Goal: Task Accomplishment & Management: Manage account settings

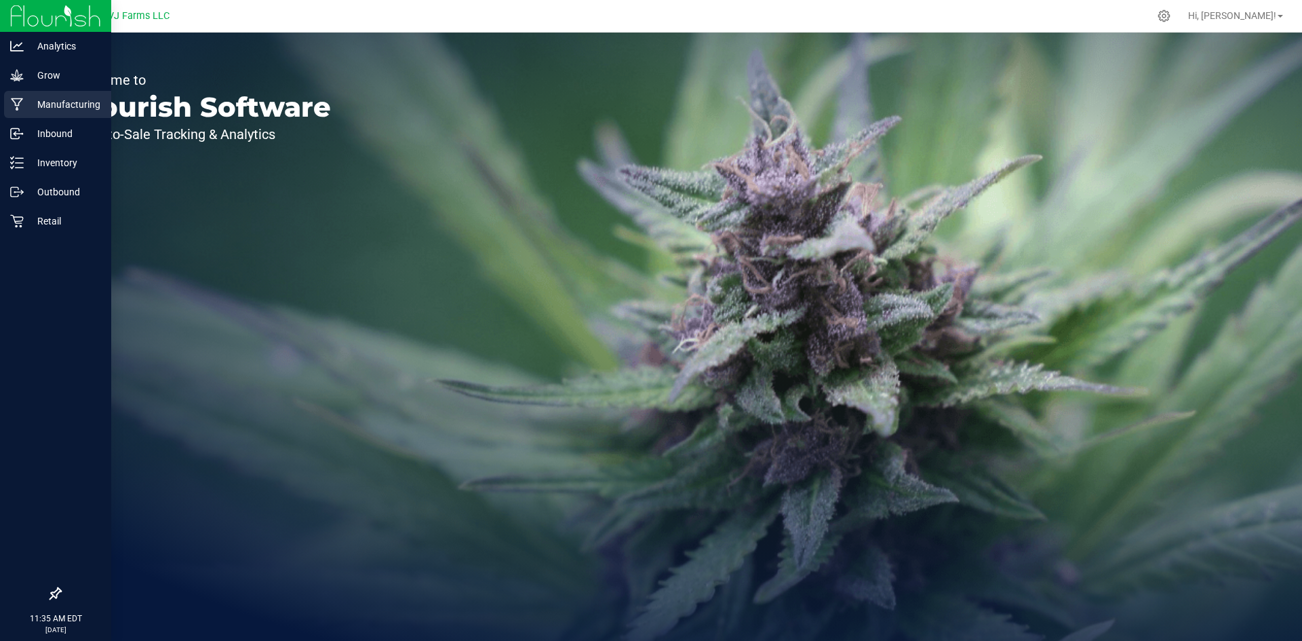
click at [82, 98] on p "Manufacturing" at bounding box center [64, 104] width 81 height 16
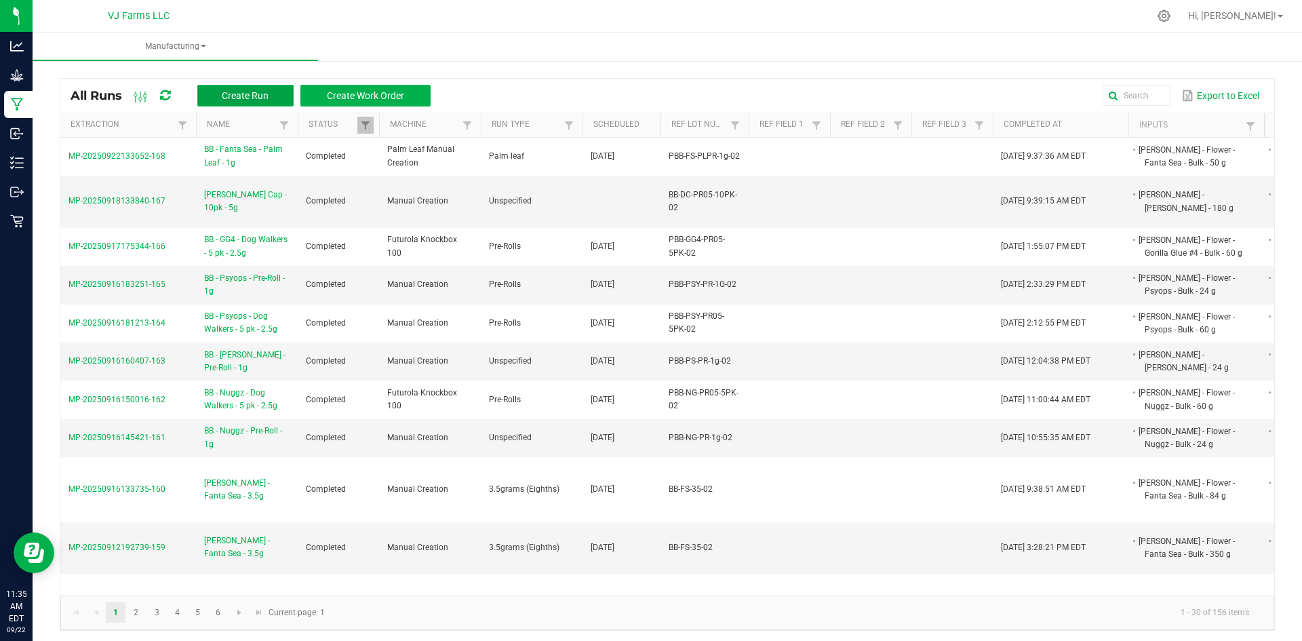
click at [224, 91] on span "Create Run" at bounding box center [245, 95] width 47 height 11
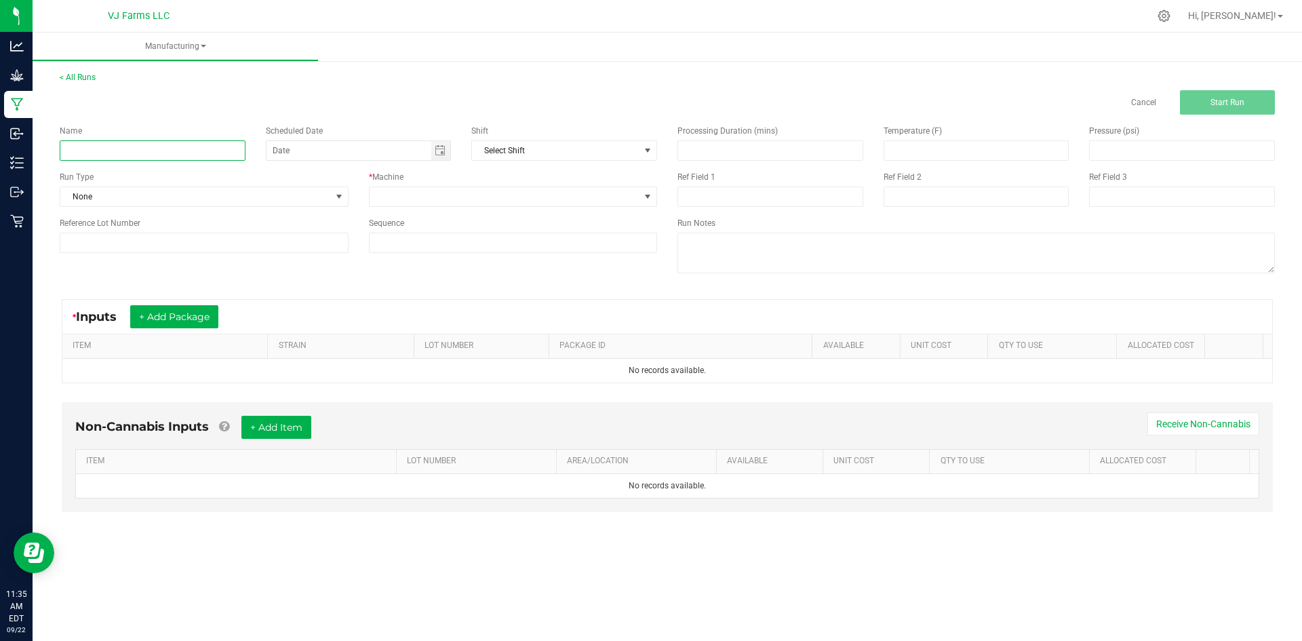
click at [166, 155] on input at bounding box center [153, 150] width 186 height 20
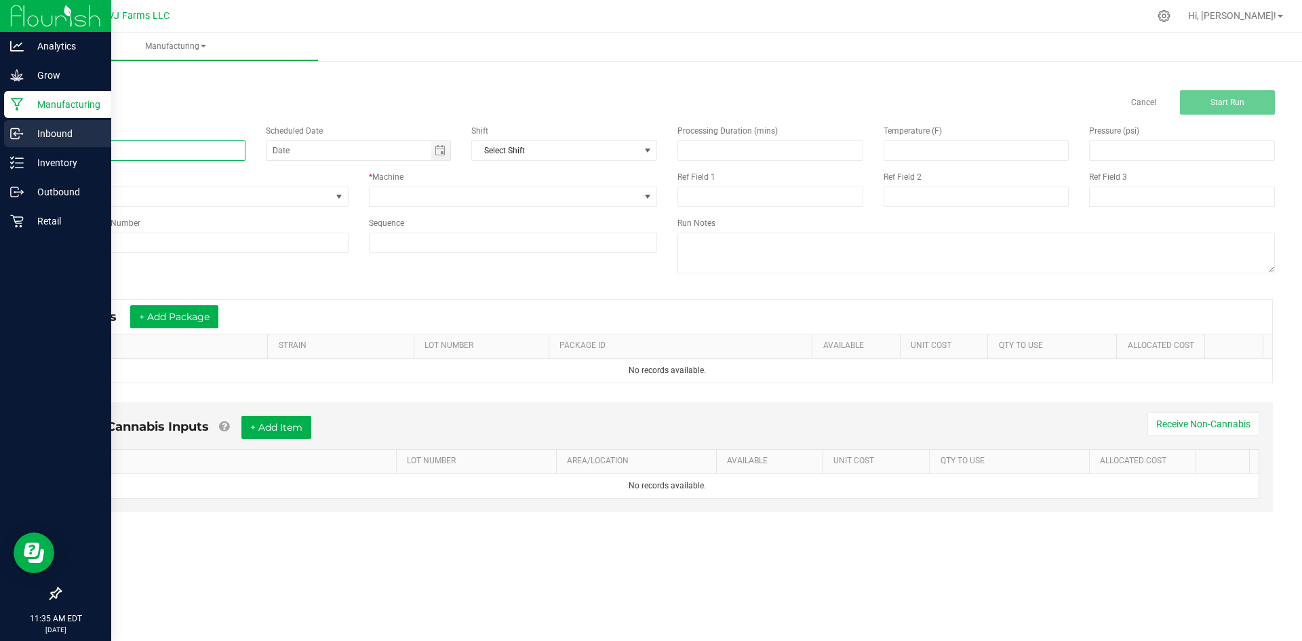
drag, startPoint x: 140, startPoint y: 149, endPoint x: 30, endPoint y: 141, distance: 110.1
click at [30, 141] on div "Analytics Grow Manufacturing Inbound Inventory Outbound Retail 11:35 AM EDT [DA…" at bounding box center [651, 320] width 1302 height 641
paste input "BB - Fanta Sea - Dog Walkers - Palm Leaf - 10 pk - 5g"
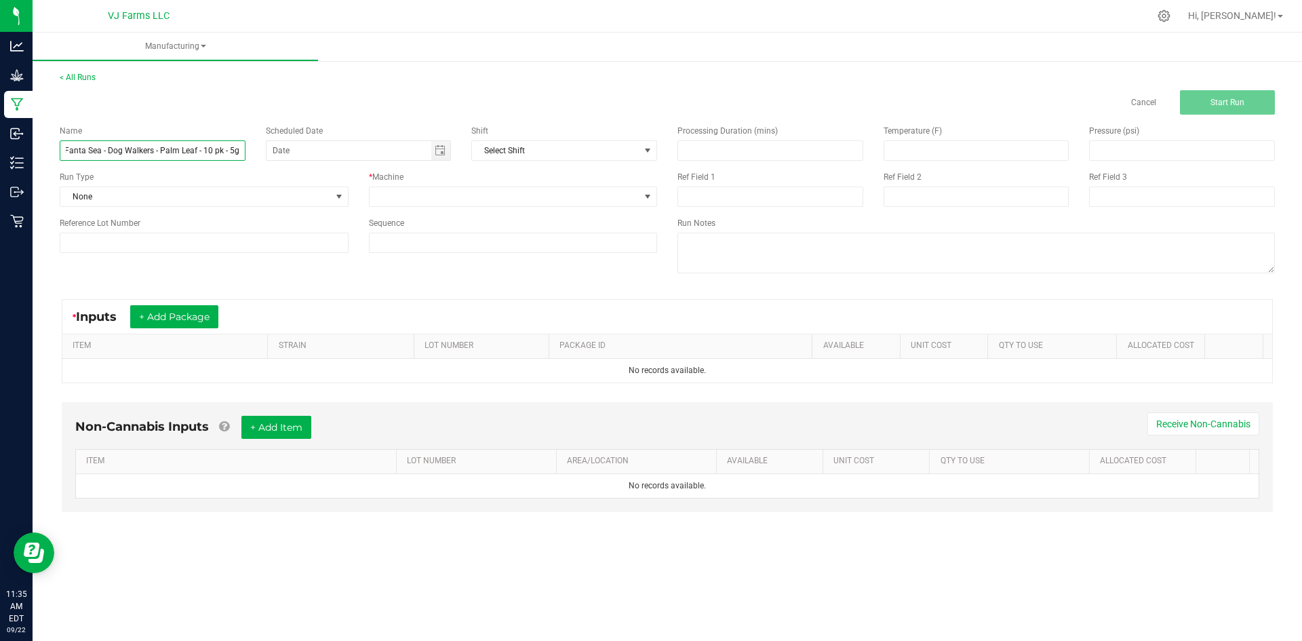
click at [66, 148] on input "BB - Fanta Sea - Dog Walkers - Palm Leaf - 10 pk - 5g" at bounding box center [153, 150] width 186 height 20
click at [136, 232] on div "Reference Lot Number" at bounding box center [203, 235] width 309 height 36
click at [135, 243] on input at bounding box center [204, 243] width 289 height 20
click at [77, 153] on input "Fanta Sea - Dog Walkers - Palm Leaf - 10 pk - 5g" at bounding box center [153, 150] width 186 height 20
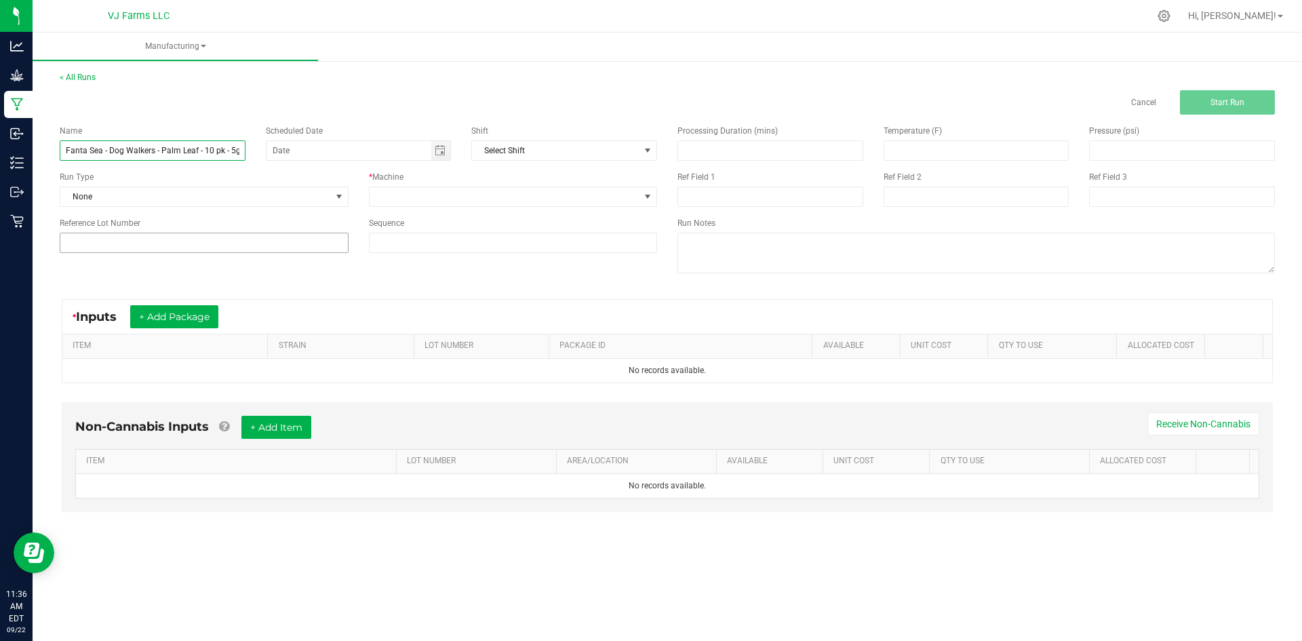
type input "Fanta Sea - Dog Walkers - Palm Leaf - 10 pk - 5g"
click at [245, 245] on input at bounding box center [204, 243] width 289 height 20
paste input "PBB-FS-PRO5-02-10Pk"
click at [68, 243] on input "PBB-FS-PRO5-02-10Pk" at bounding box center [204, 243] width 289 height 20
type input "PBB-FS-PRO5-02-10Pk"
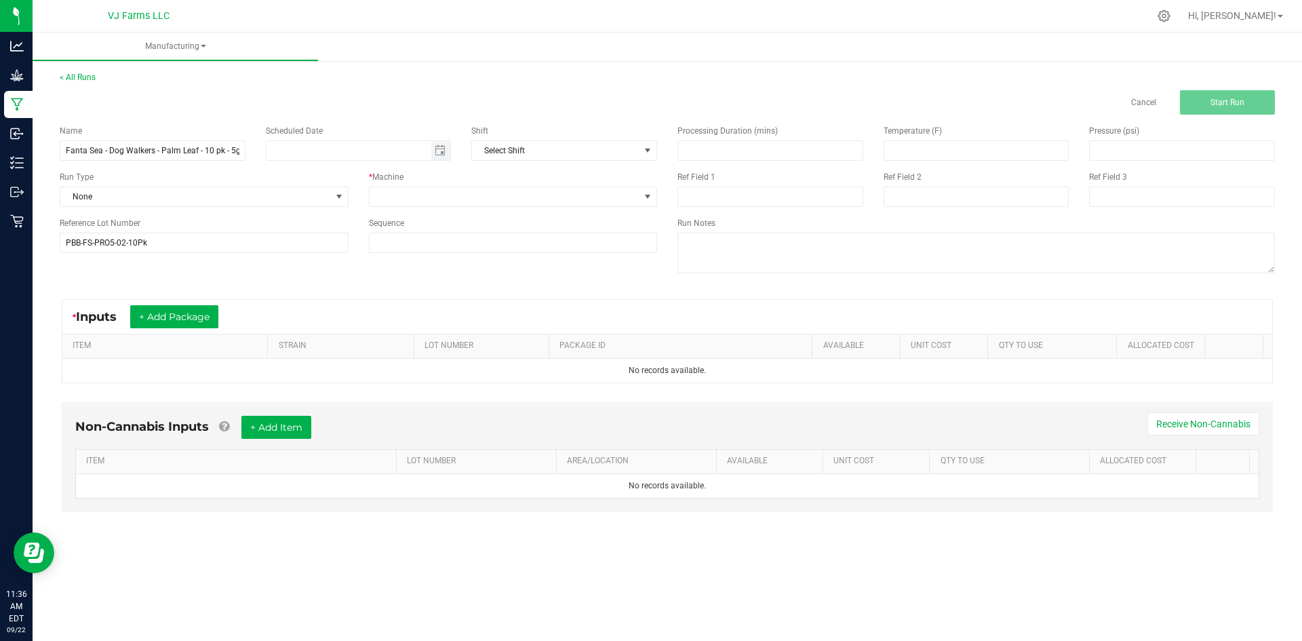
type input "month/day/year"
click at [405, 156] on input "month/day/year" at bounding box center [348, 150] width 165 height 19
click at [433, 154] on span "Toggle calendar" at bounding box center [441, 150] width 20 height 19
click at [492, 207] on div "Name Fanta Sea - Dog Walkers - Palm Leaf - 10 pk - 5g Scheduled Date Shift Sele…" at bounding box center [358, 189] width 618 height 148
click at [492, 195] on span at bounding box center [505, 196] width 271 height 19
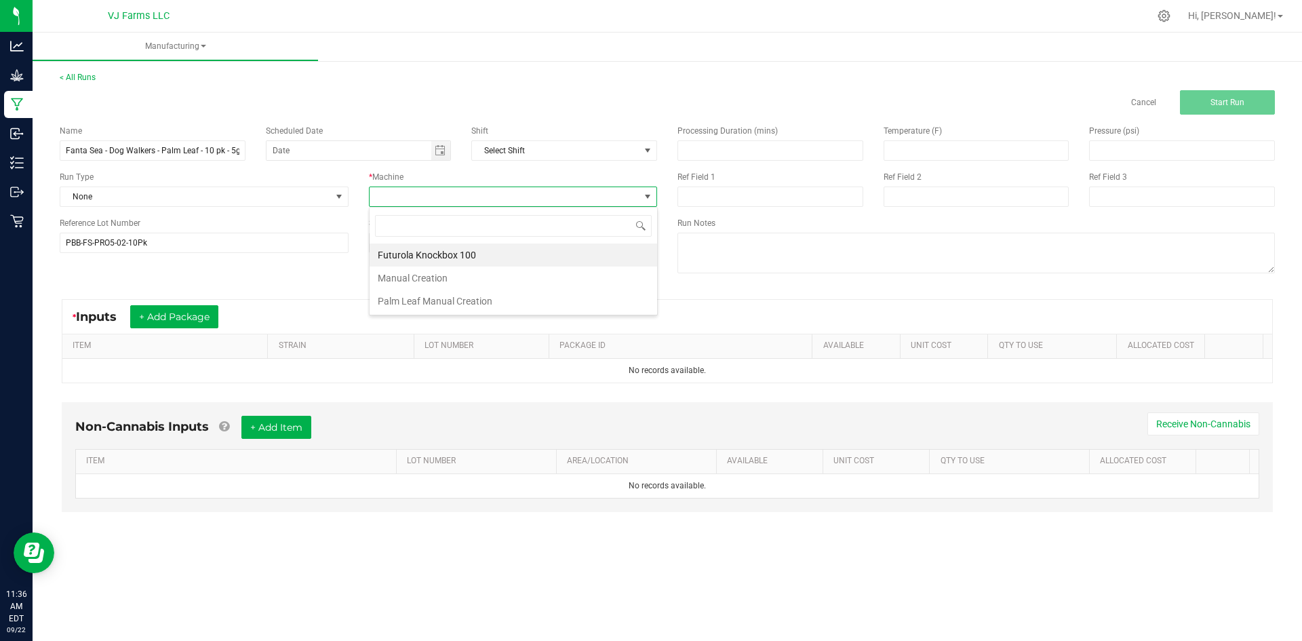
scroll to position [20, 288]
click at [468, 304] on li "Palm Leaf Manual Creation" at bounding box center [513, 301] width 287 height 23
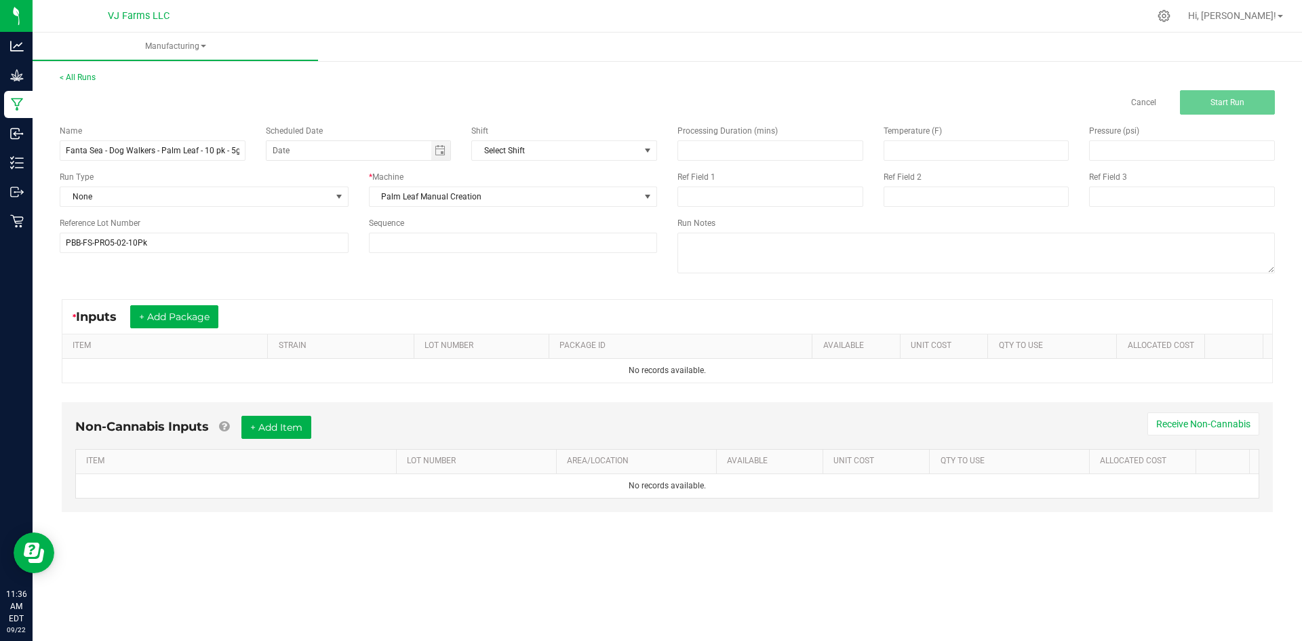
drag, startPoint x: 180, startPoint y: 303, endPoint x: 186, endPoint y: 318, distance: 16.4
click at [180, 304] on div "* Inputs + Add Package" at bounding box center [667, 317] width 1210 height 34
click at [186, 318] on button "+ Add Package" at bounding box center [174, 316] width 88 height 23
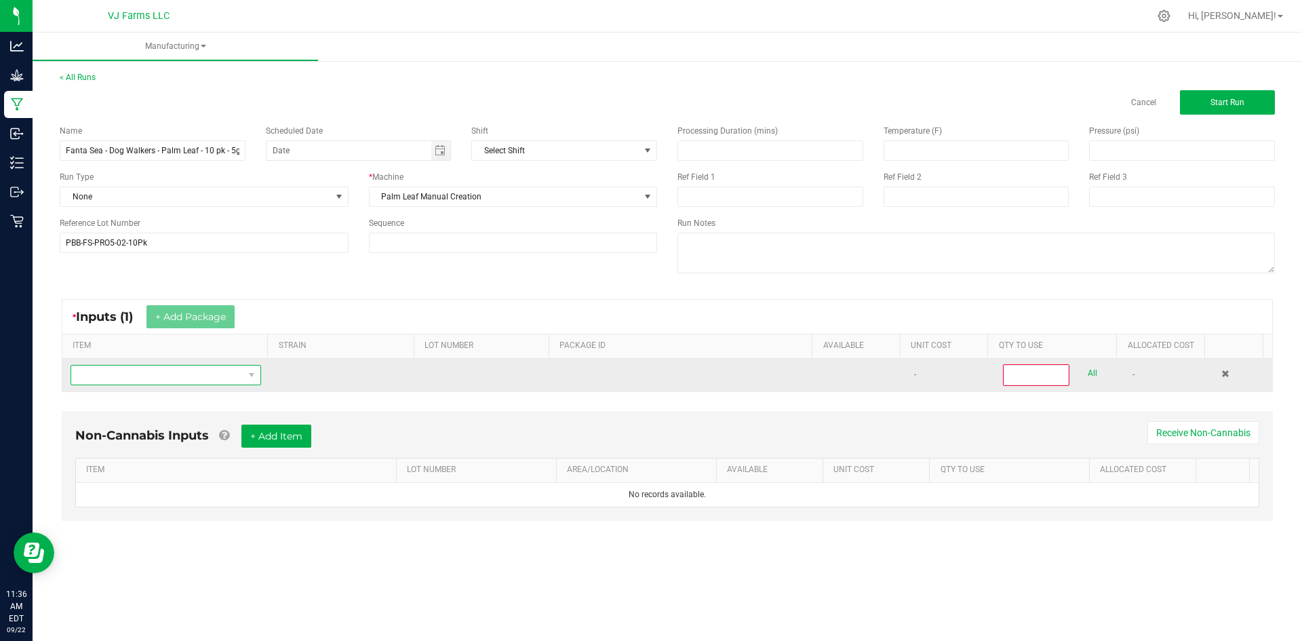
click at [186, 376] on span "NO DATA FOUND" at bounding box center [157, 374] width 172 height 19
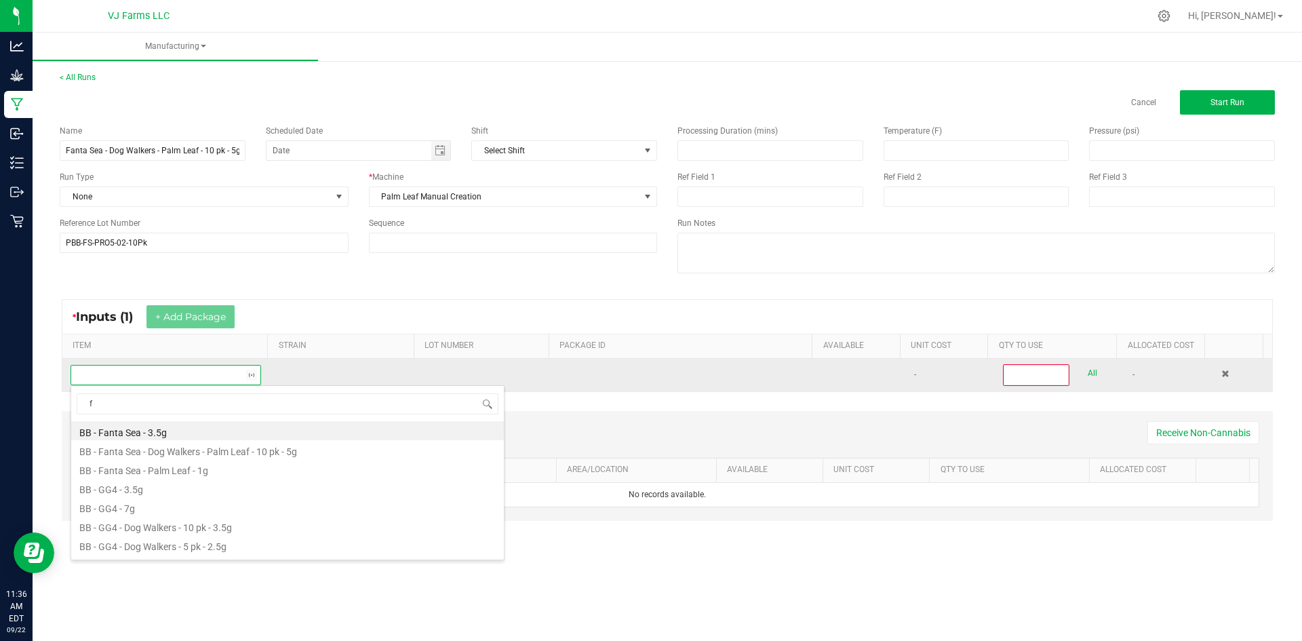
scroll to position [20, 187]
type input "fanta"
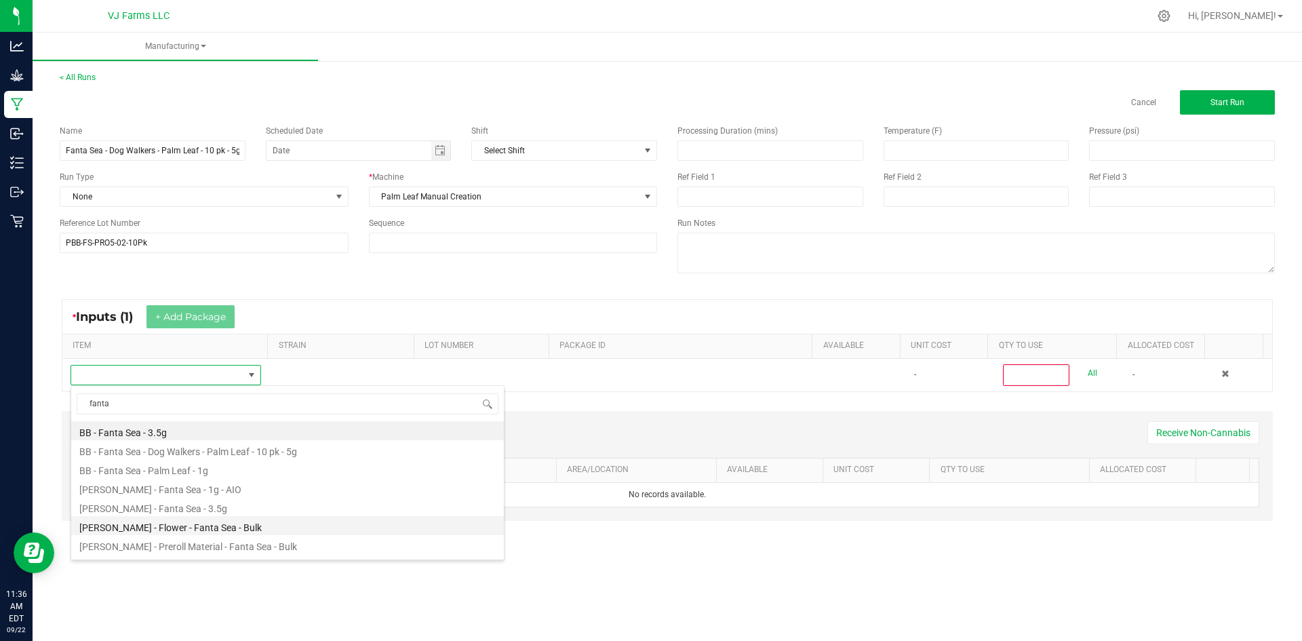
click at [234, 526] on li "[PERSON_NAME] - Flower - Fanta Sea - Bulk" at bounding box center [287, 525] width 433 height 19
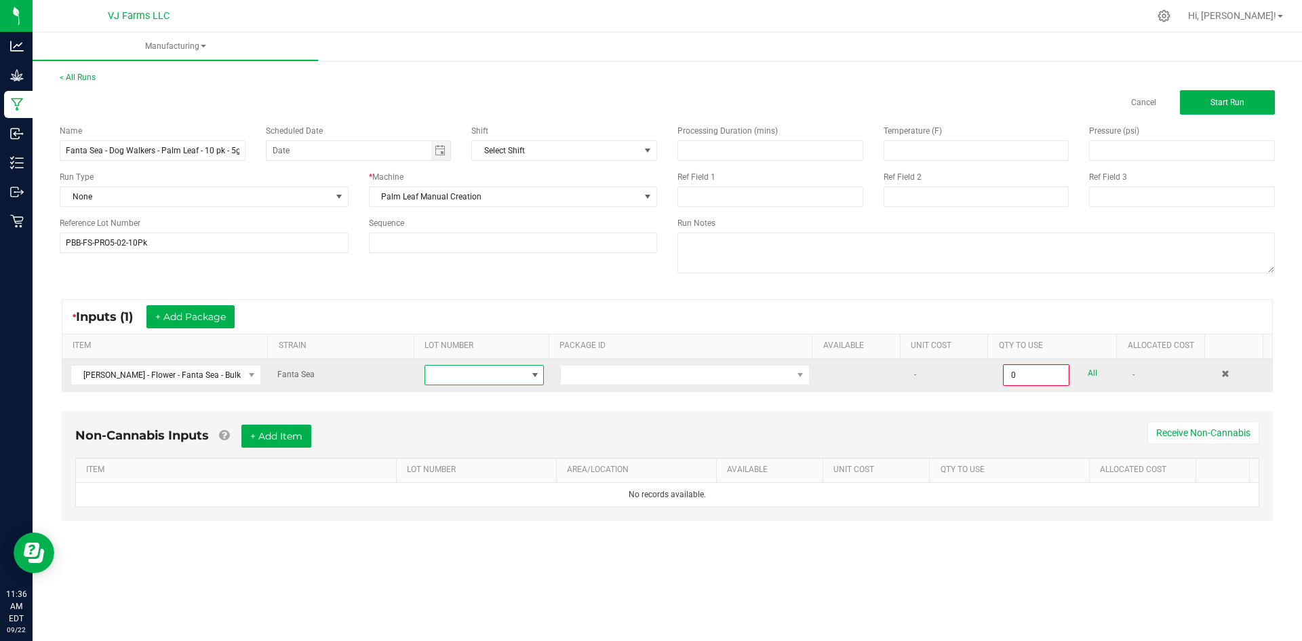
click at [506, 381] on span at bounding box center [475, 374] width 101 height 19
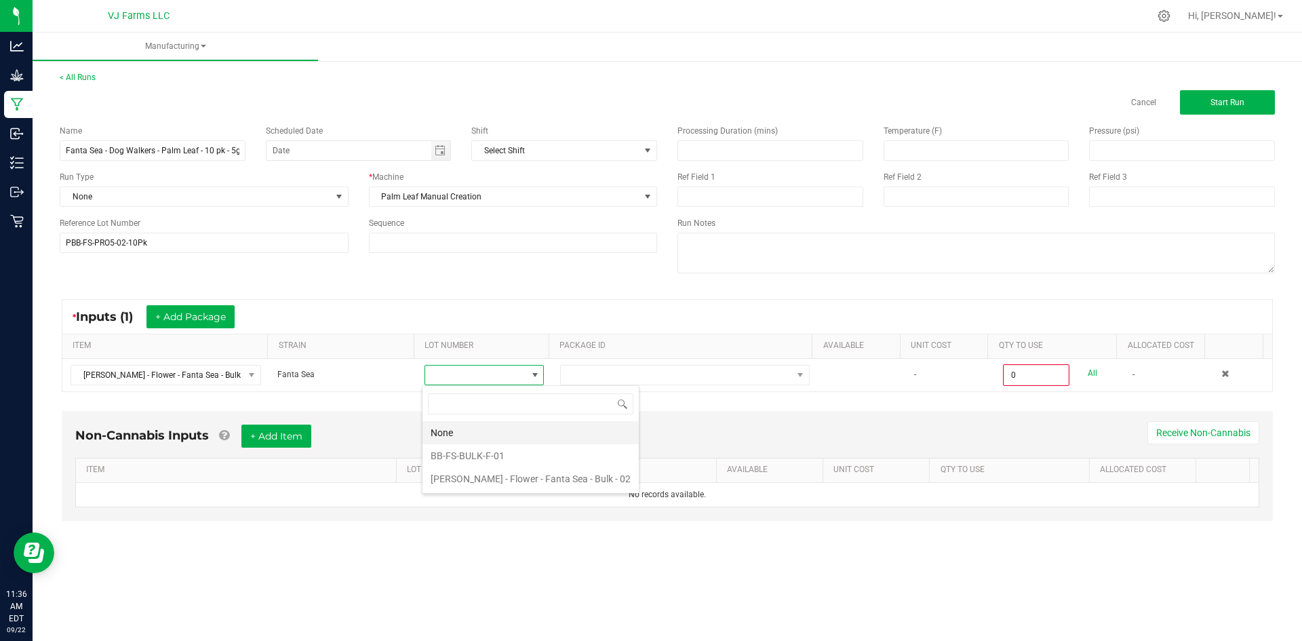
scroll to position [20, 119]
click at [485, 459] on li "BB-FS-BULK-F-01" at bounding box center [530, 455] width 216 height 23
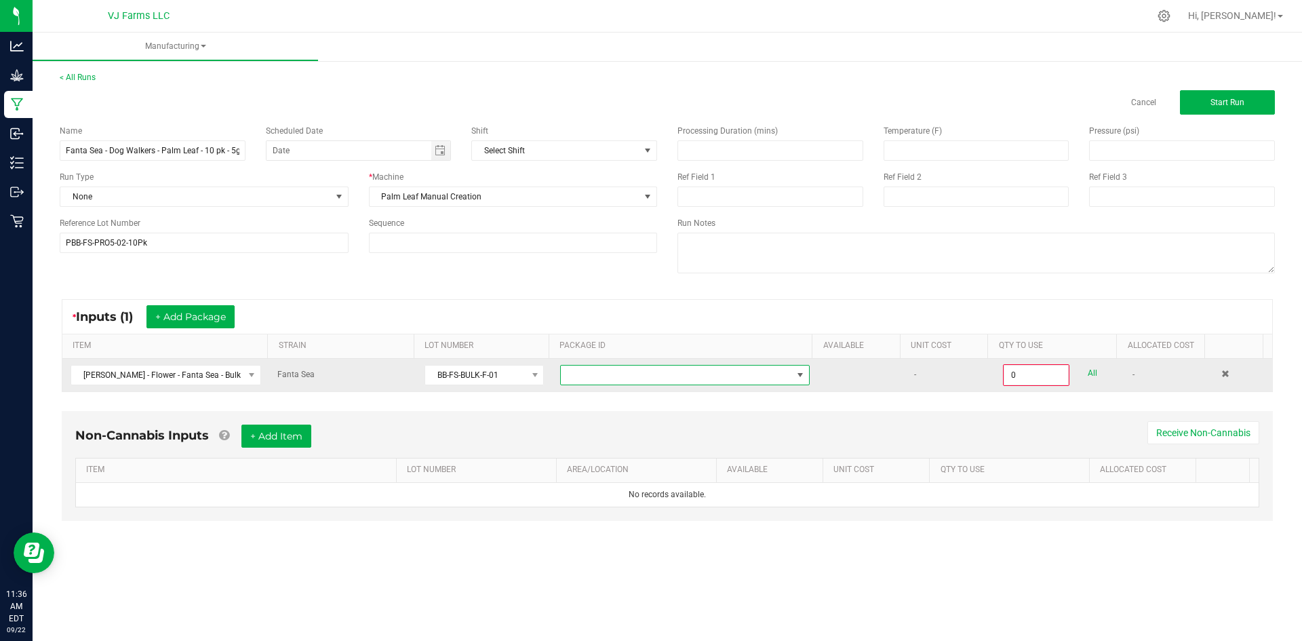
click at [597, 370] on span at bounding box center [676, 374] width 231 height 19
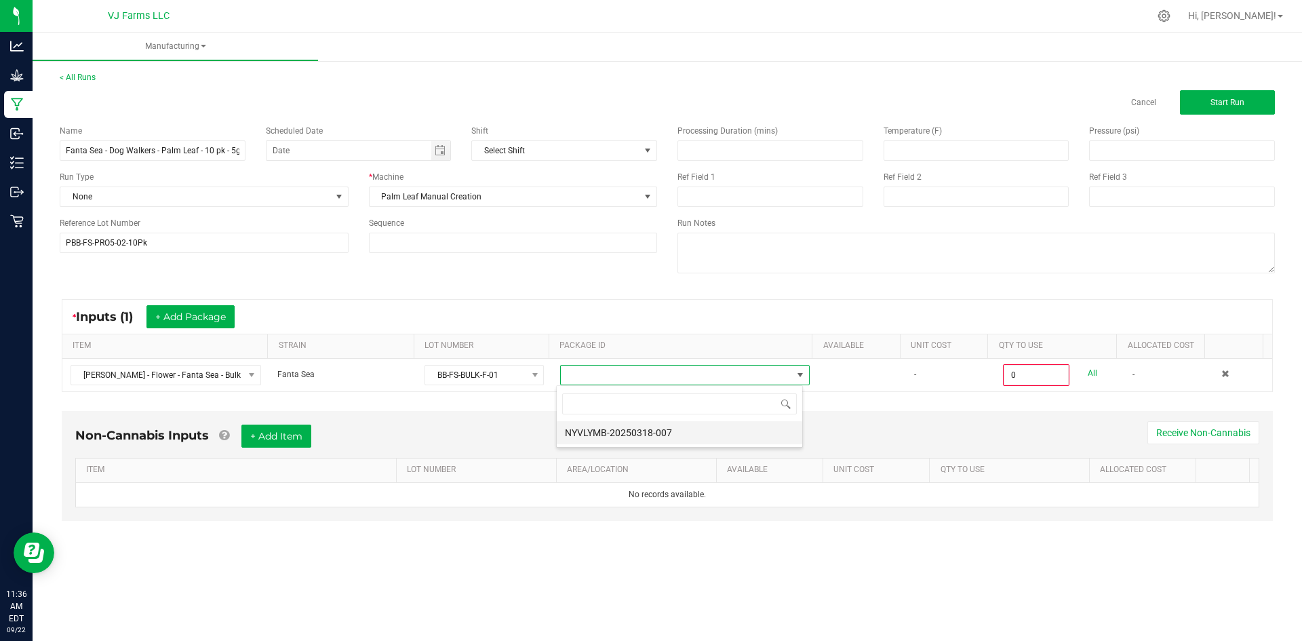
click at [654, 429] on li "NYVLYMB-20250318-007" at bounding box center [679, 432] width 245 height 23
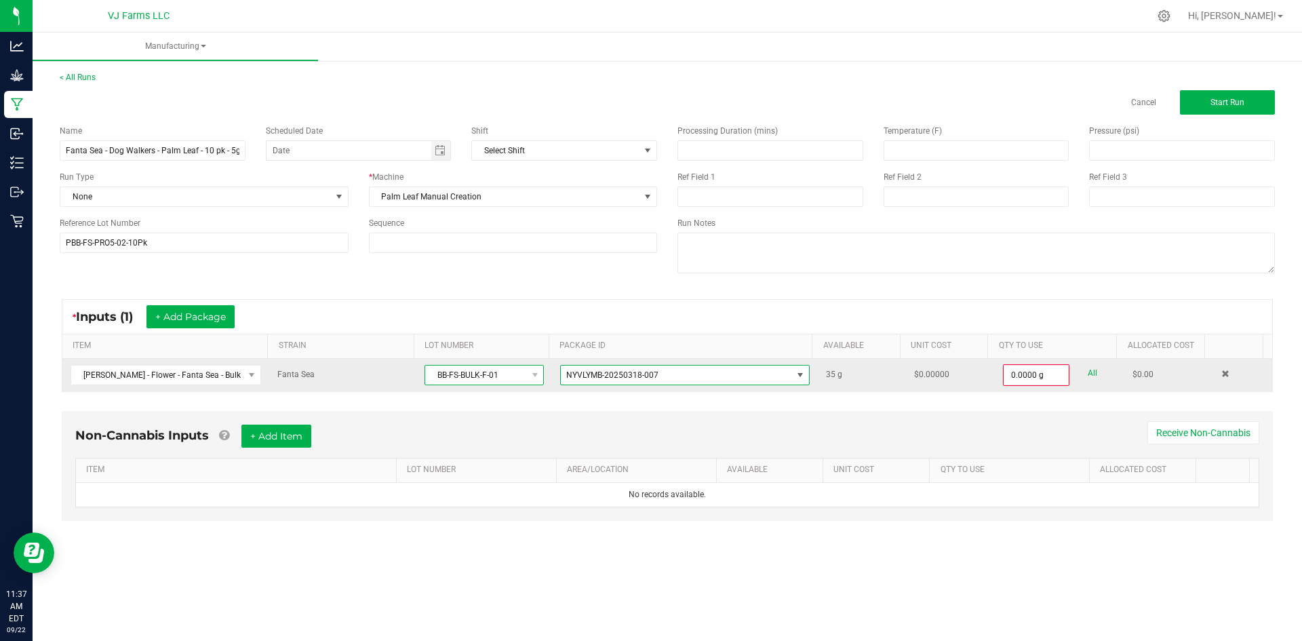
click at [508, 378] on span "BB-FS-BULK-F-01" at bounding box center [475, 374] width 101 height 19
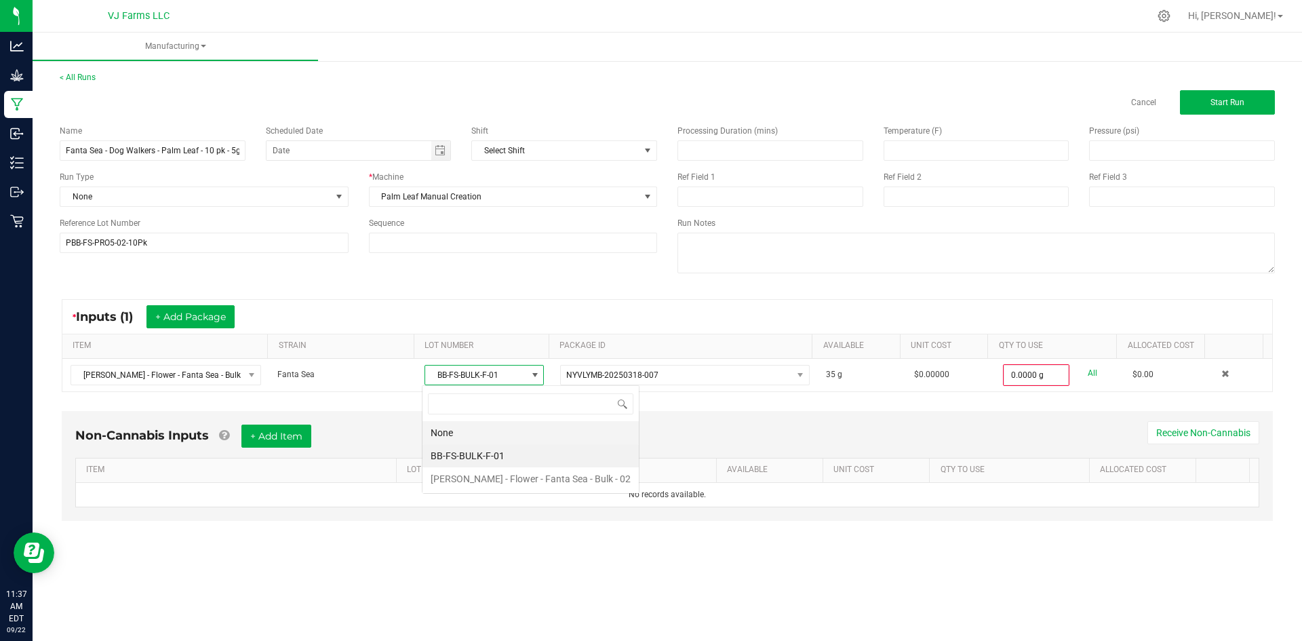
scroll to position [20, 119]
click at [479, 479] on 02 "[PERSON_NAME] - Flower - Fanta Sea - Bulk - 02" at bounding box center [530, 478] width 216 height 23
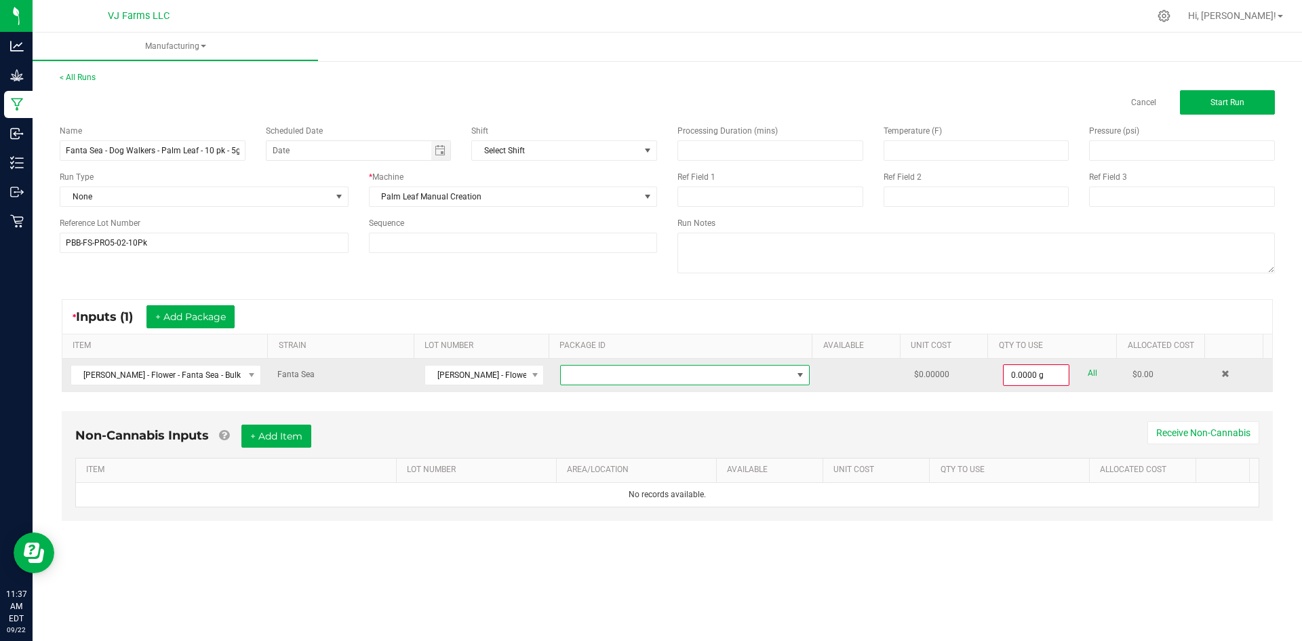
click at [631, 370] on span at bounding box center [676, 374] width 231 height 19
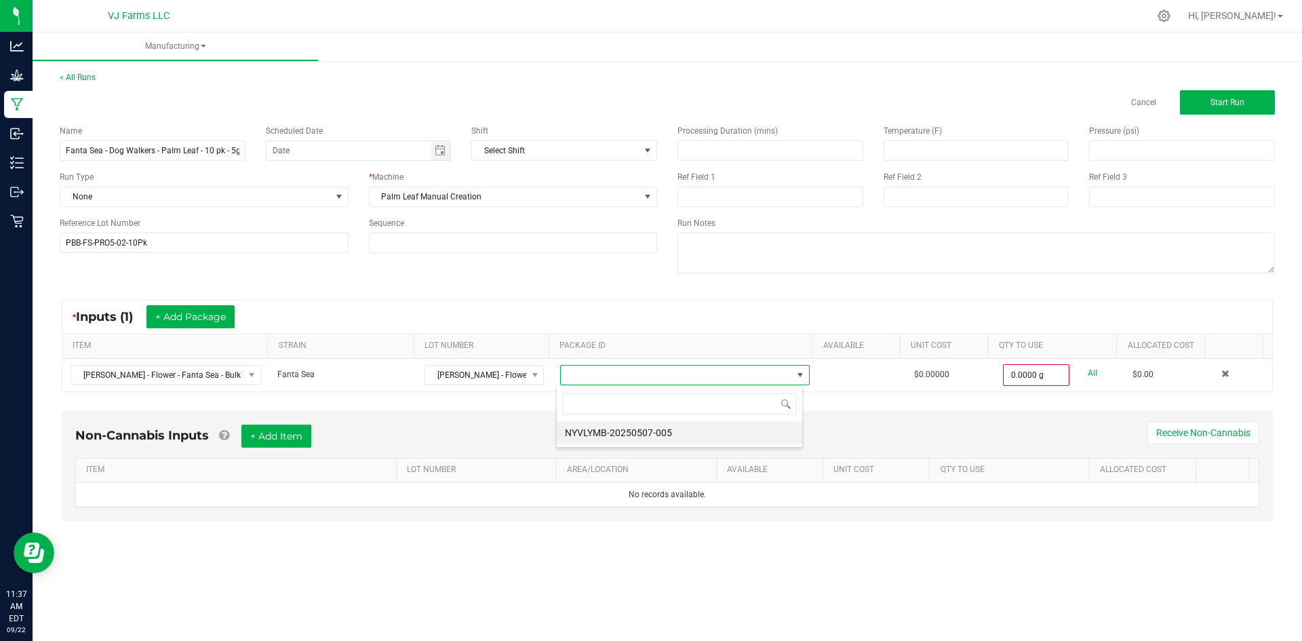
scroll to position [20, 247]
drag, startPoint x: 683, startPoint y: 437, endPoint x: 799, endPoint y: 408, distance: 119.6
click at [682, 437] on li "NYVLYMB-20250507-005" at bounding box center [679, 432] width 245 height 23
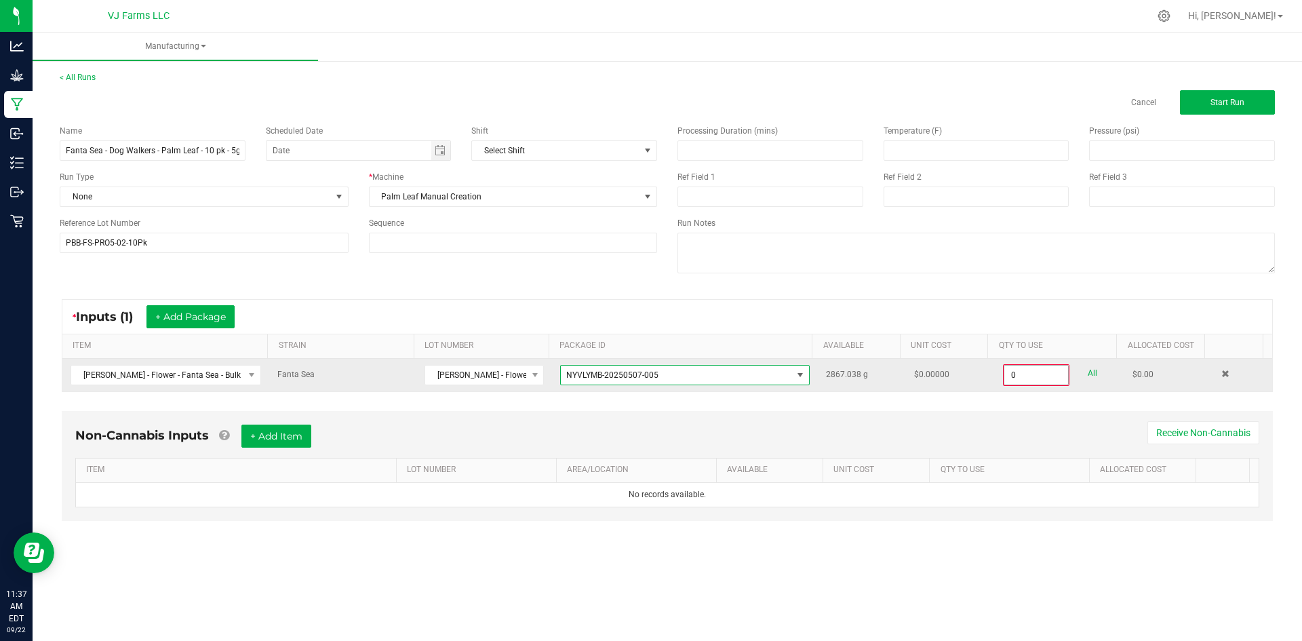
click at [1030, 374] on input "0" at bounding box center [1036, 374] width 64 height 19
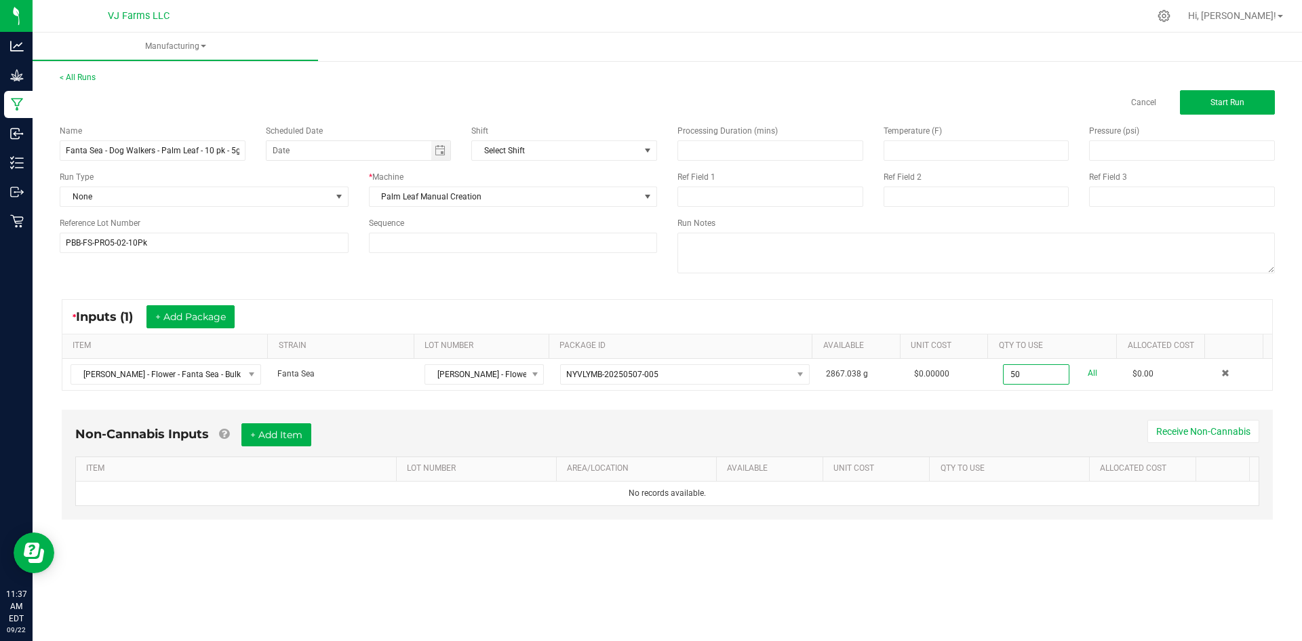
type input "50.0000 g"
click at [1134, 279] on div "Processing Duration (mins) Temperature (F) Pressure (psi) Ref Field 1 Ref Field…" at bounding box center [976, 201] width 618 height 172
click at [288, 420] on div "Non-Cannabis Inputs + Add Item Receive Non-Cannabis ITEM LOT NUMBER AREA/LOCATI…" at bounding box center [667, 465] width 1211 height 110
click at [285, 431] on button "+ Add Item" at bounding box center [276, 434] width 70 height 23
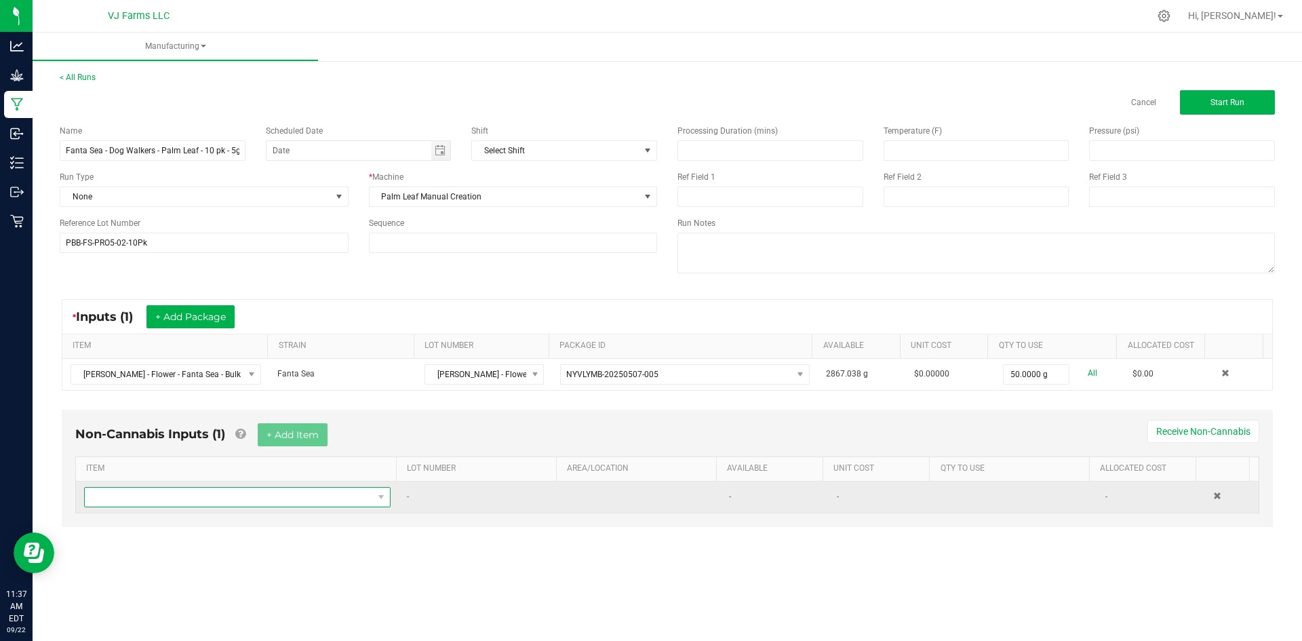
click at [212, 491] on span "NO DATA FOUND" at bounding box center [229, 497] width 288 height 19
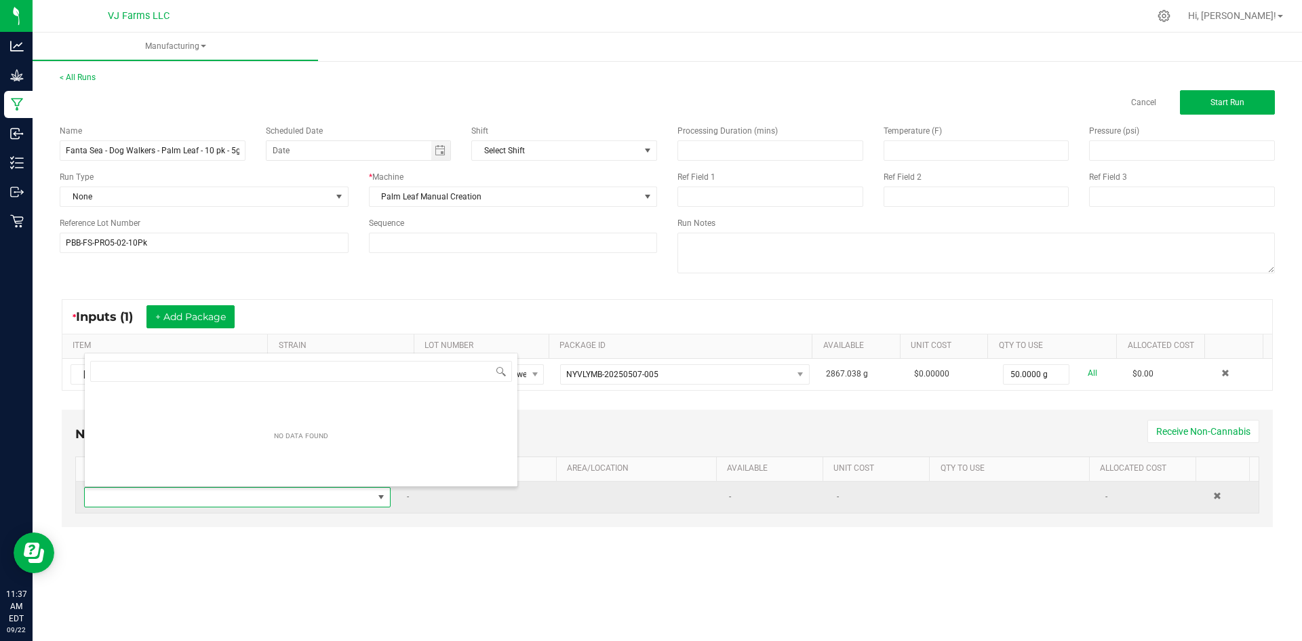
scroll to position [20, 301]
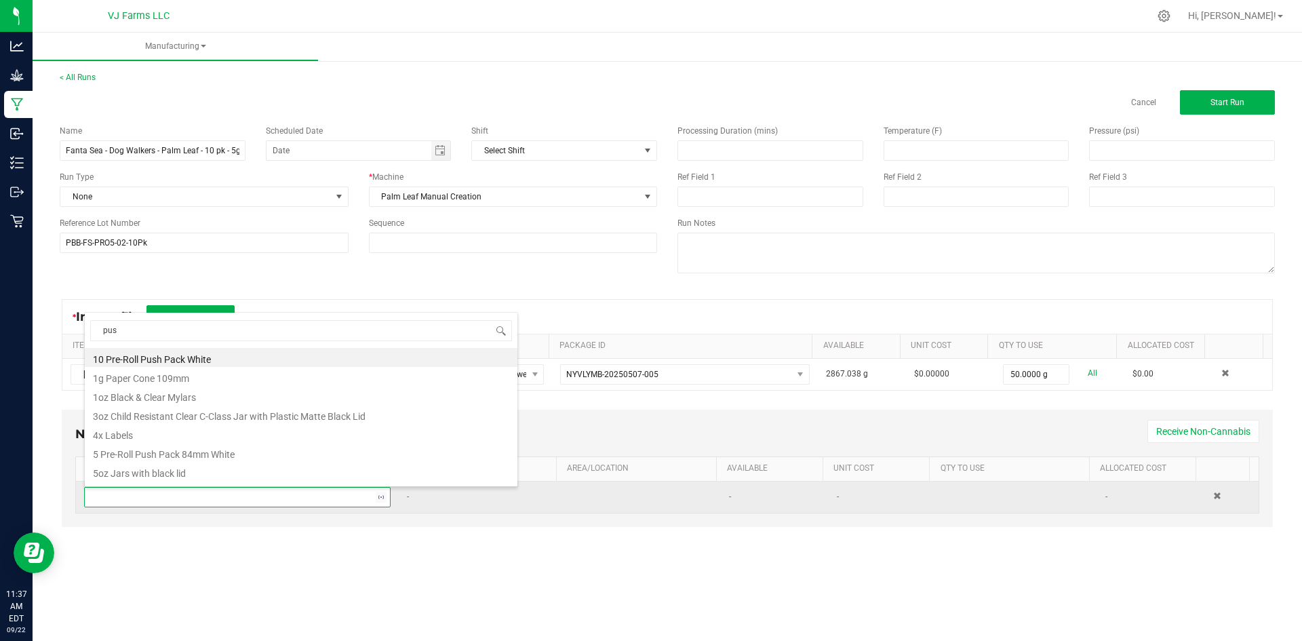
type input "push"
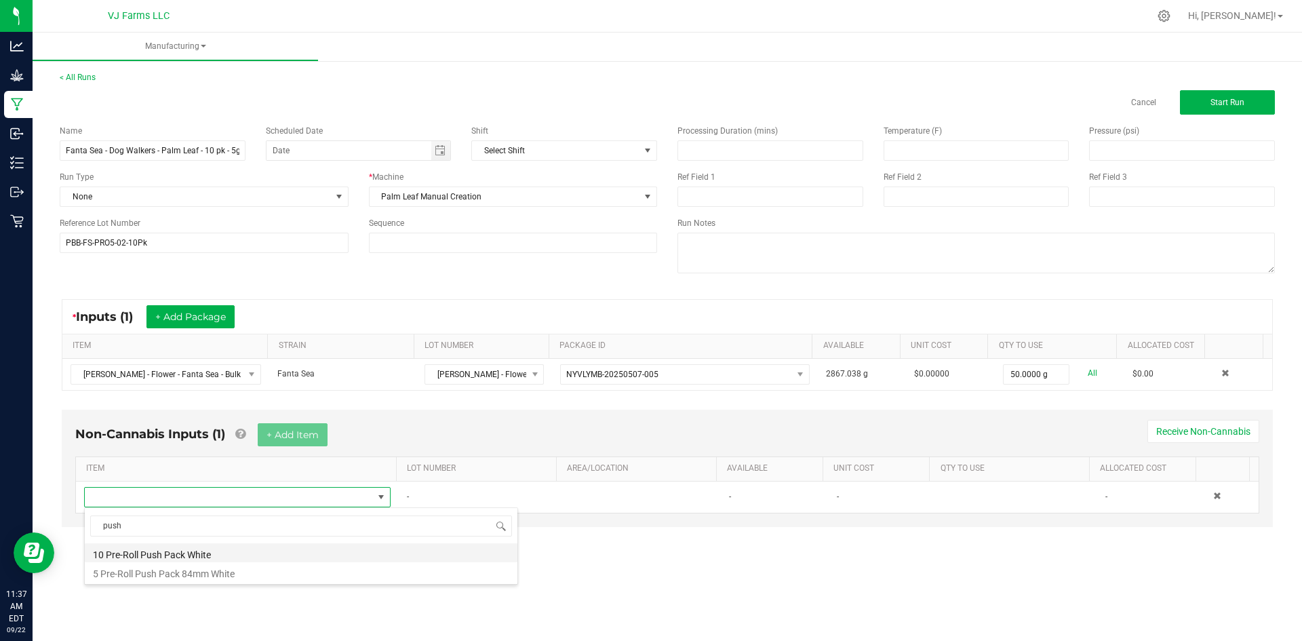
click at [216, 555] on li "10 Pre-Roll Push Pack White" at bounding box center [301, 552] width 433 height 19
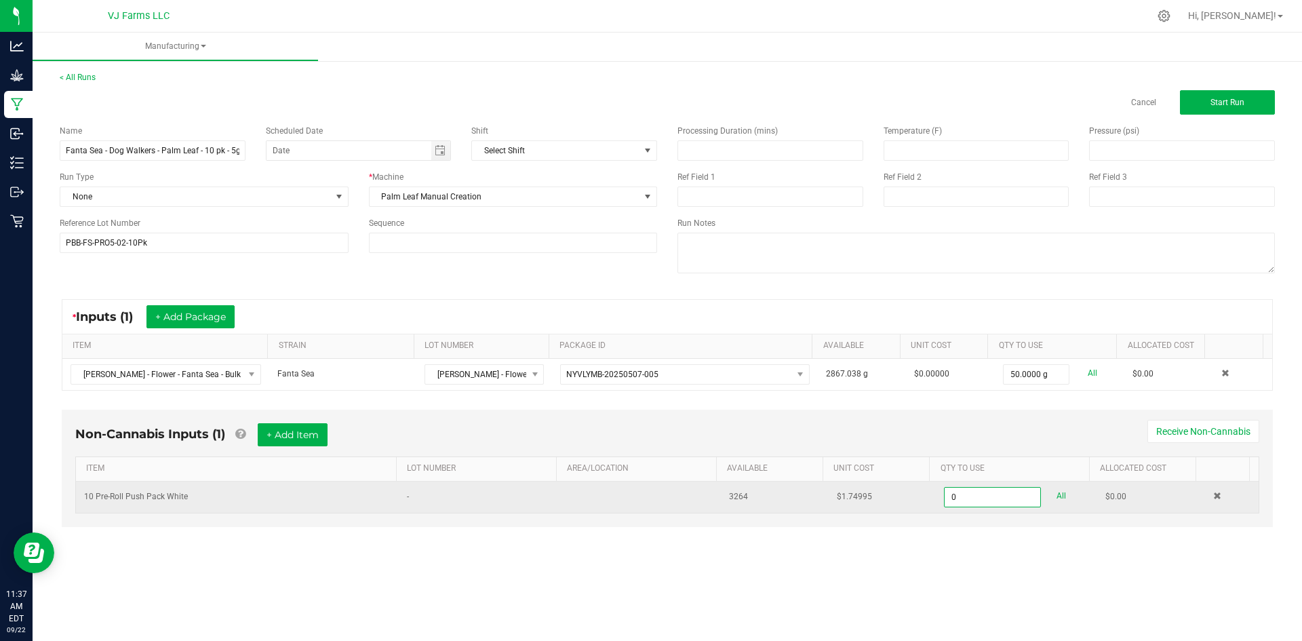
click at [968, 506] on input "0" at bounding box center [992, 497] width 95 height 19
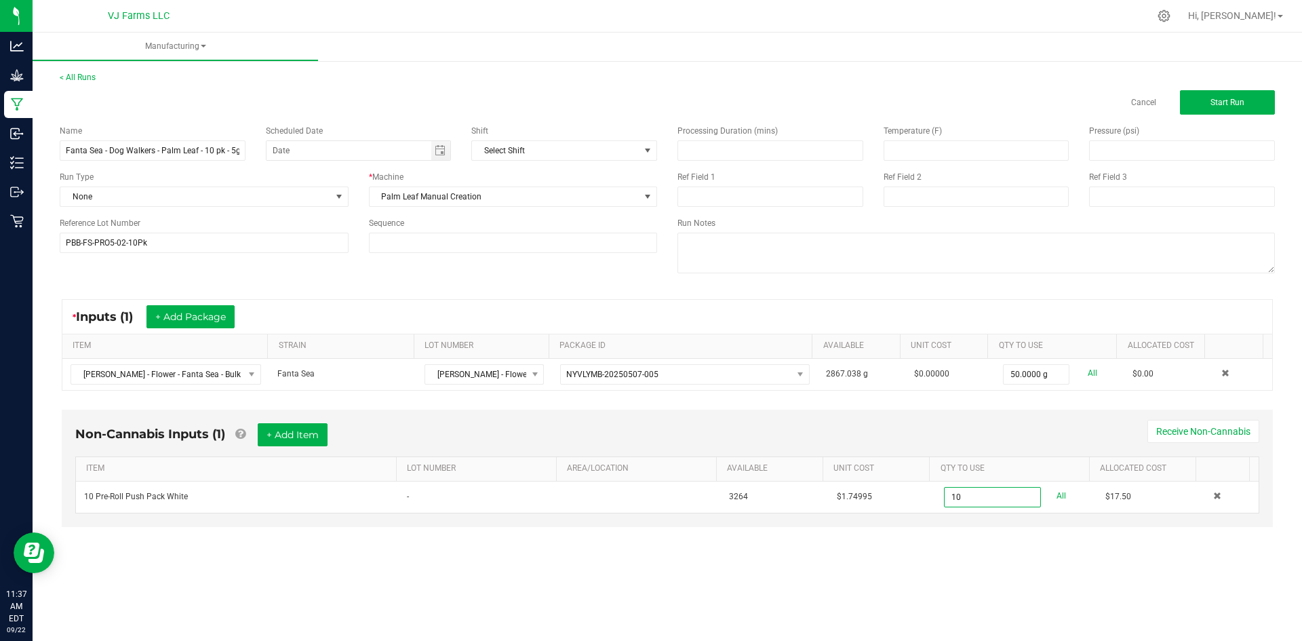
type input "10 ea"
click at [974, 584] on div "Manufacturing < All Runs Cancel Start Run Name Fanta Sea - Dog Walkers - Palm L…" at bounding box center [667, 337] width 1269 height 608
click at [272, 427] on button "+ Add Item" at bounding box center [293, 434] width 70 height 23
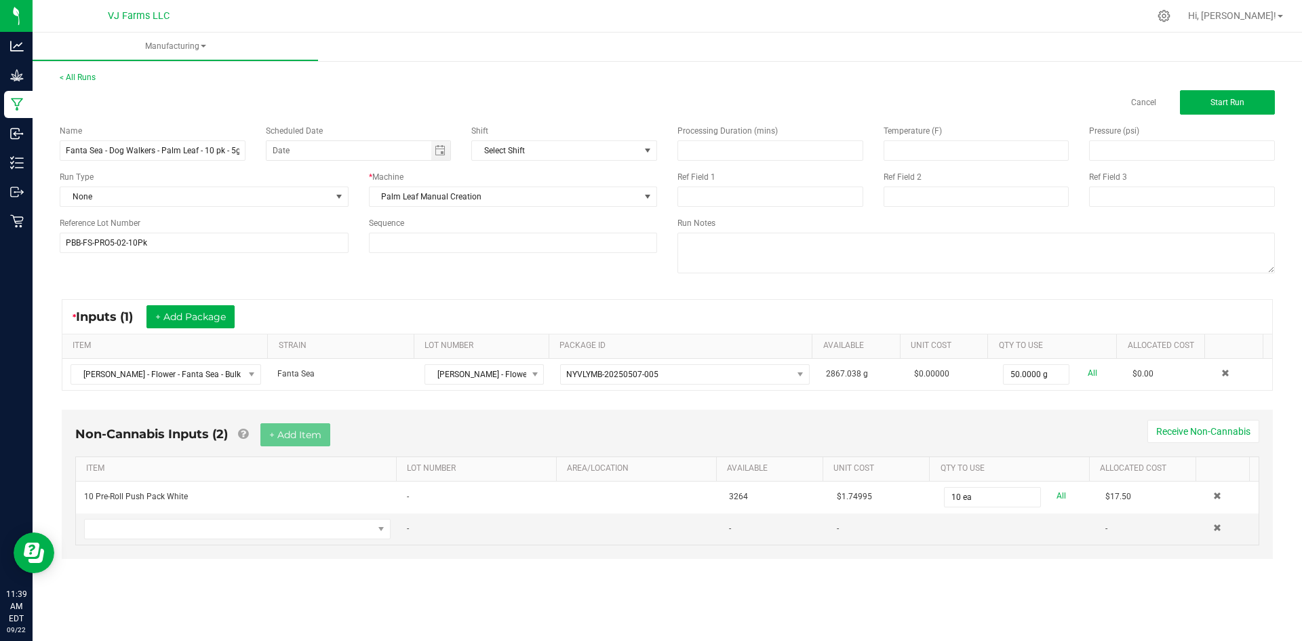
click at [765, 609] on div "Manufacturing < All Runs Cancel Start Run Name Fanta Sea - Dog Walkers - Palm L…" at bounding box center [667, 337] width 1269 height 608
click at [1241, 98] on span "Start Run" at bounding box center [1227, 102] width 34 height 9
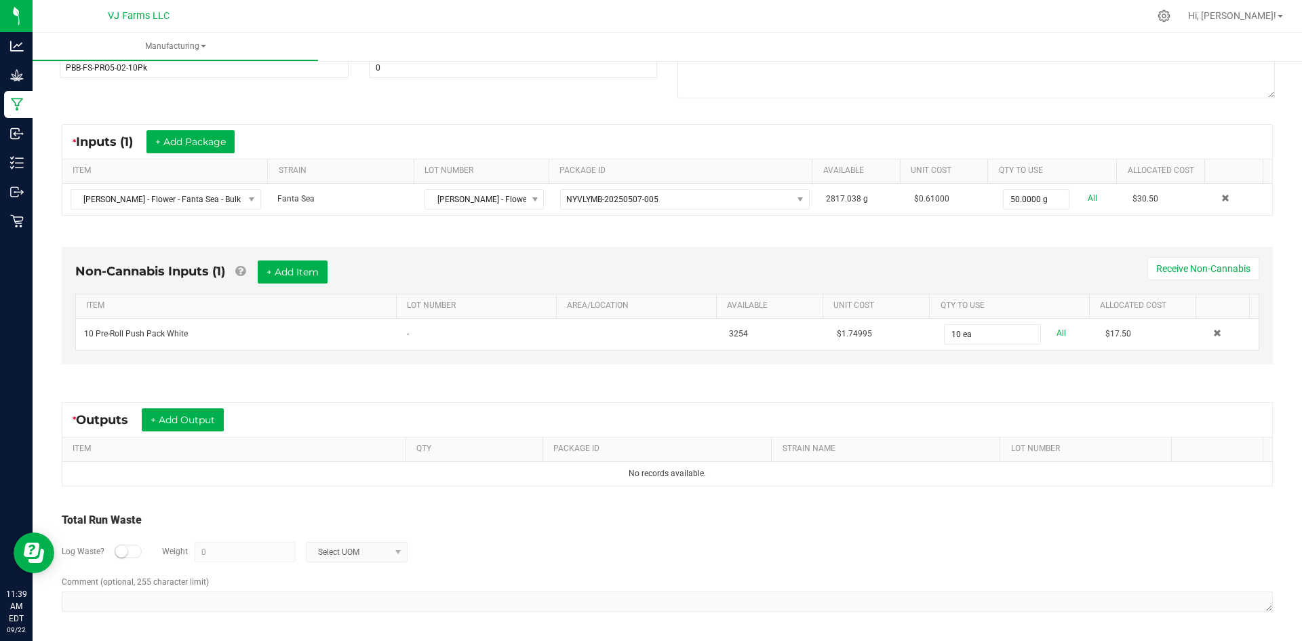
scroll to position [135, 0]
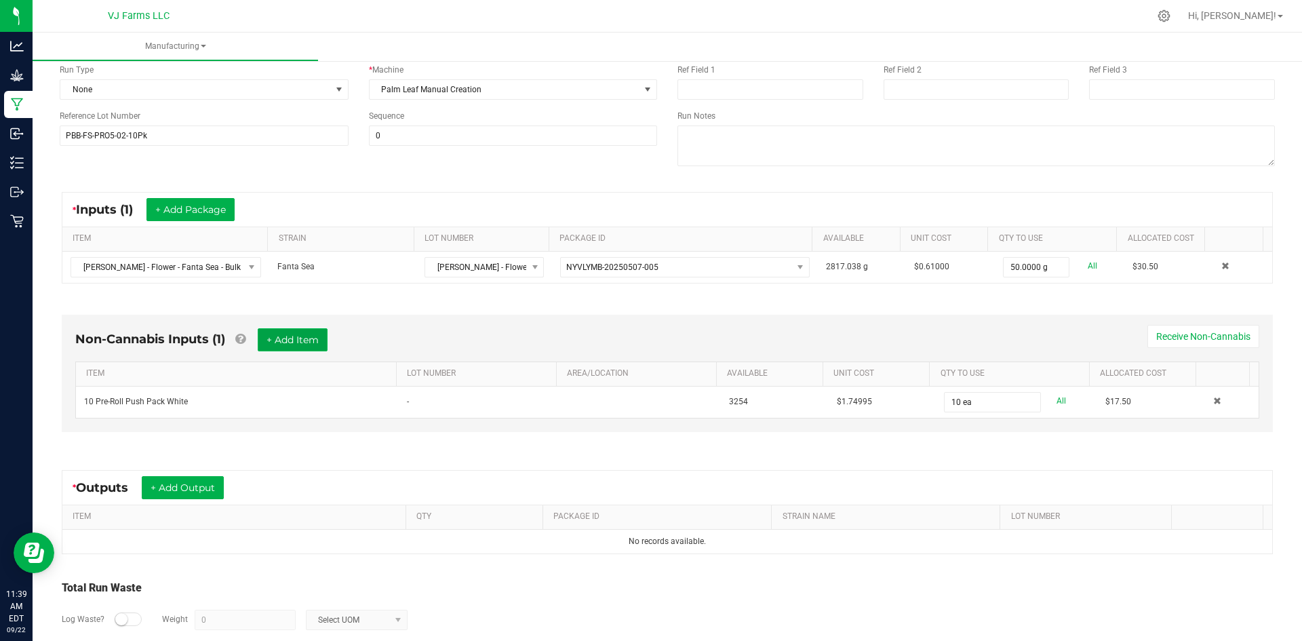
click at [327, 338] on button "+ Add Item" at bounding box center [293, 339] width 70 height 23
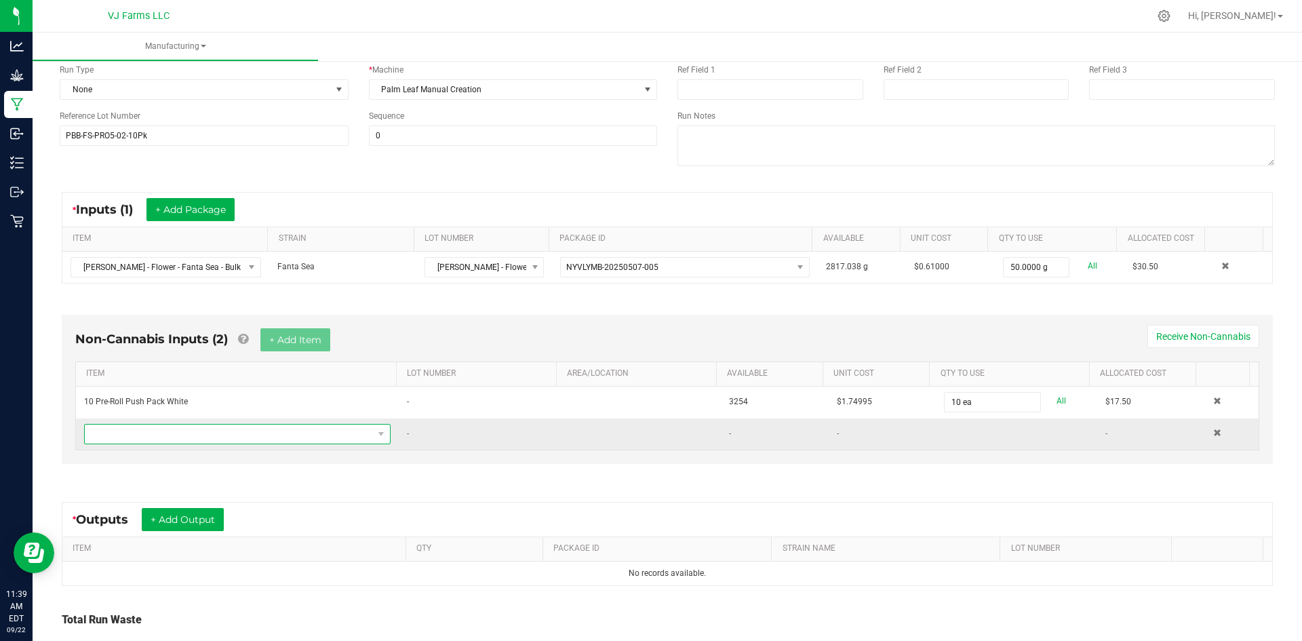
click at [182, 433] on span "NO DATA FOUND" at bounding box center [229, 433] width 288 height 19
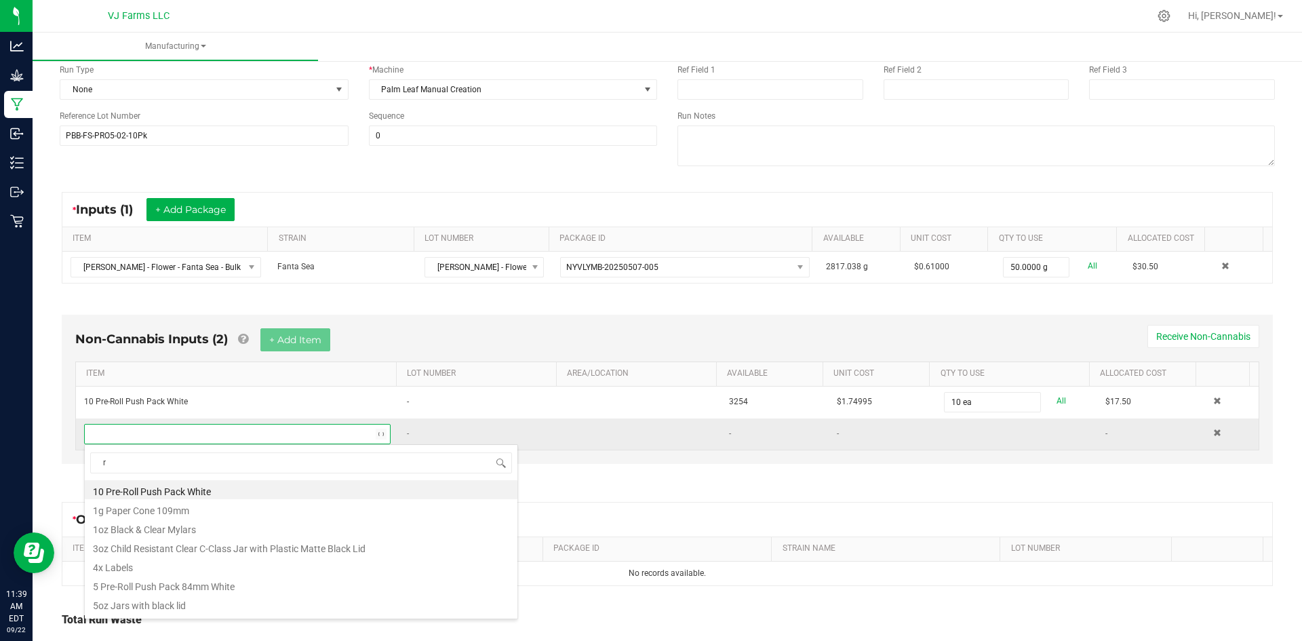
scroll to position [20, 298]
type input "[PERSON_NAME]"
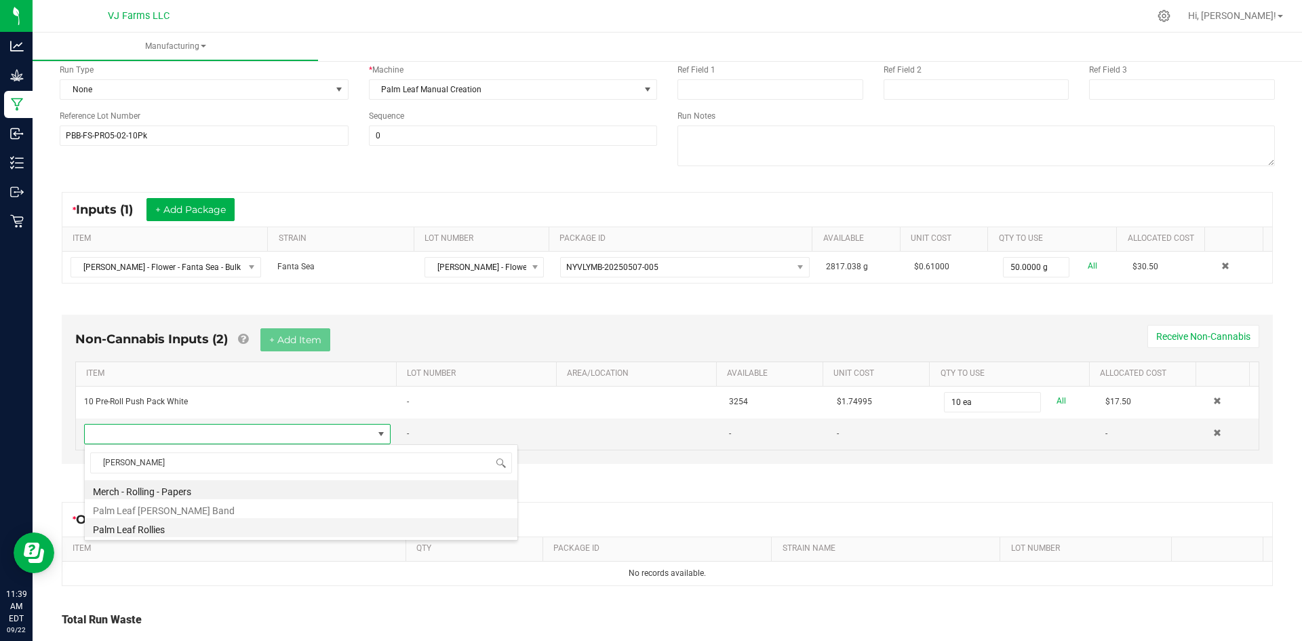
click at [182, 526] on li "Palm Leaf Rollies" at bounding box center [301, 527] width 433 height 19
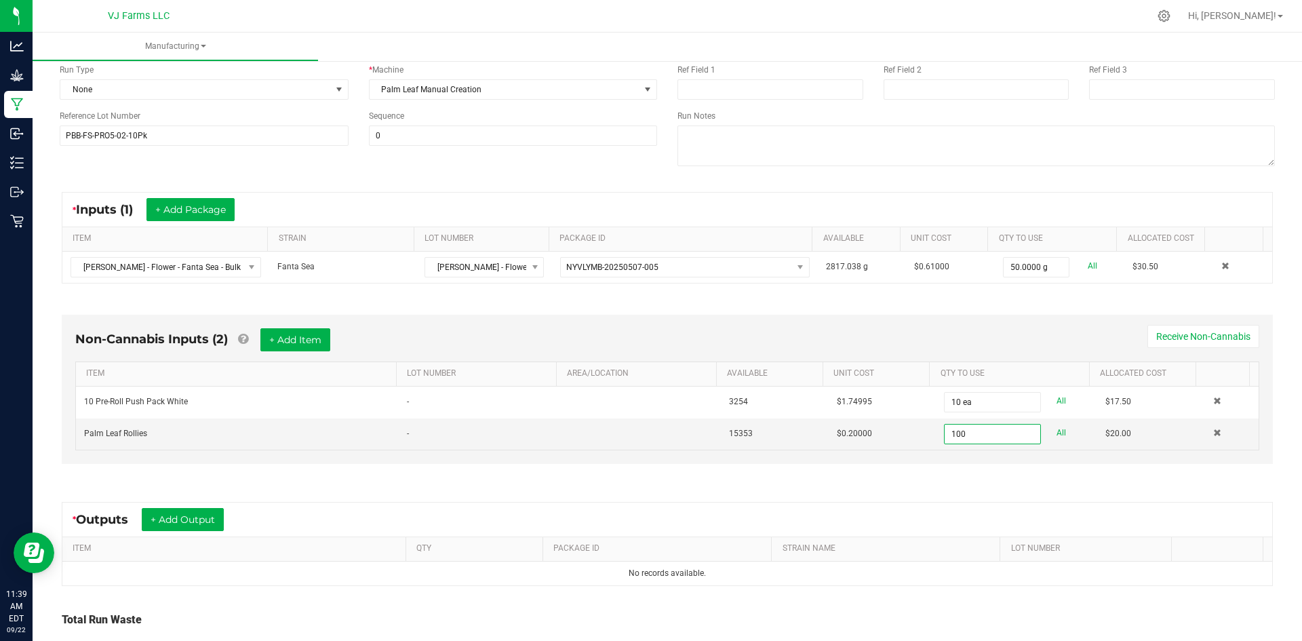
type input "100 ea"
click at [959, 509] on div "* Outputs + Add Output" at bounding box center [667, 519] width 1210 height 34
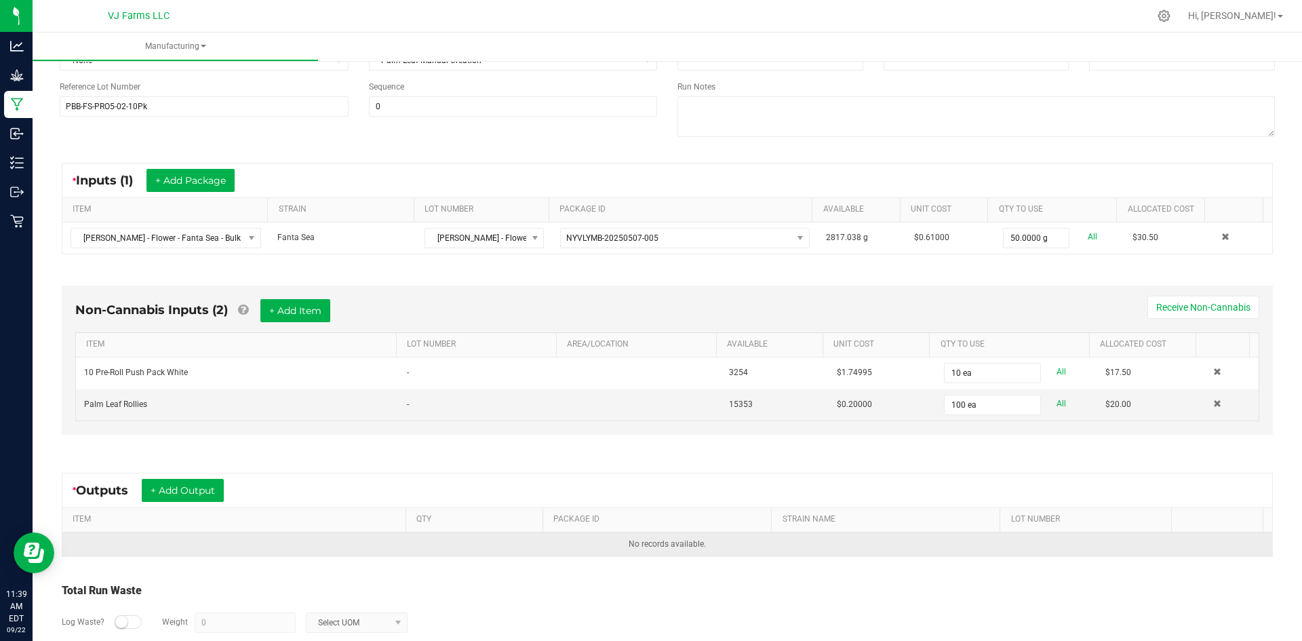
scroll to position [235, 0]
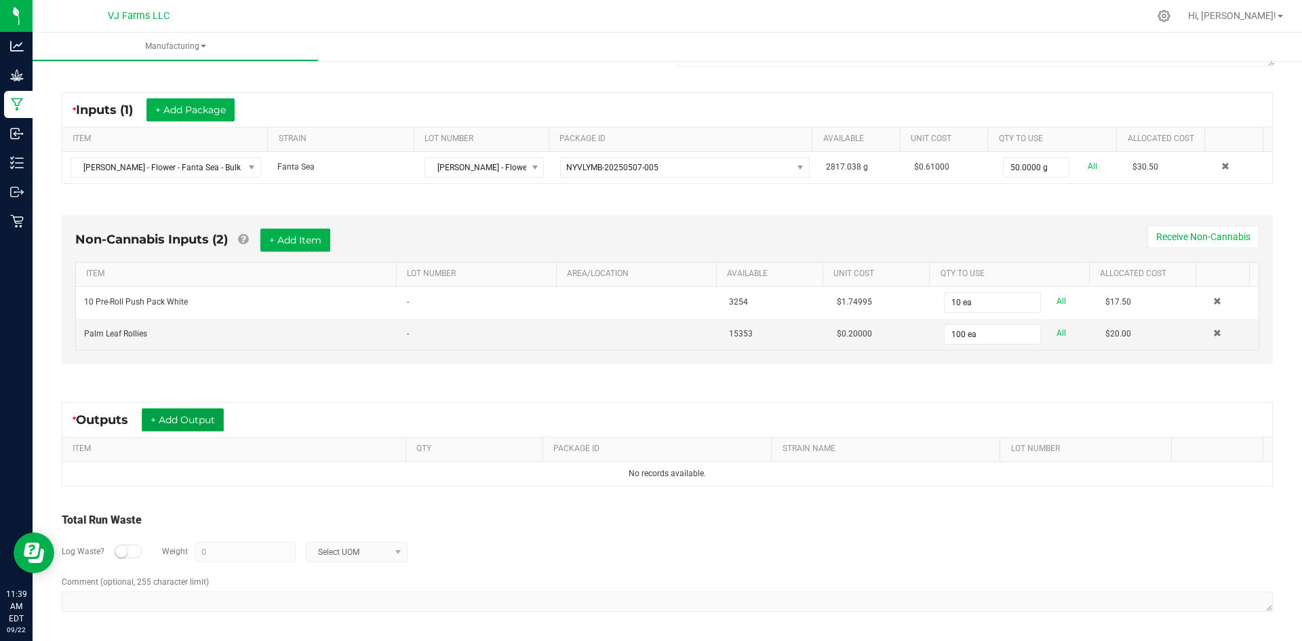
click at [156, 416] on button "+ Add Output" at bounding box center [183, 419] width 82 height 23
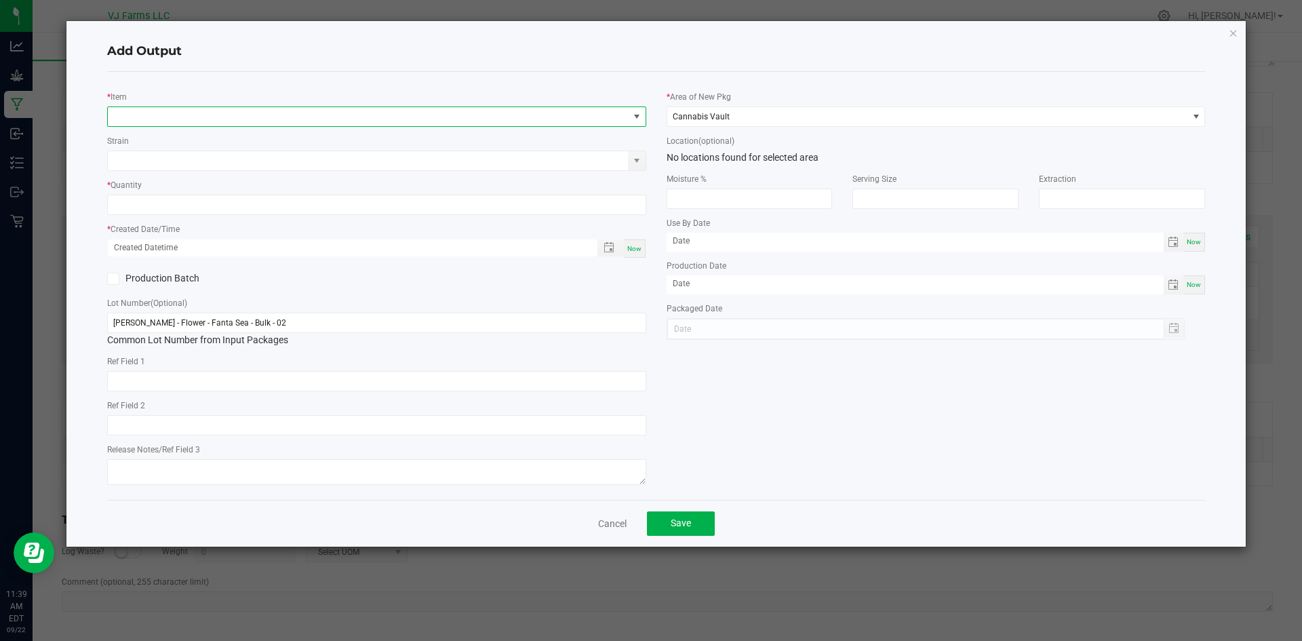
click at [194, 119] on span "NO DATA FOUND" at bounding box center [368, 116] width 521 height 19
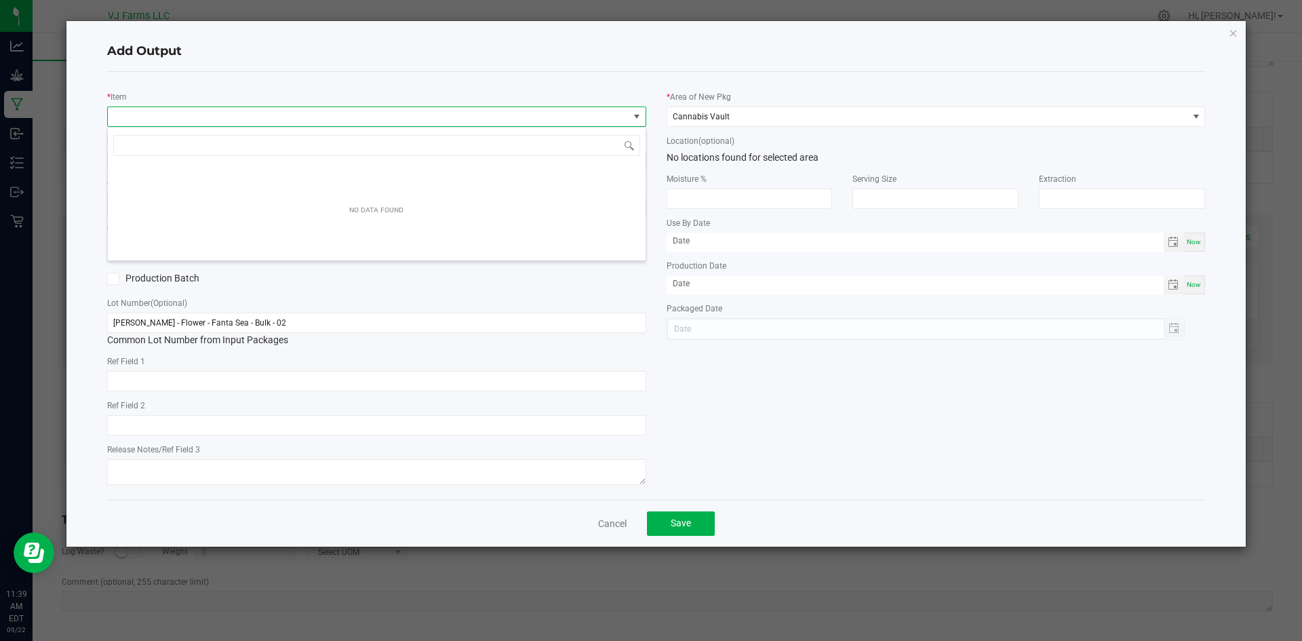
scroll to position [20, 539]
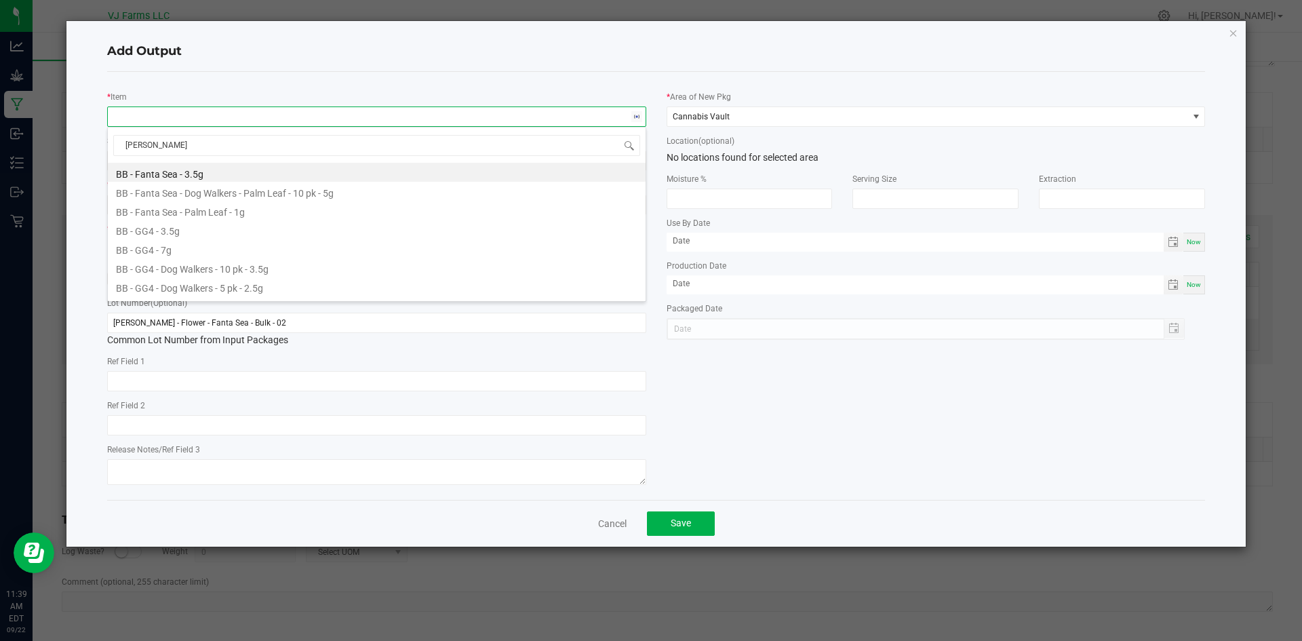
type input "fanta"
click at [288, 191] on li "BB - Fanta Sea - Dog Walkers - Palm Leaf - 10 pk - 5g" at bounding box center [377, 191] width 538 height 19
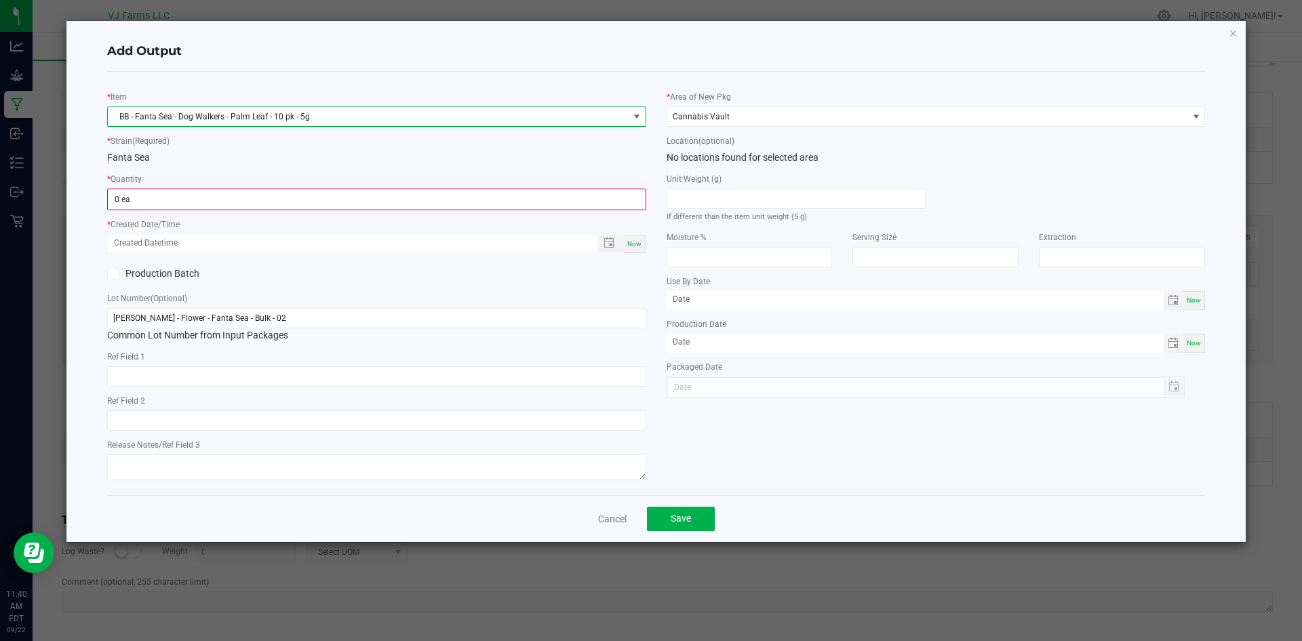
click at [256, 217] on div "* Created Date/Time Now" at bounding box center [376, 235] width 539 height 37
click at [246, 197] on input "0" at bounding box center [376, 199] width 536 height 19
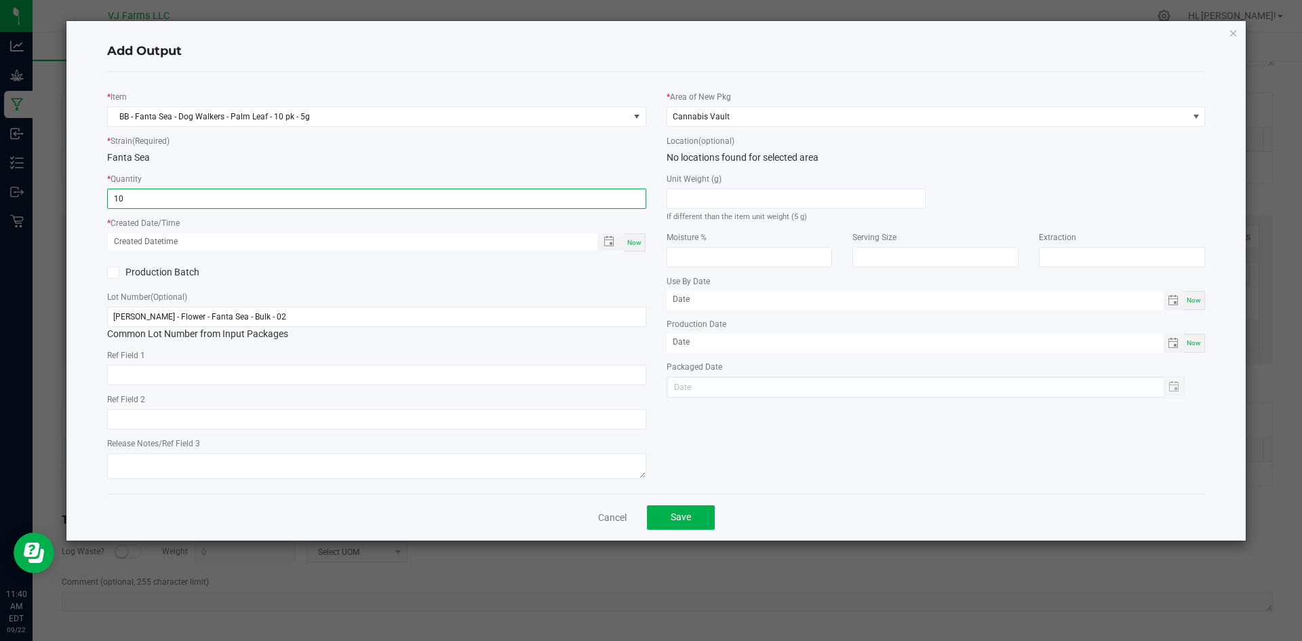
type input "10 ea"
click at [412, 304] on div "Lot Number (Optional) [PERSON_NAME] - Flower - Fanta Sea - Bulk - 02 Common Lot…" at bounding box center [376, 316] width 539 height 52
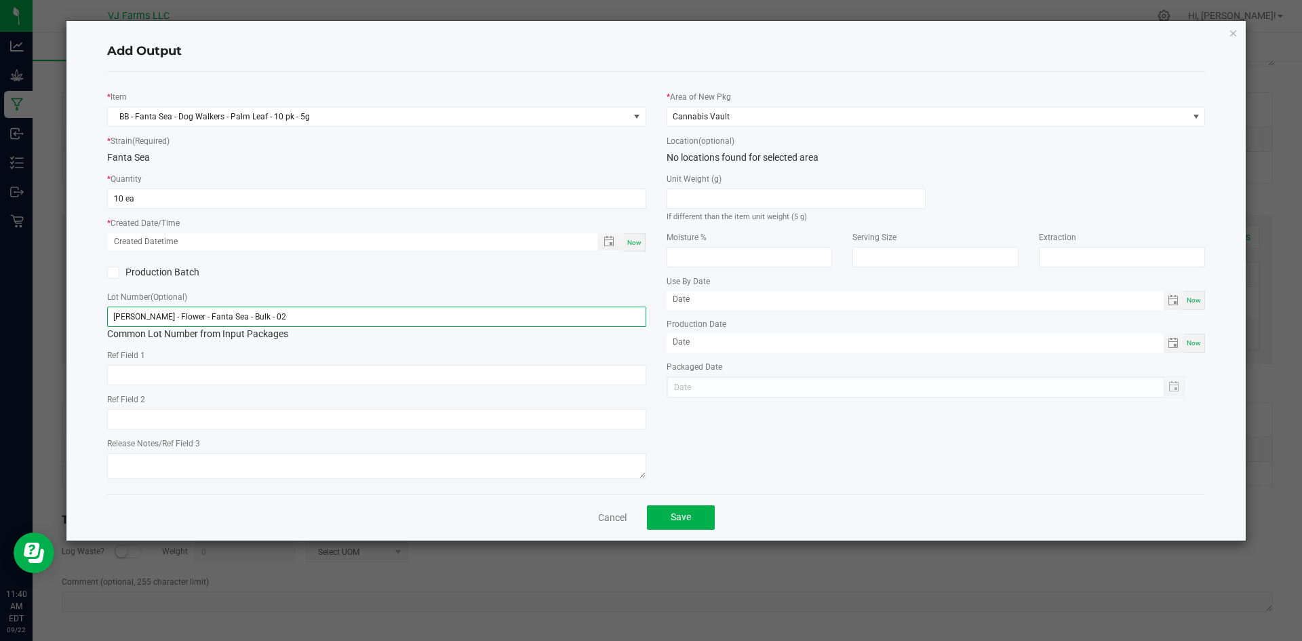
drag, startPoint x: 413, startPoint y: 311, endPoint x: 0, endPoint y: 332, distance: 413.5
click at [0, 332] on ngb-modal-window "Add Output * Item BB - Fanta Sea - Dog Walkers - Palm Leaf - 10 pk - 5g * Strai…" at bounding box center [656, 320] width 1312 height 641
paste input "PBB-FS-PRO5-02-10Pk"
type input "PBB-FS-PRO5-02-10Pk"
click at [397, 261] on div "* Item BB - Fanta Sea - Dog Walkers - Palm Leaf - 10 pk - 5g * Strain (Required…" at bounding box center [376, 283] width 559 height 400
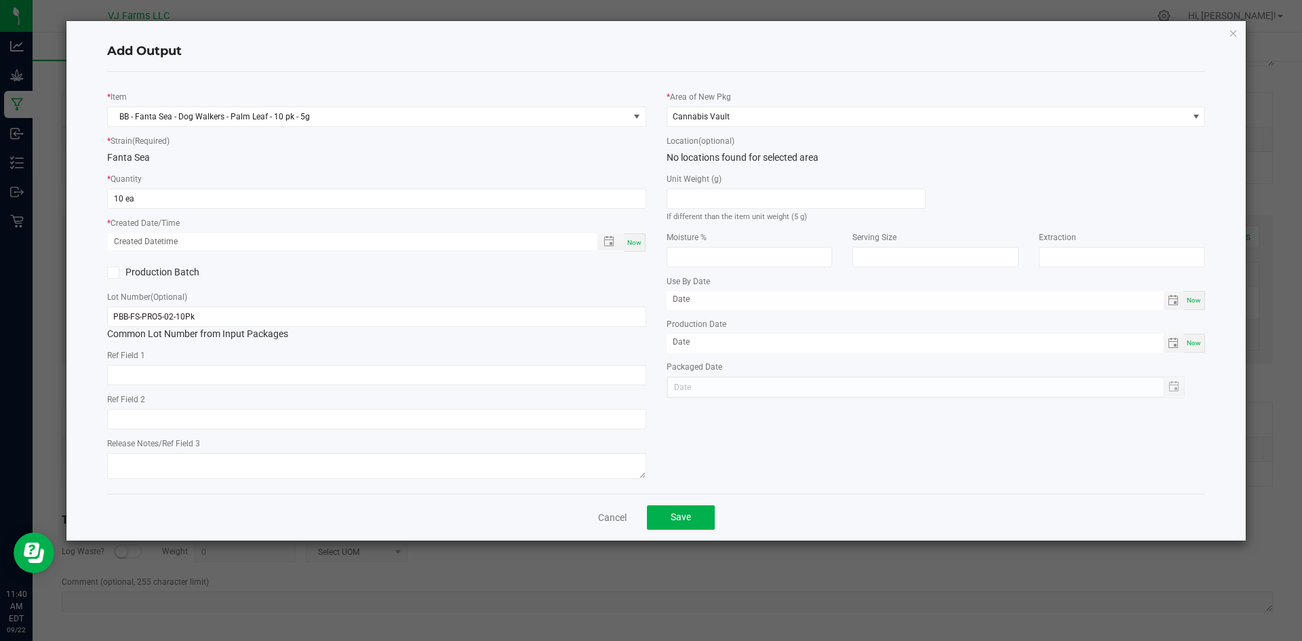
click at [637, 239] on span "Now" at bounding box center [634, 242] width 14 height 7
type input "[DATE] 11:40 AM"
type input "[DATE]"
click at [683, 517] on span "Save" at bounding box center [681, 516] width 20 height 11
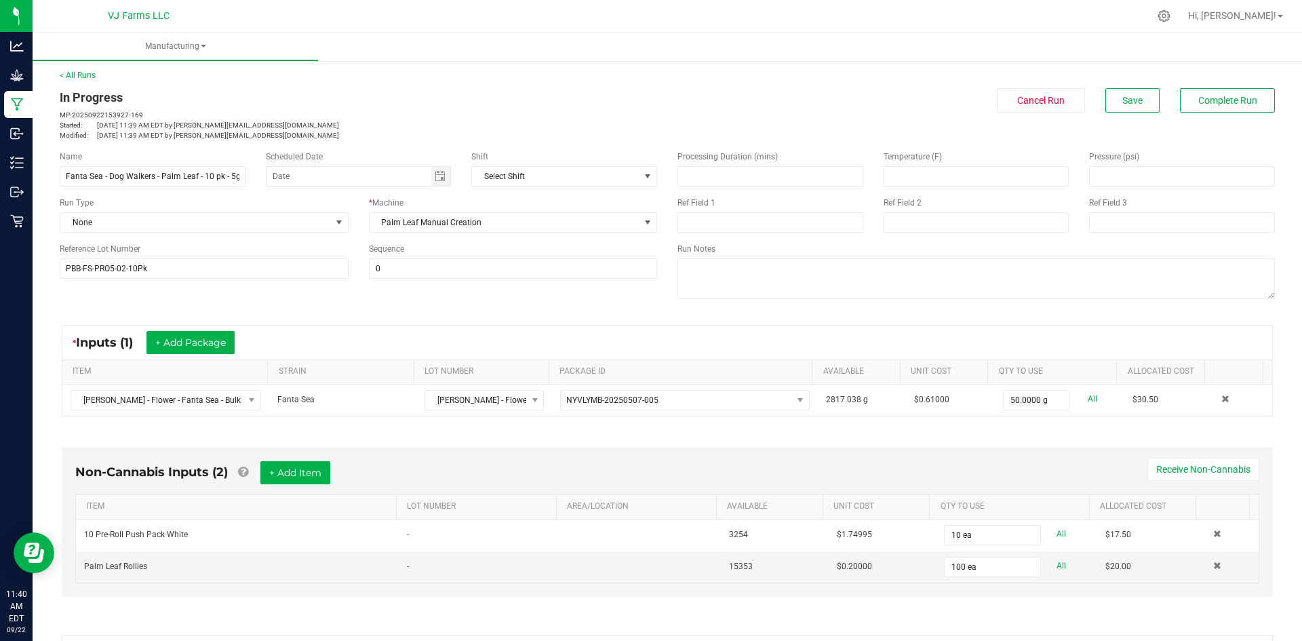
scroll to position [0, 0]
click at [1130, 100] on span "Save" at bounding box center [1132, 102] width 20 height 11
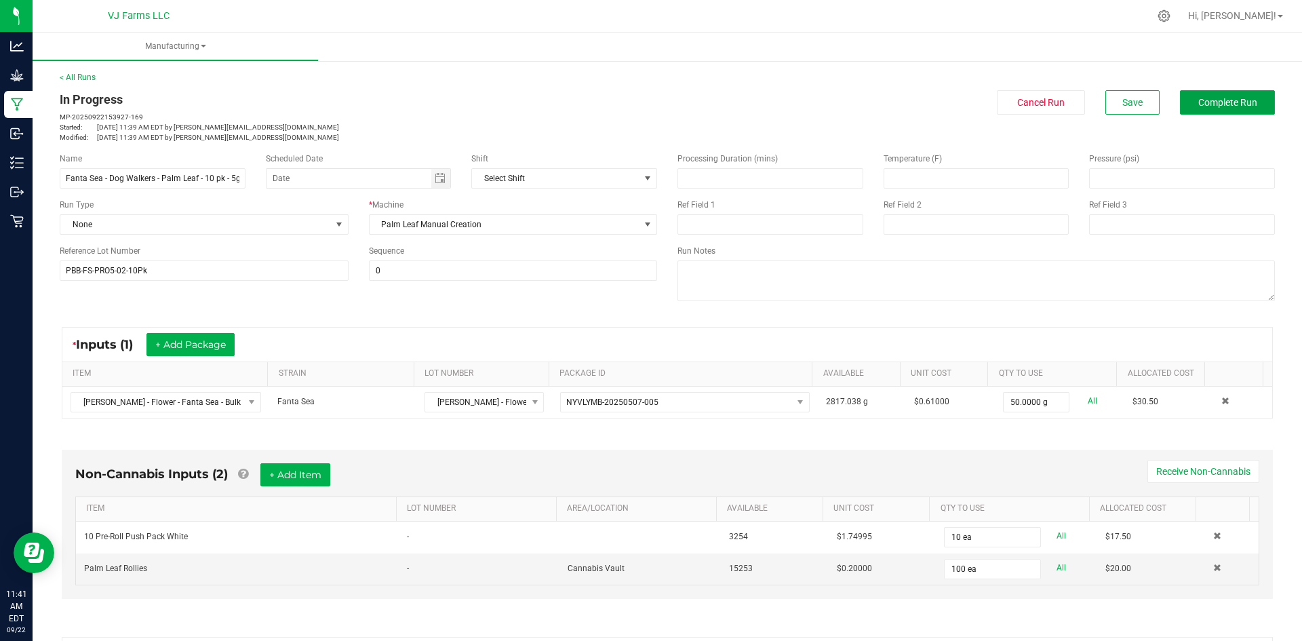
click at [1223, 109] on button "Complete Run" at bounding box center [1227, 102] width 95 height 24
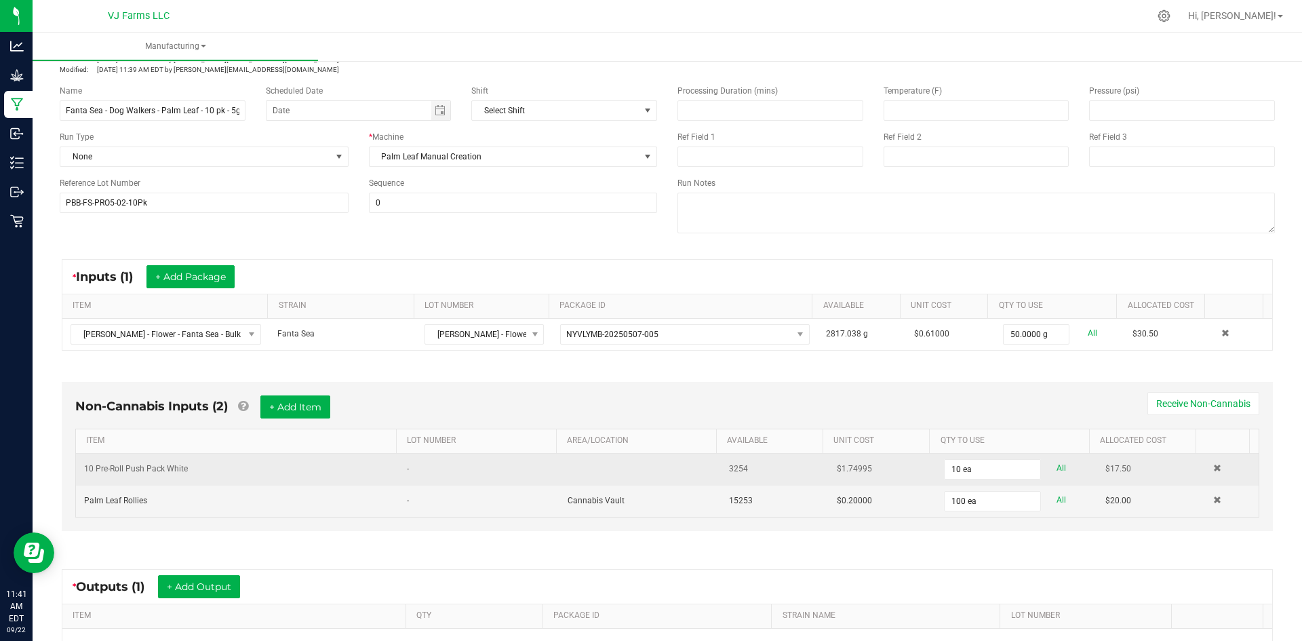
scroll to position [245, 0]
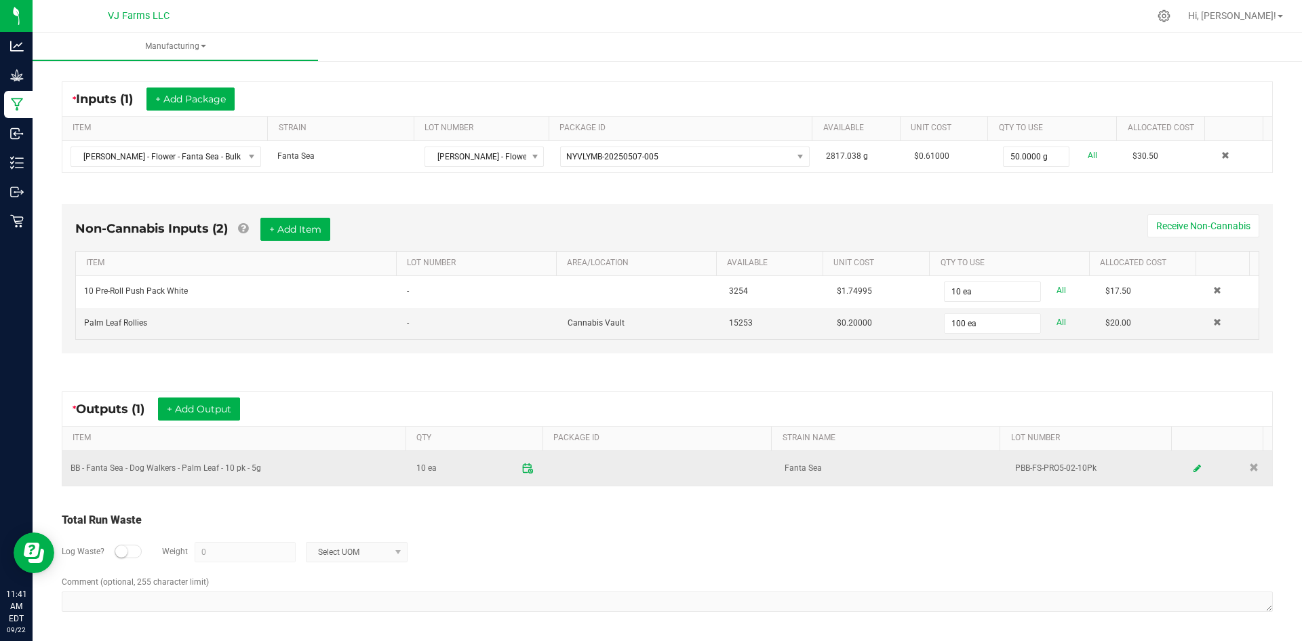
click at [523, 467] on icon at bounding box center [527, 467] width 8 height 0
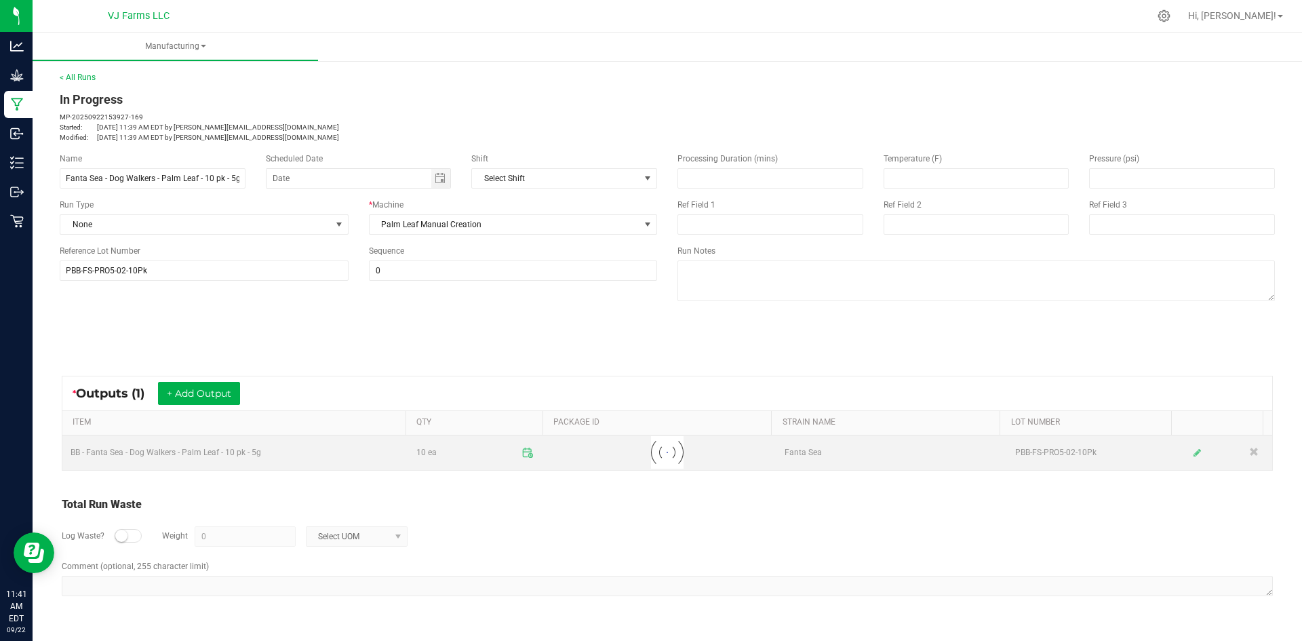
scroll to position [0, 0]
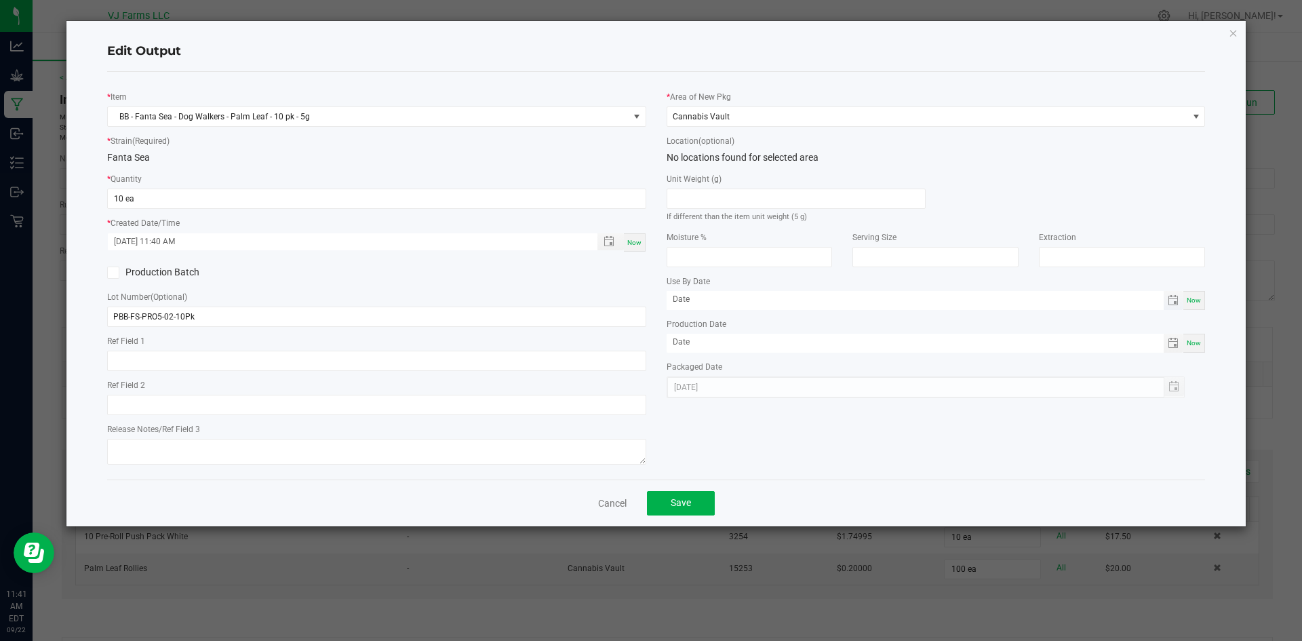
click at [1182, 298] on span "Toggle calendar" at bounding box center [1174, 300] width 20 height 19
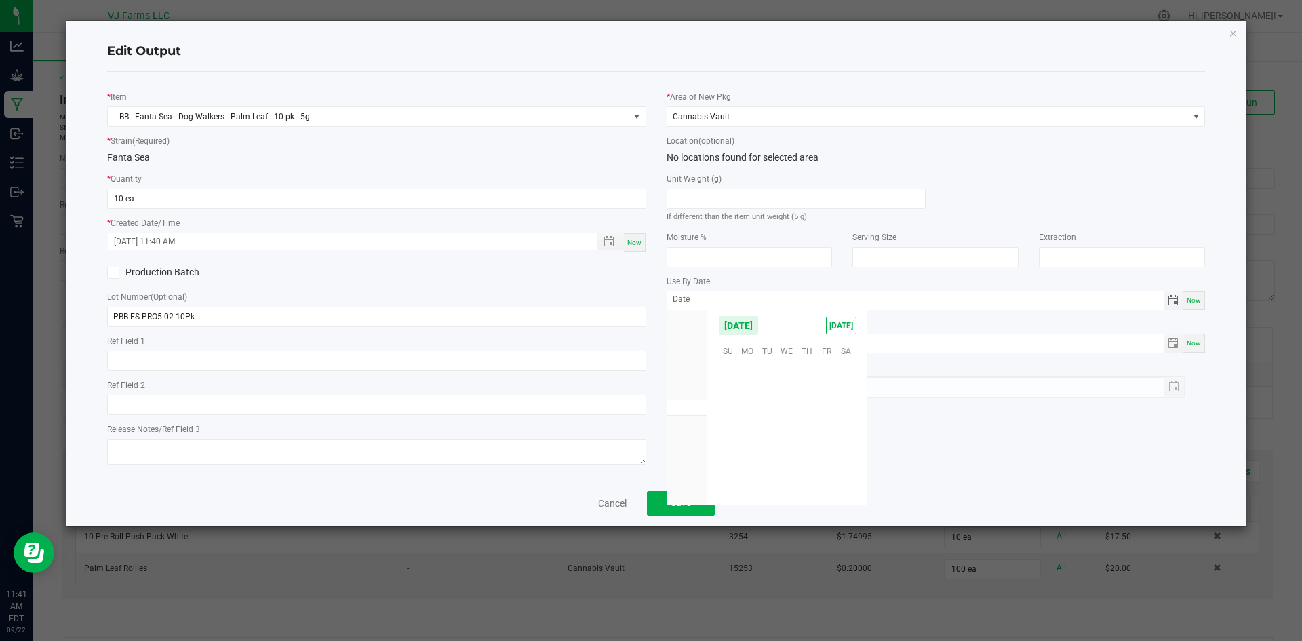
scroll to position [219900, 0]
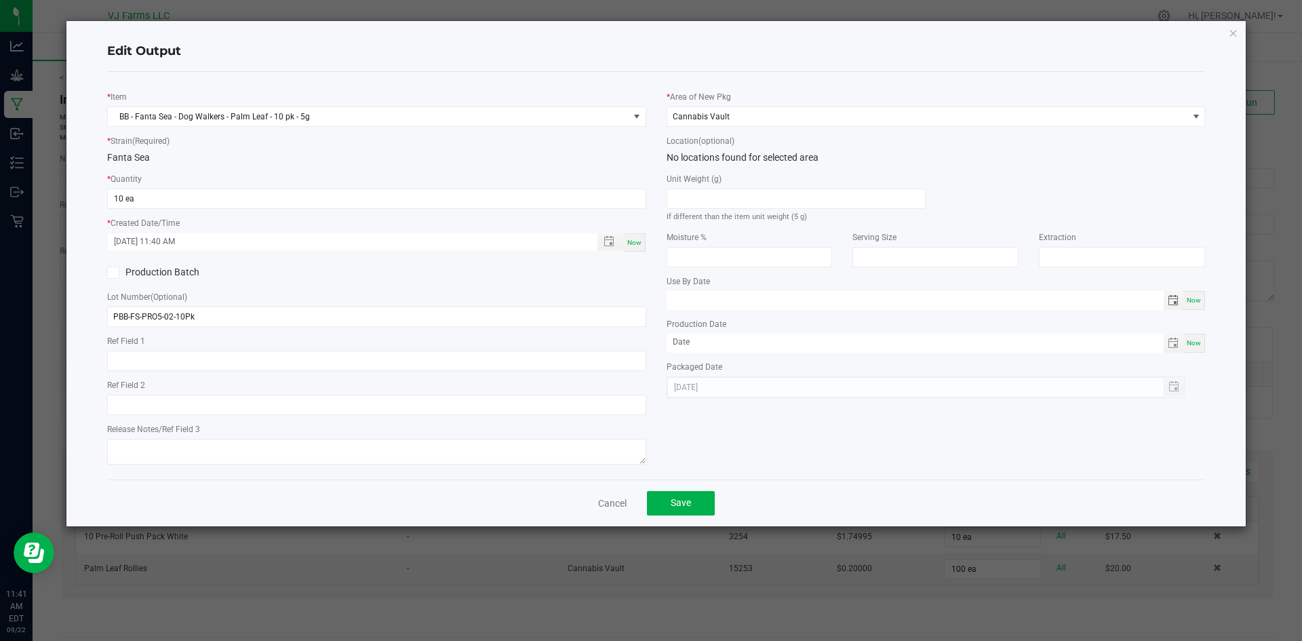
type input "month/day/year"
click at [1176, 300] on span "Toggle calendar" at bounding box center [1173, 300] width 11 height 11
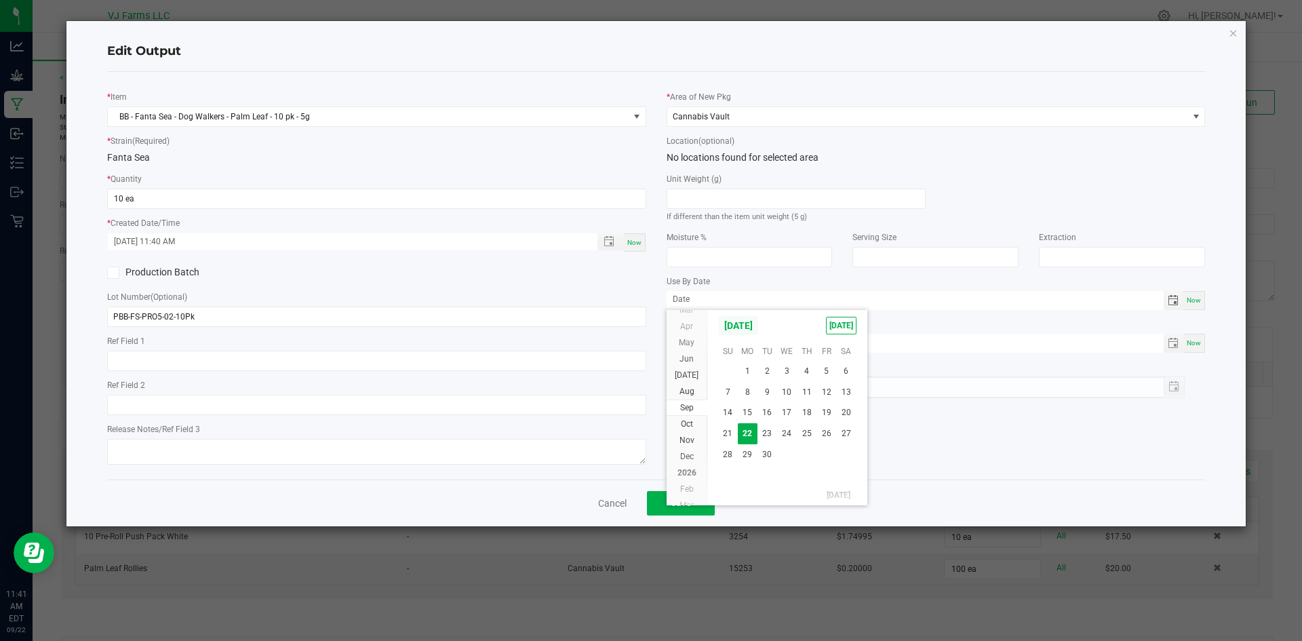
click at [759, 326] on span "[DATE]" at bounding box center [738, 325] width 41 height 20
click at [684, 409] on span "2026" at bounding box center [686, 413] width 19 height 9
click at [859, 350] on kendo-virtualization "[DATE] Feb Mar Apr May Jun [DATE] Aug Sep Oct Nov [DATE] Jan Feb Mar Apr May Ju…" at bounding box center [787, 423] width 274 height 164
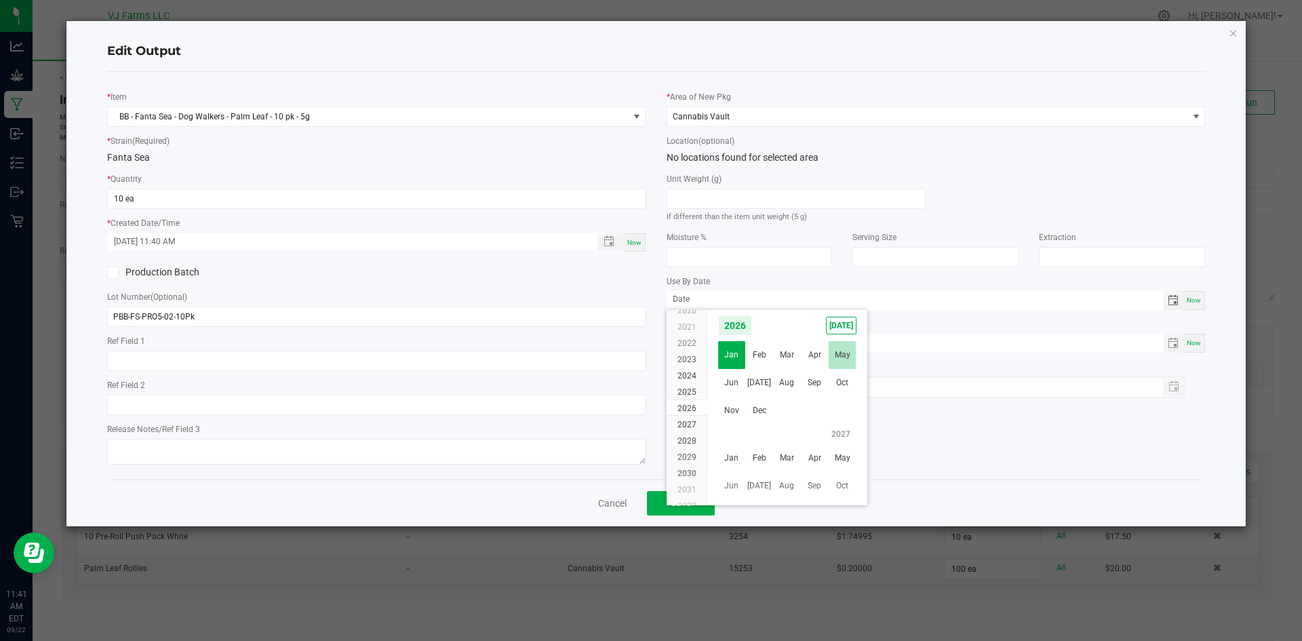
click at [850, 355] on span "May" at bounding box center [843, 355] width 28 height 28
click at [847, 388] on span "9" at bounding box center [846, 392] width 20 height 21
type input "[DATE]"
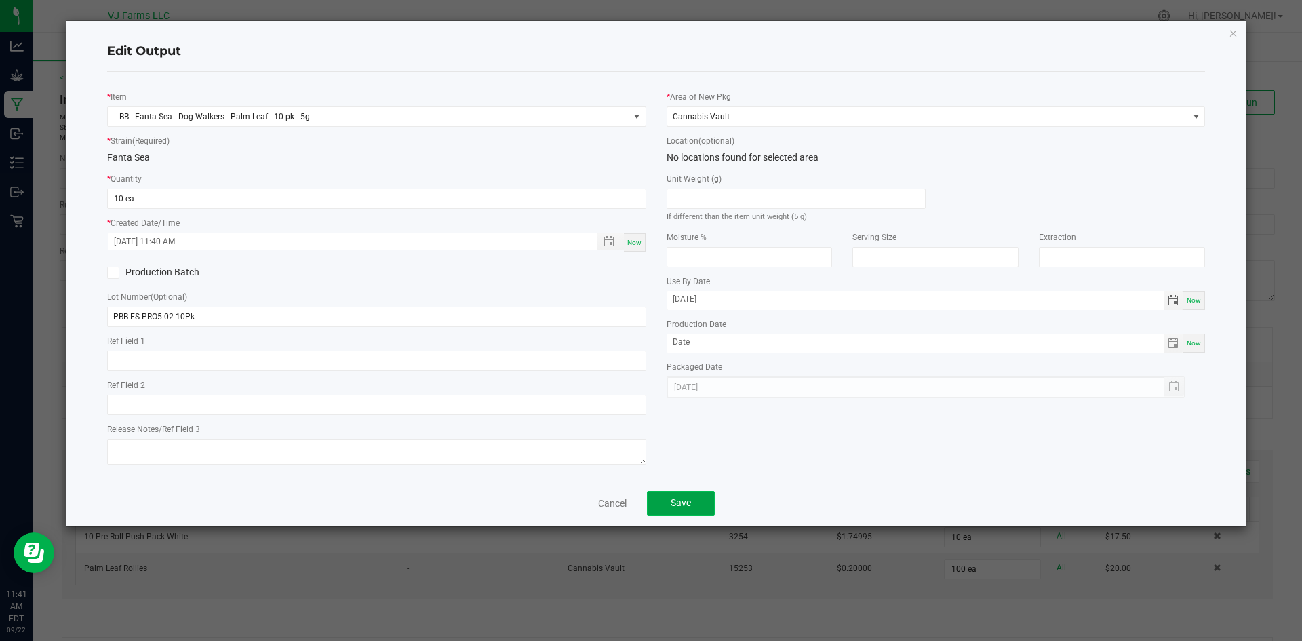
click at [673, 506] on span "Save" at bounding box center [681, 502] width 20 height 11
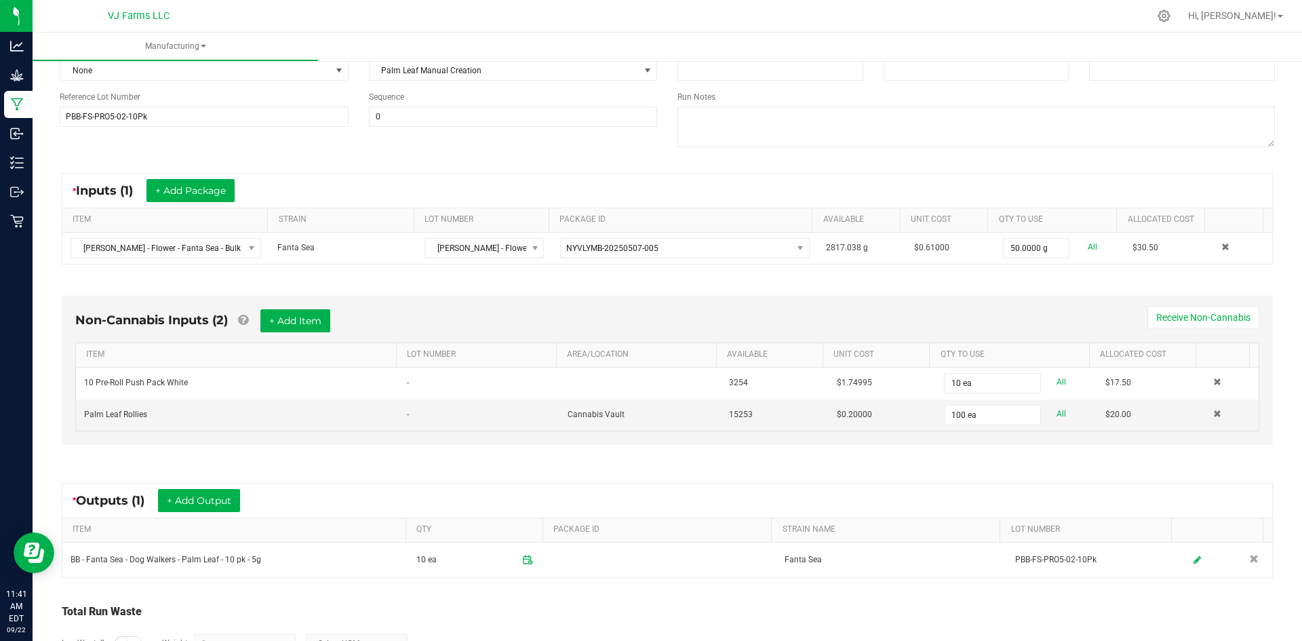
scroll to position [0, 0]
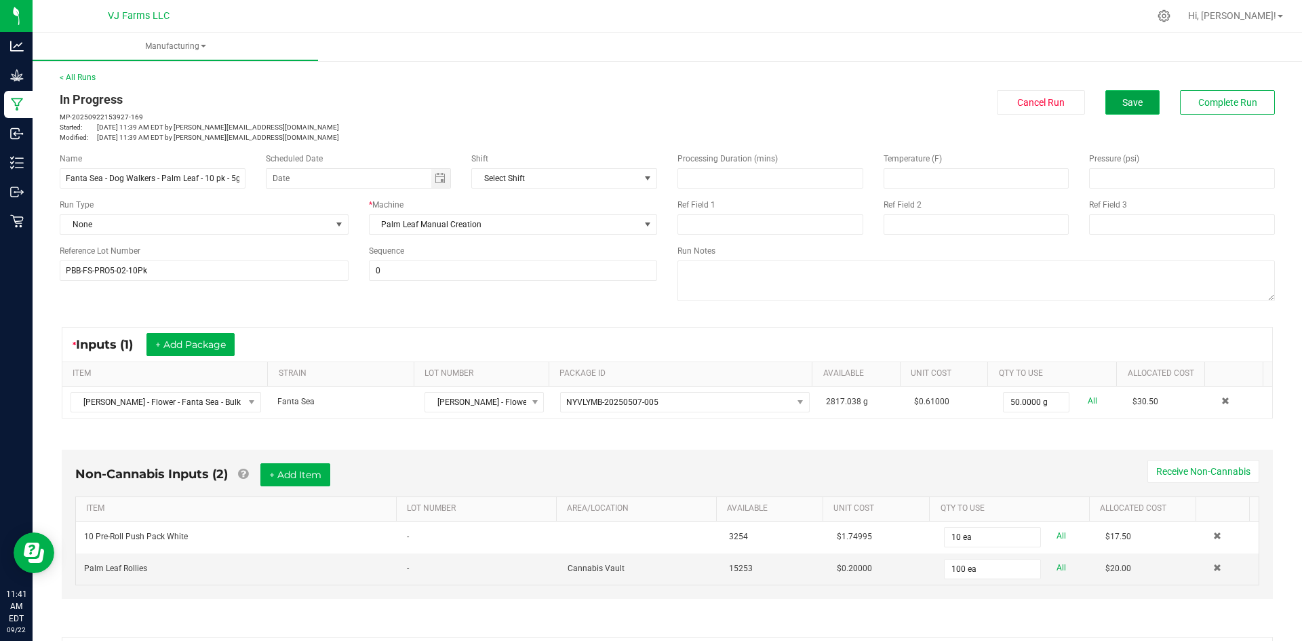
click at [1105, 98] on button "Save" at bounding box center [1132, 102] width 54 height 24
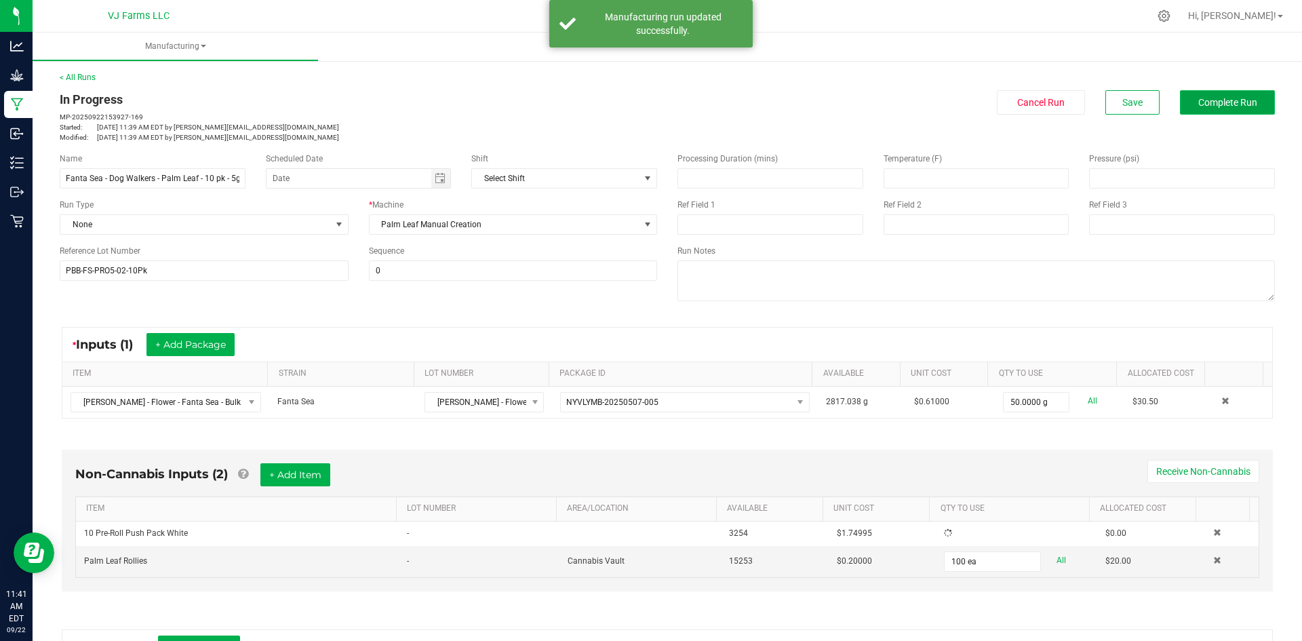
click at [1212, 110] on button "Complete Run" at bounding box center [1227, 102] width 95 height 24
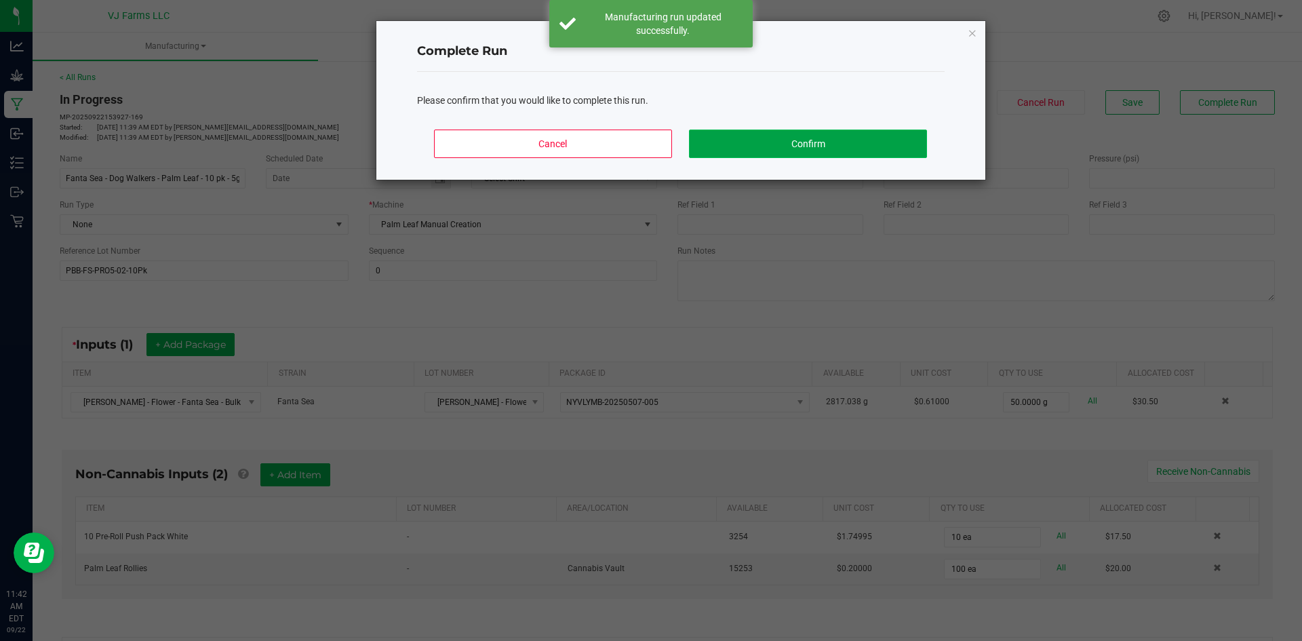
click at [829, 146] on button "Confirm" at bounding box center [807, 144] width 237 height 28
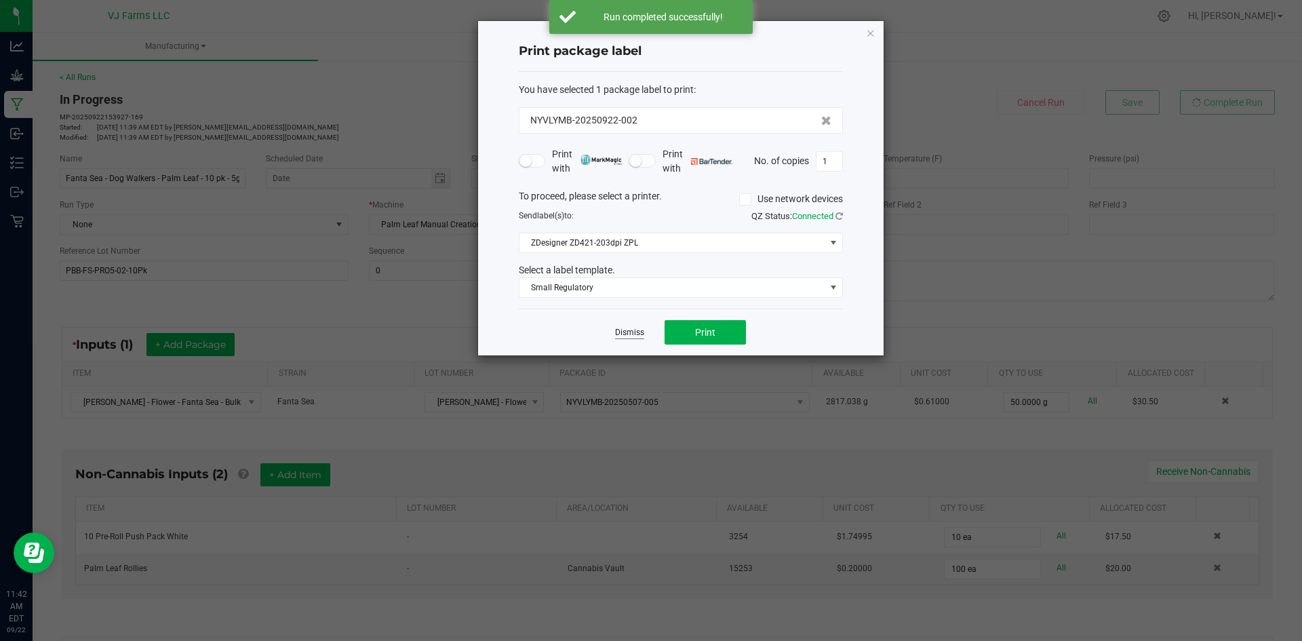
click at [637, 330] on link "Dismiss" at bounding box center [629, 333] width 29 height 12
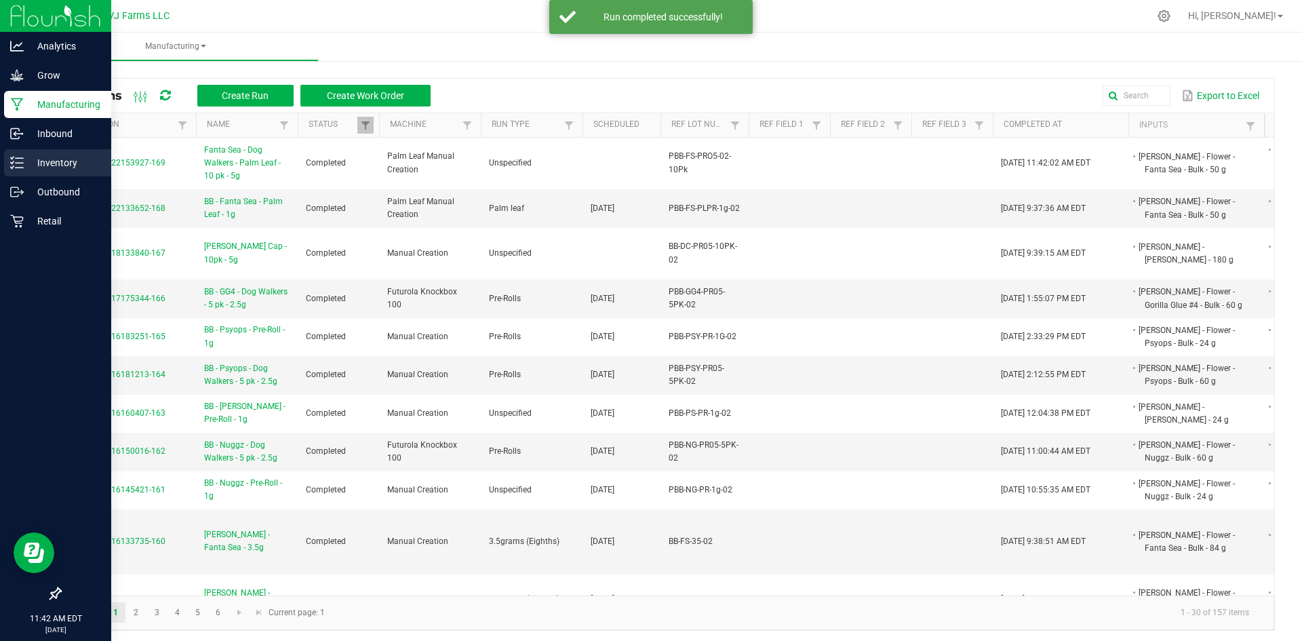
click at [51, 178] on link "Inventory" at bounding box center [55, 163] width 111 height 29
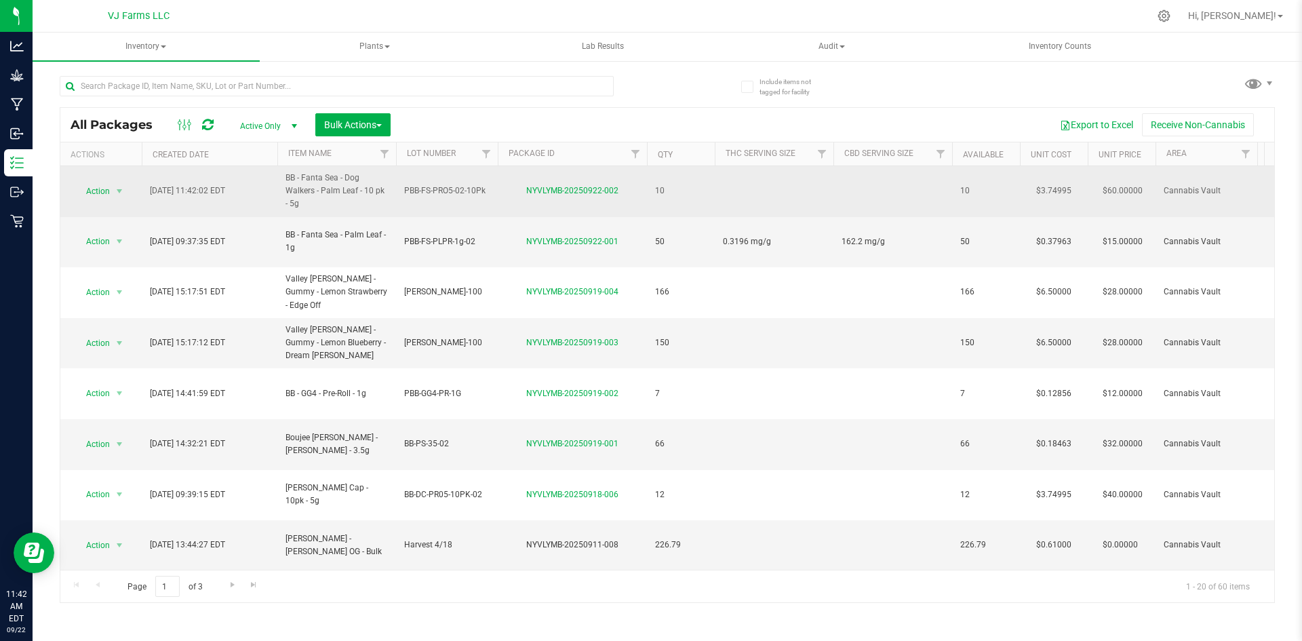
click at [884, 188] on td at bounding box center [892, 191] width 119 height 51
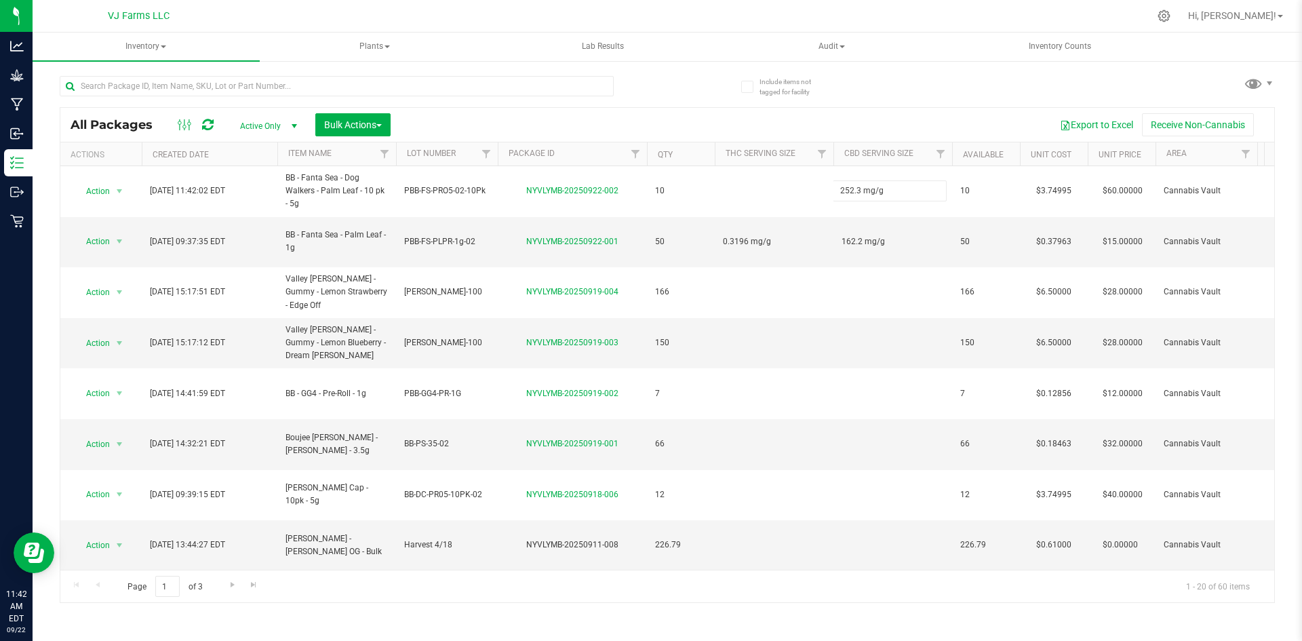
type input "252.3 mg/g"
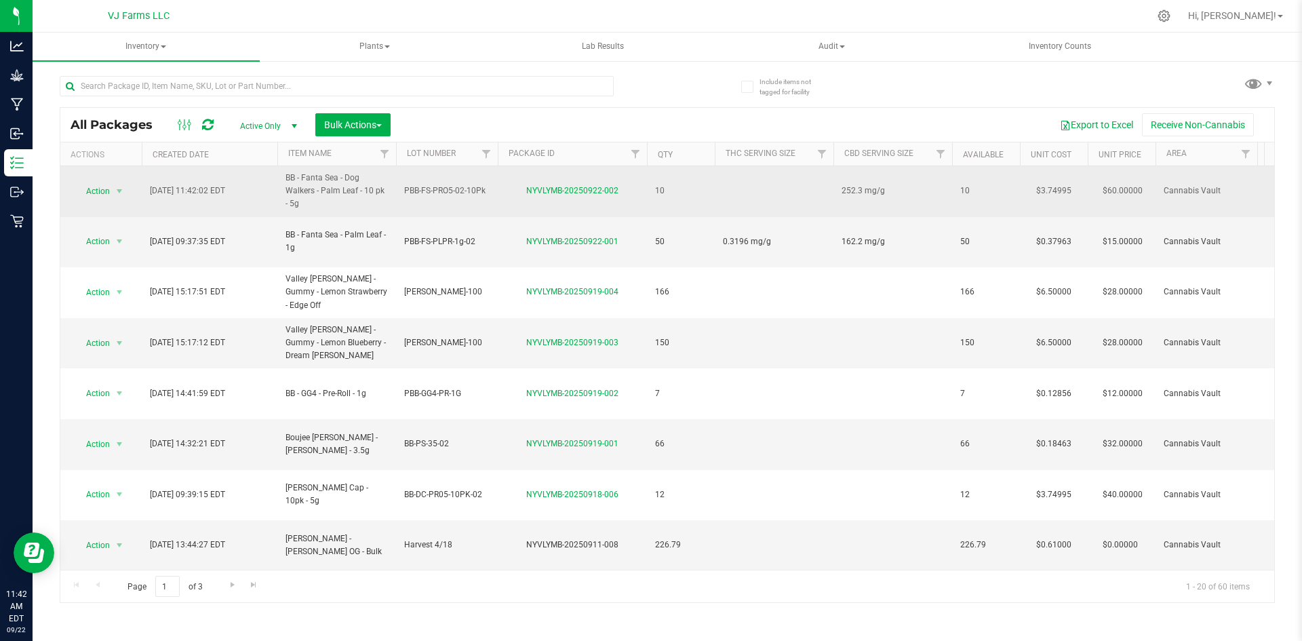
click at [730, 187] on td at bounding box center [774, 191] width 119 height 51
type input "3.606 mg/g"
click at [127, 193] on div "All Packages Active Only Active Only Lab Samples Locked All Bulk Actions Add to…" at bounding box center [667, 355] width 1215 height 496
click at [105, 174] on td "Action Action Adjust qty Create package Edit attributes Global inventory Locate…" at bounding box center [100, 191] width 81 height 51
click at [105, 185] on span "Action" at bounding box center [92, 191] width 37 height 19
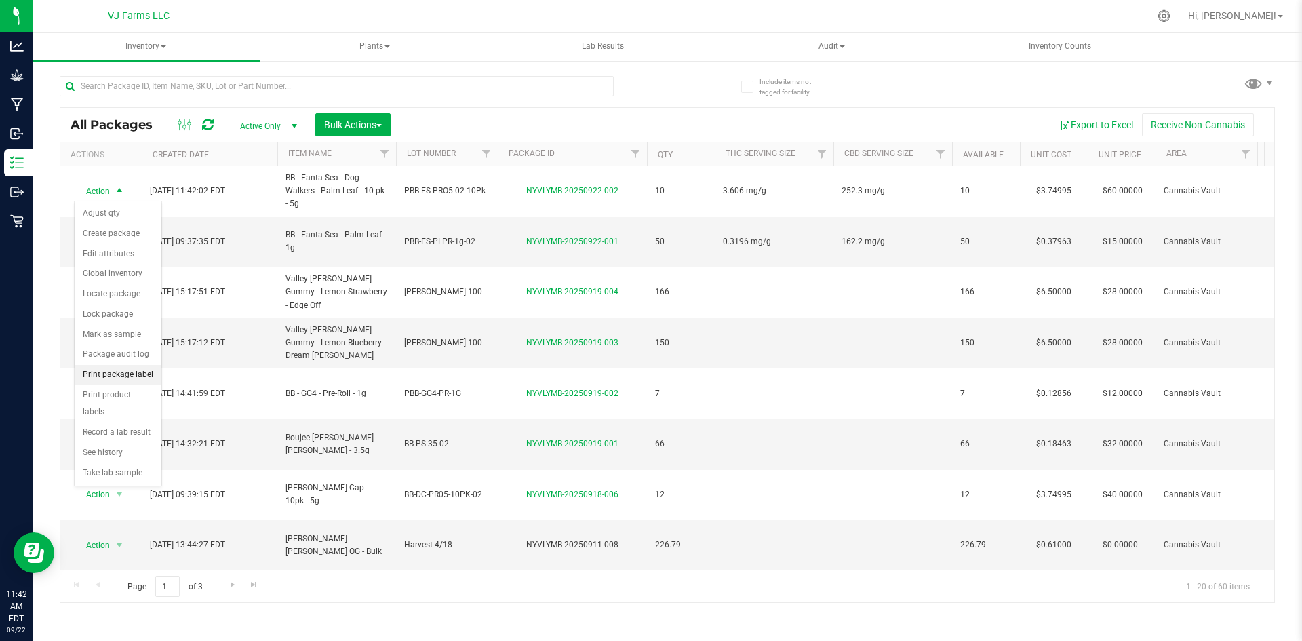
click at [128, 376] on li "Print package label" at bounding box center [118, 375] width 87 height 20
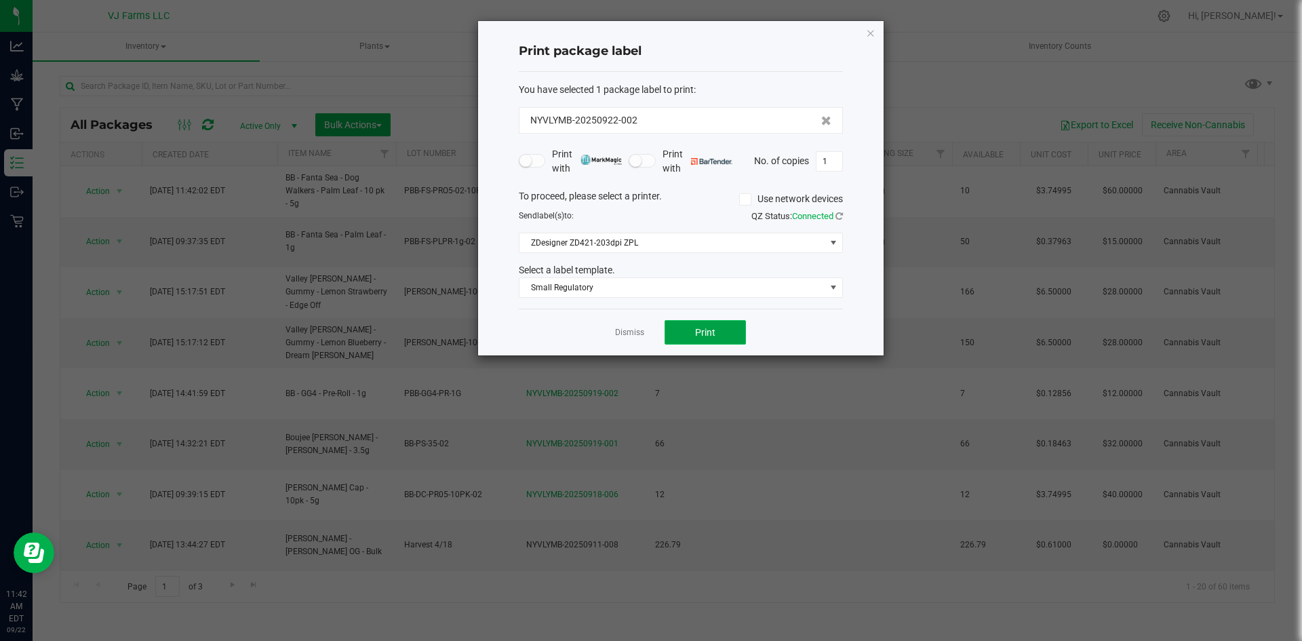
click at [701, 324] on button "Print" at bounding box center [704, 332] width 81 height 24
click at [713, 334] on span "Print" at bounding box center [705, 332] width 20 height 11
click at [712, 323] on button "Print" at bounding box center [704, 332] width 81 height 24
click at [719, 334] on button "Print" at bounding box center [704, 332] width 81 height 24
click at [839, 161] on input "1" at bounding box center [829, 161] width 26 height 19
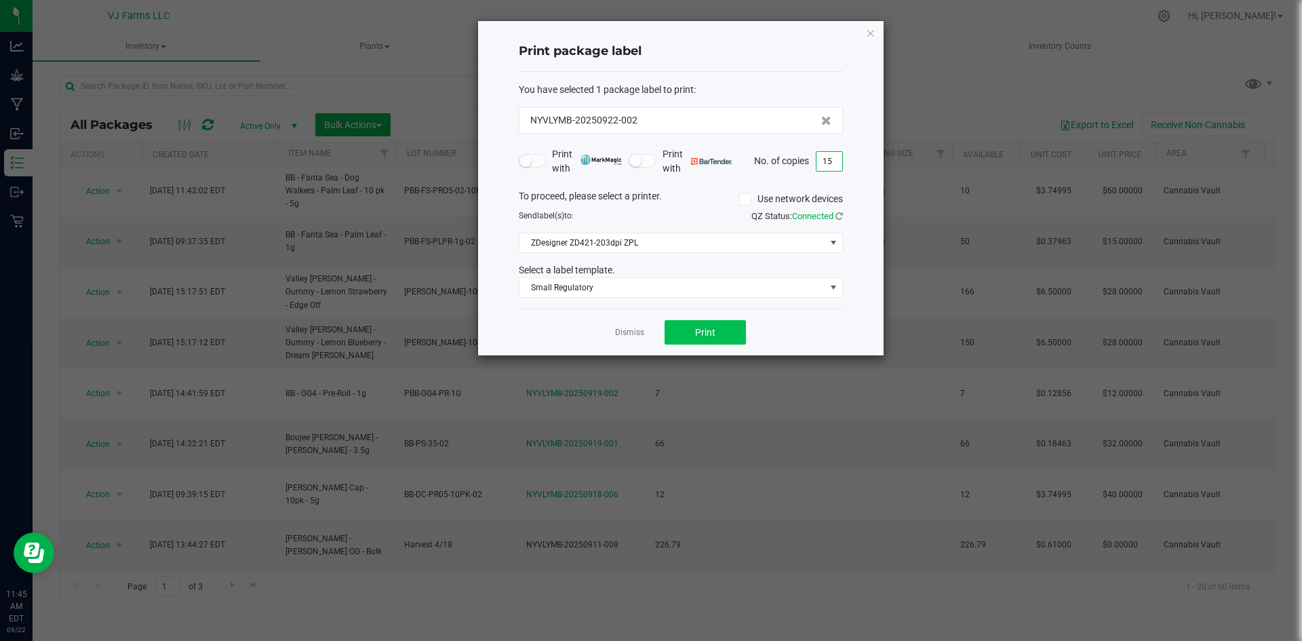
type input "15"
click at [731, 339] on button "Print" at bounding box center [704, 332] width 81 height 24
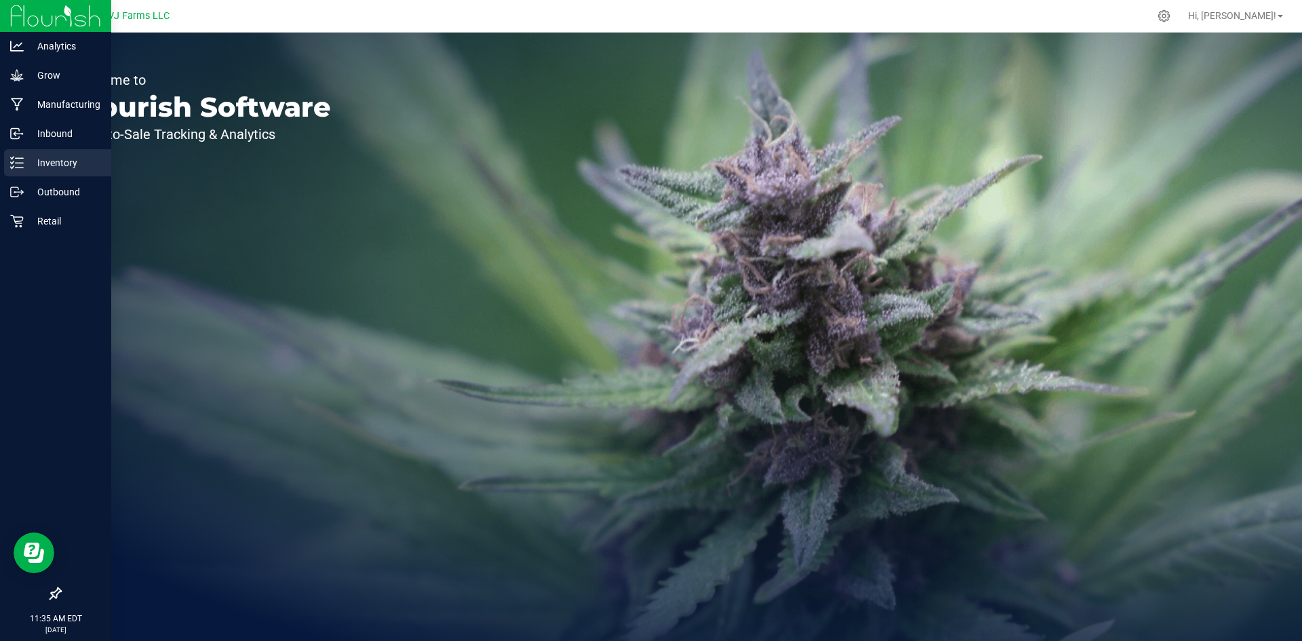
click at [87, 163] on p "Inventory" at bounding box center [64, 163] width 81 height 16
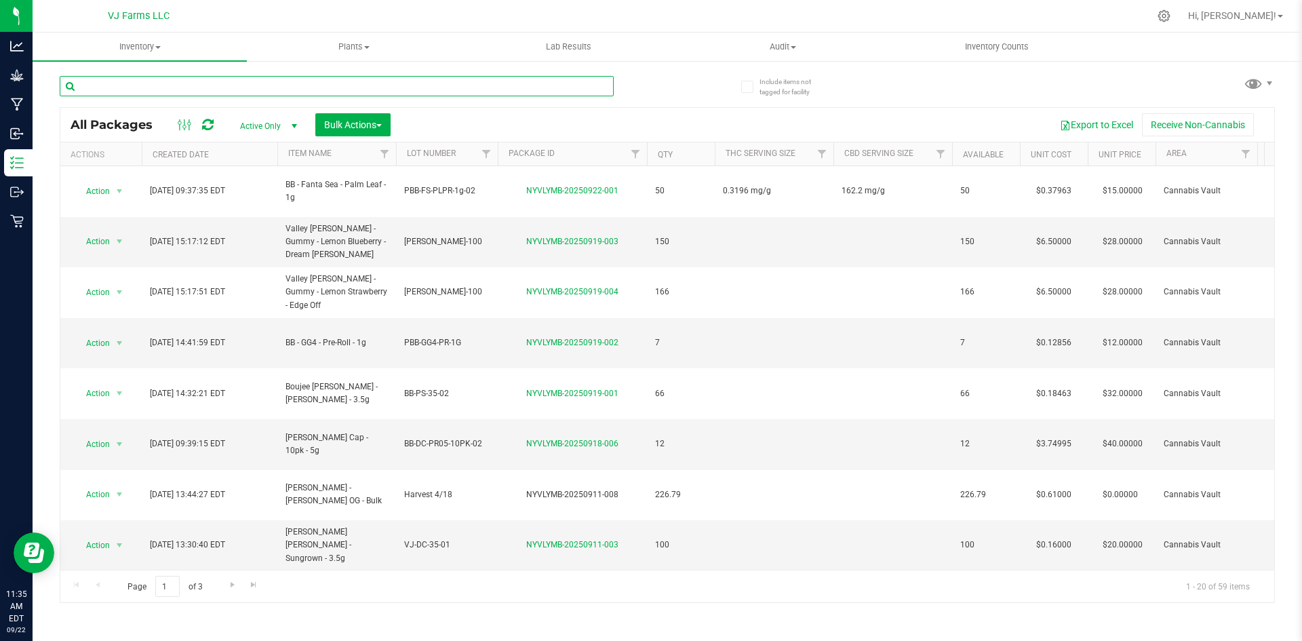
click at [239, 76] on input "text" at bounding box center [337, 86] width 554 height 20
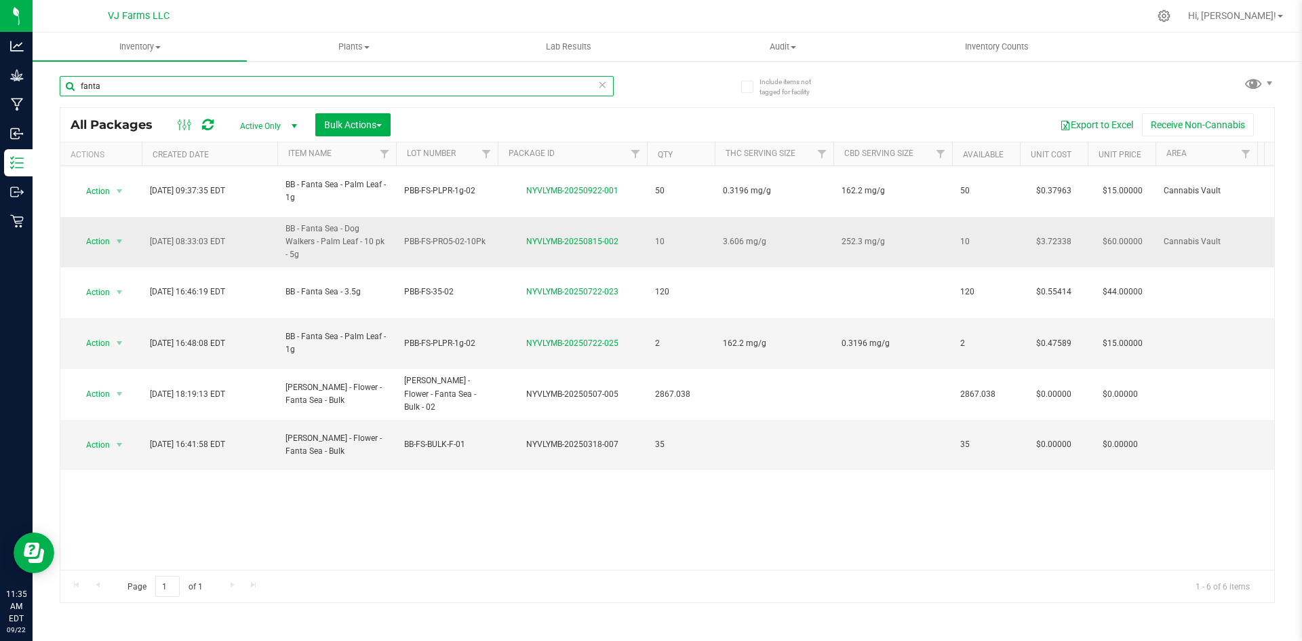
type input "fanta"
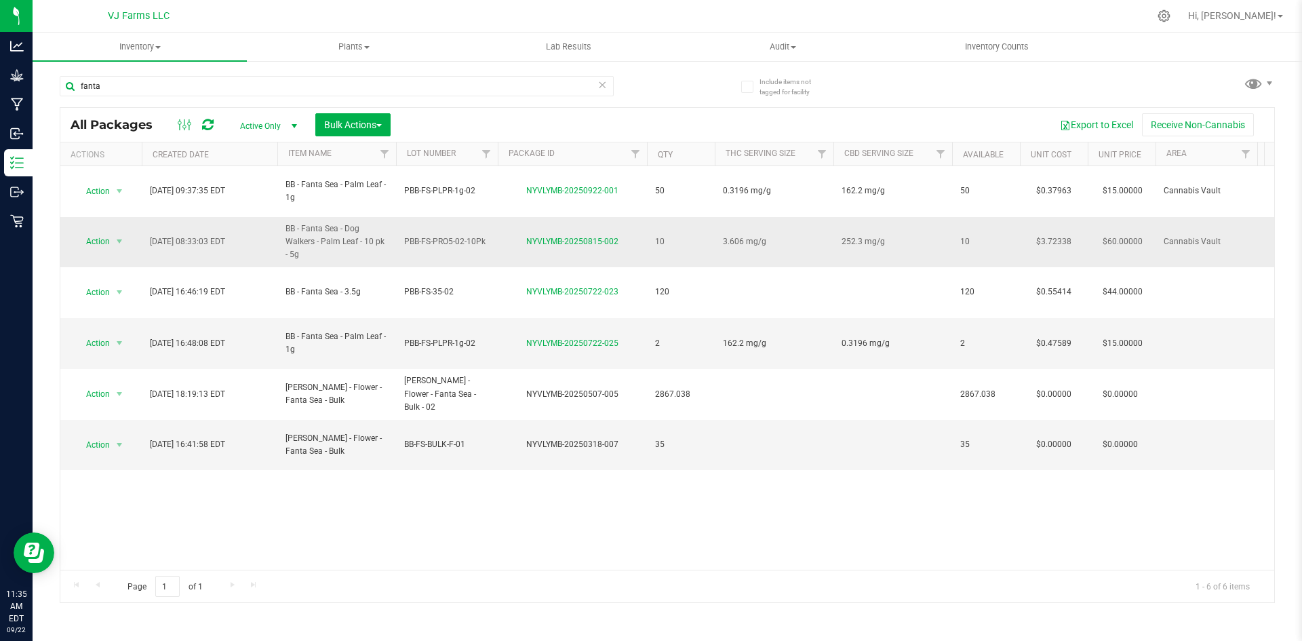
drag, startPoint x: 319, startPoint y: 246, endPoint x: 283, endPoint y: 214, distance: 48.0
click at [283, 217] on td "BB - Fanta Sea - Dog Walkers - Palm Leaf - 10 pk - 5g" at bounding box center [336, 242] width 119 height 51
click at [641, 549] on div "Action Action Adjust qty Create package Edit attributes Global inventory Locate…" at bounding box center [667, 367] width 1214 height 403
drag, startPoint x: 296, startPoint y: 235, endPoint x: 273, endPoint y: 206, distance: 37.6
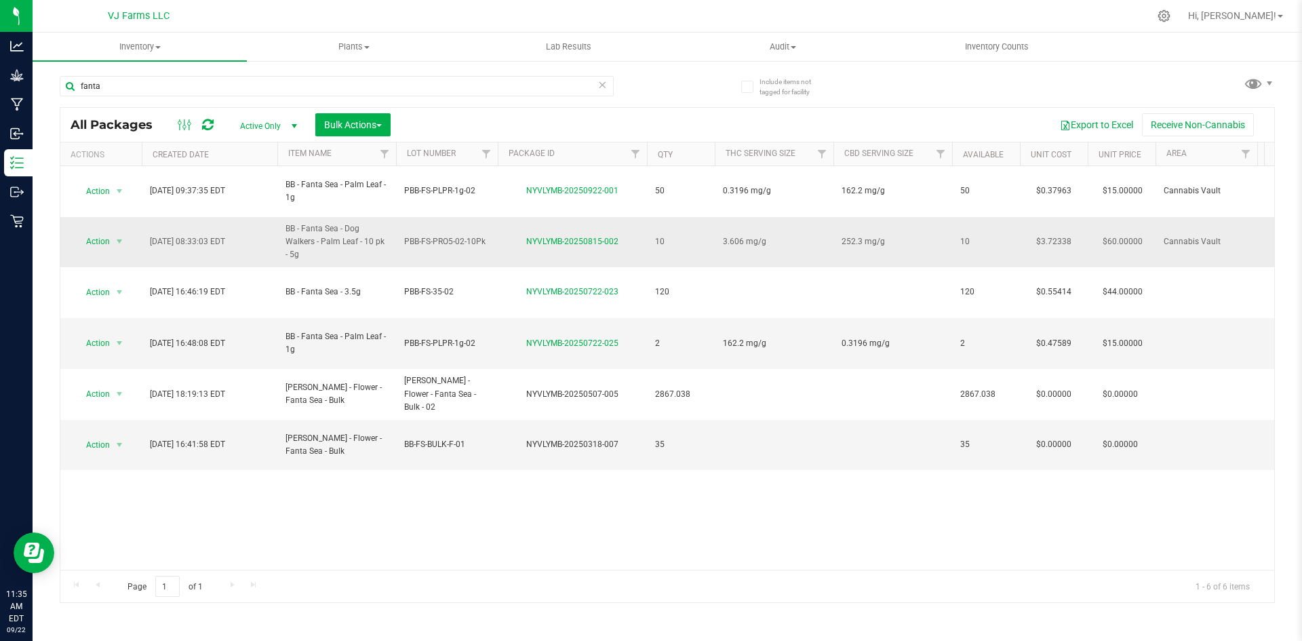
copy tr "BB - Fanta Sea - Dog Walkers - Palm Leaf - 10 pk - 5g"
click at [437, 235] on span "PBB-FS-PRO5-02-10Pk" at bounding box center [446, 241] width 85 height 13
drag, startPoint x: 483, startPoint y: 230, endPoint x: 385, endPoint y: 231, distance: 97.6
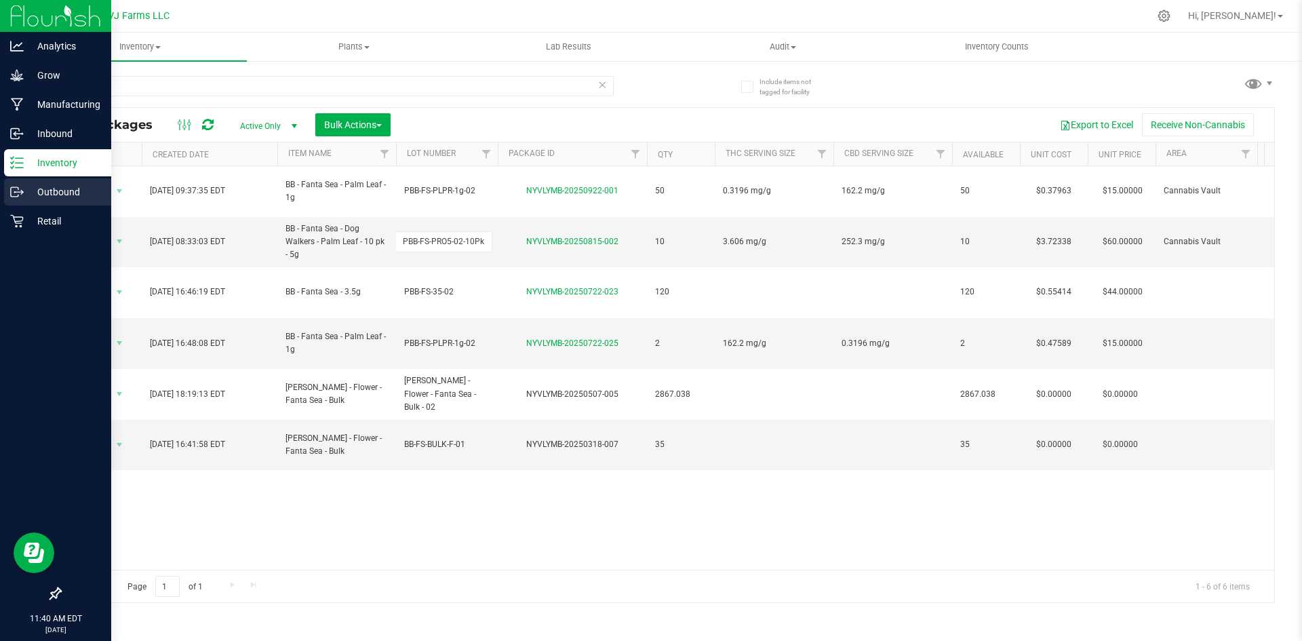
click at [9, 190] on div "Outbound" at bounding box center [57, 191] width 107 height 27
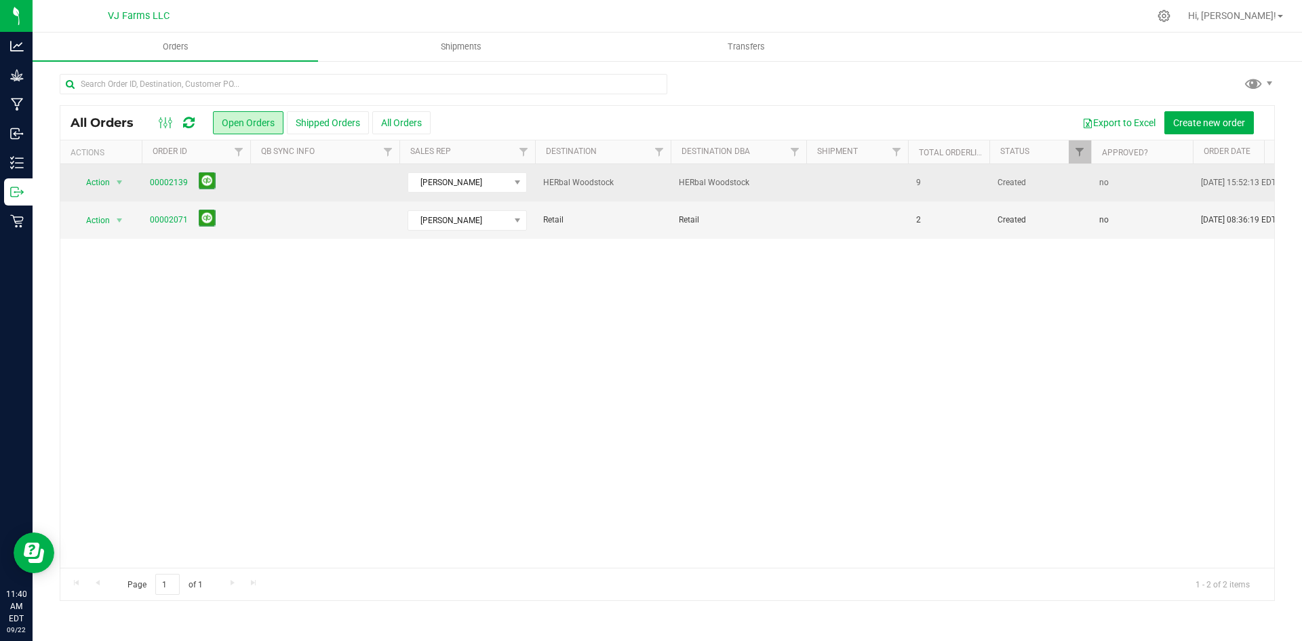
click at [147, 180] on td "00002139" at bounding box center [196, 182] width 108 height 37
click at [163, 175] on span "00002139" at bounding box center [196, 182] width 92 height 21
click at [163, 180] on link "00002139" at bounding box center [169, 182] width 38 height 13
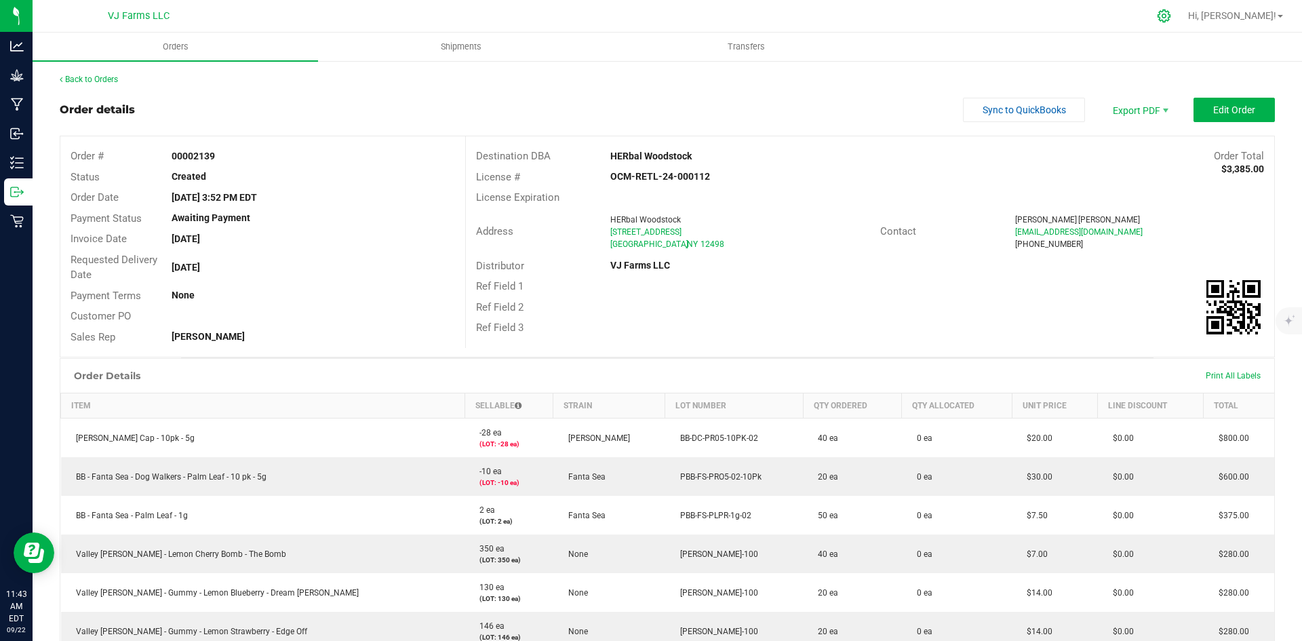
click at [1171, 16] on icon at bounding box center [1164, 16] width 14 height 14
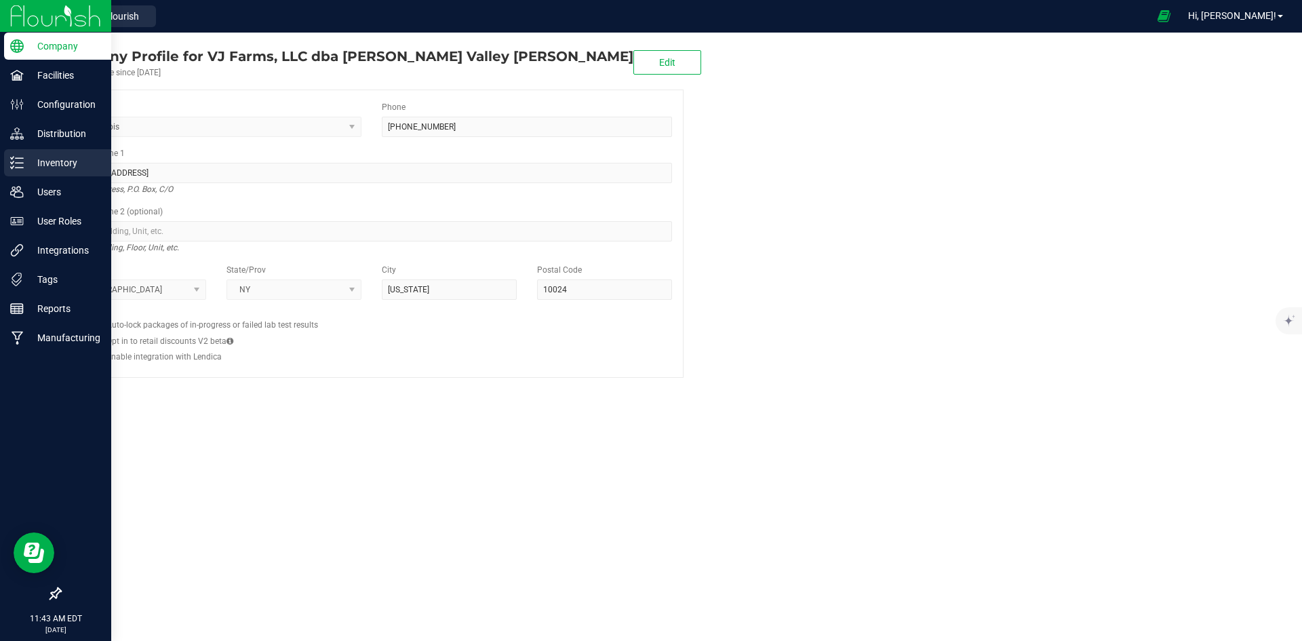
click at [68, 166] on p "Inventory" at bounding box center [64, 163] width 81 height 16
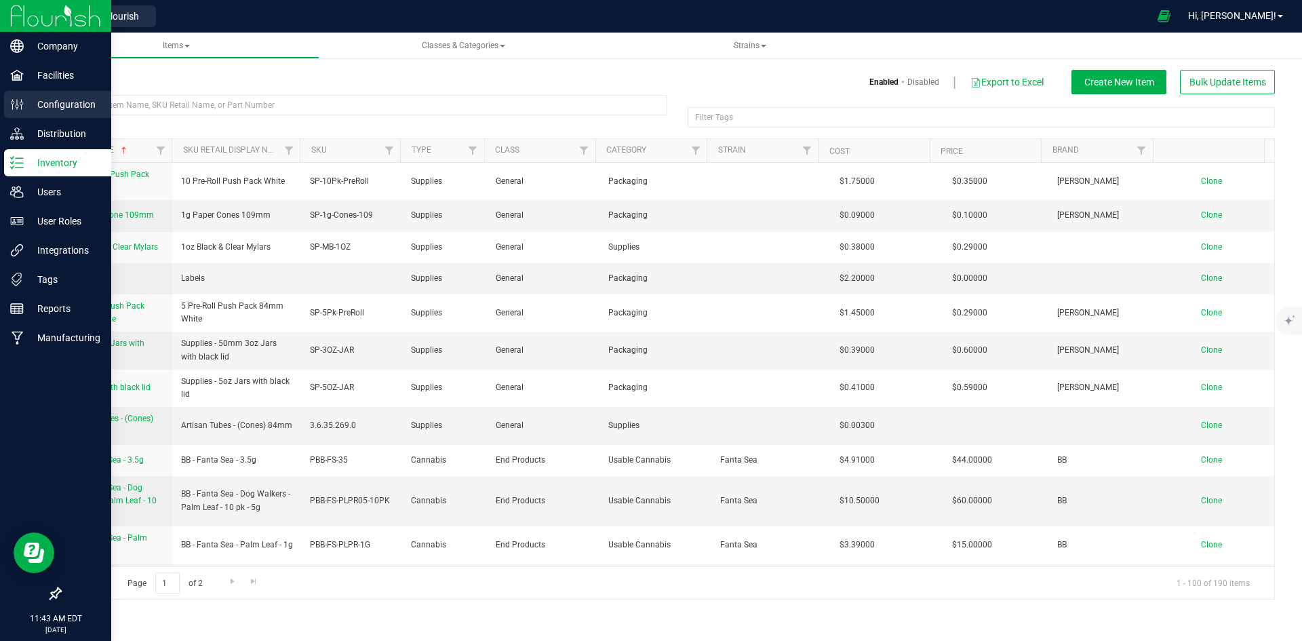
click at [94, 106] on p "Configuration" at bounding box center [64, 104] width 81 height 16
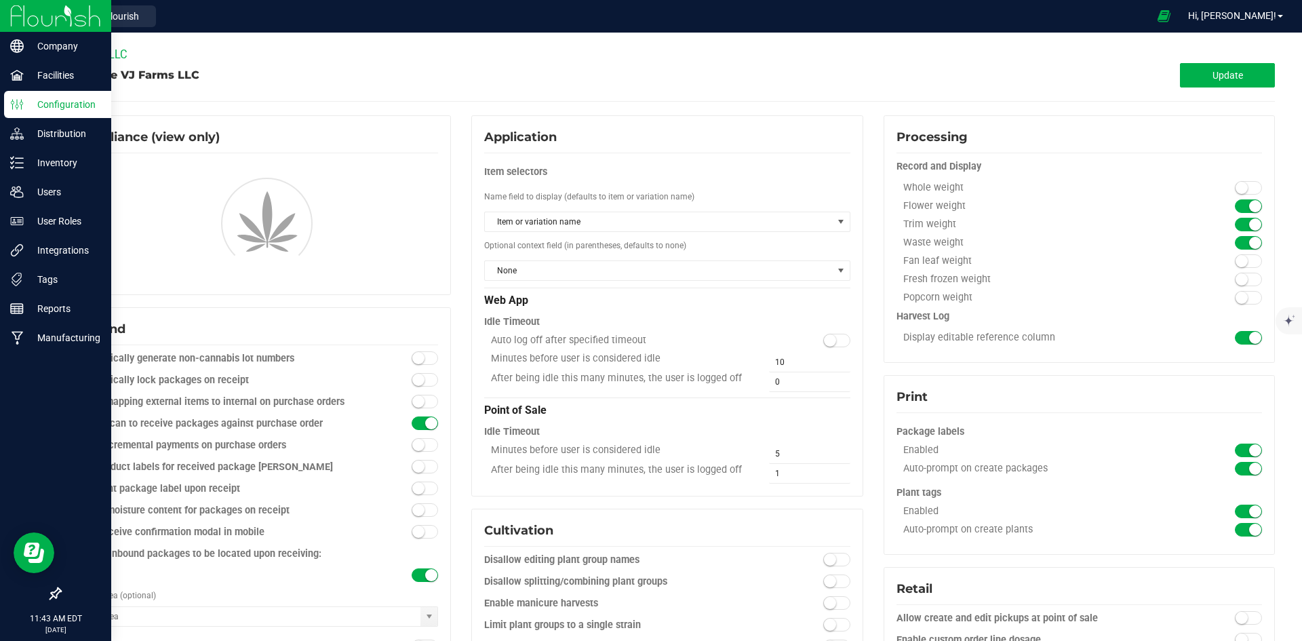
type input "Cannabis Vault"
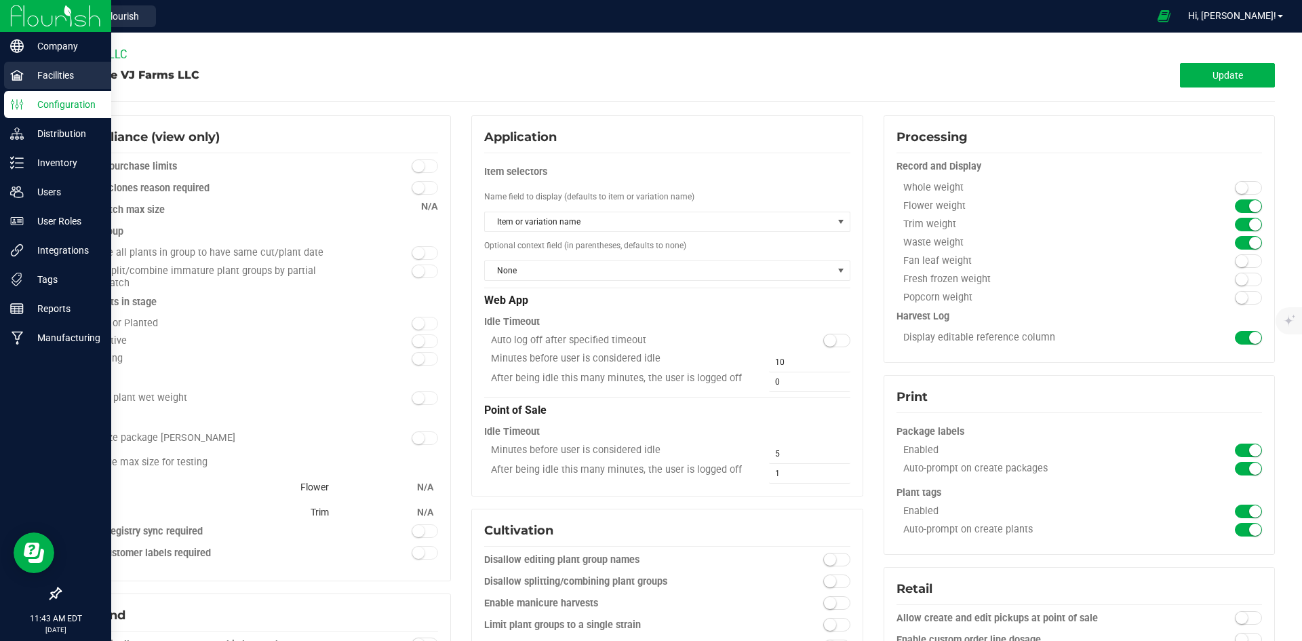
click at [44, 74] on p "Facilities" at bounding box center [64, 75] width 81 height 16
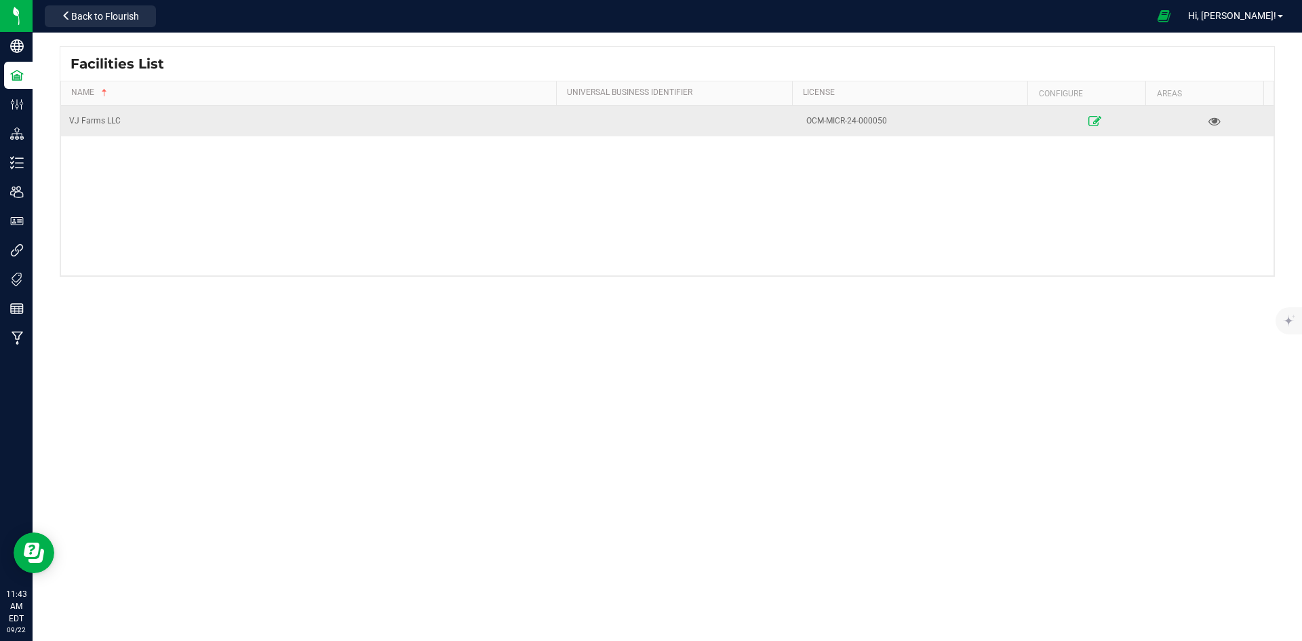
click at [1089, 117] on icon at bounding box center [1095, 120] width 13 height 9
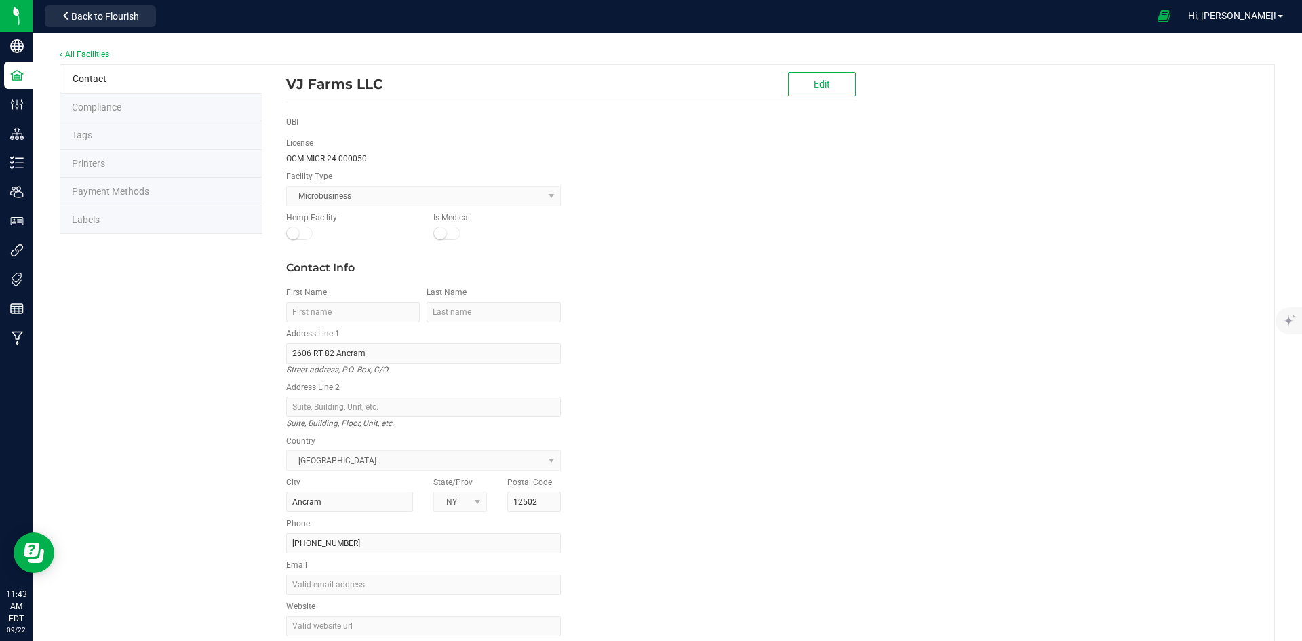
click at [115, 210] on li "Labels" at bounding box center [161, 220] width 203 height 28
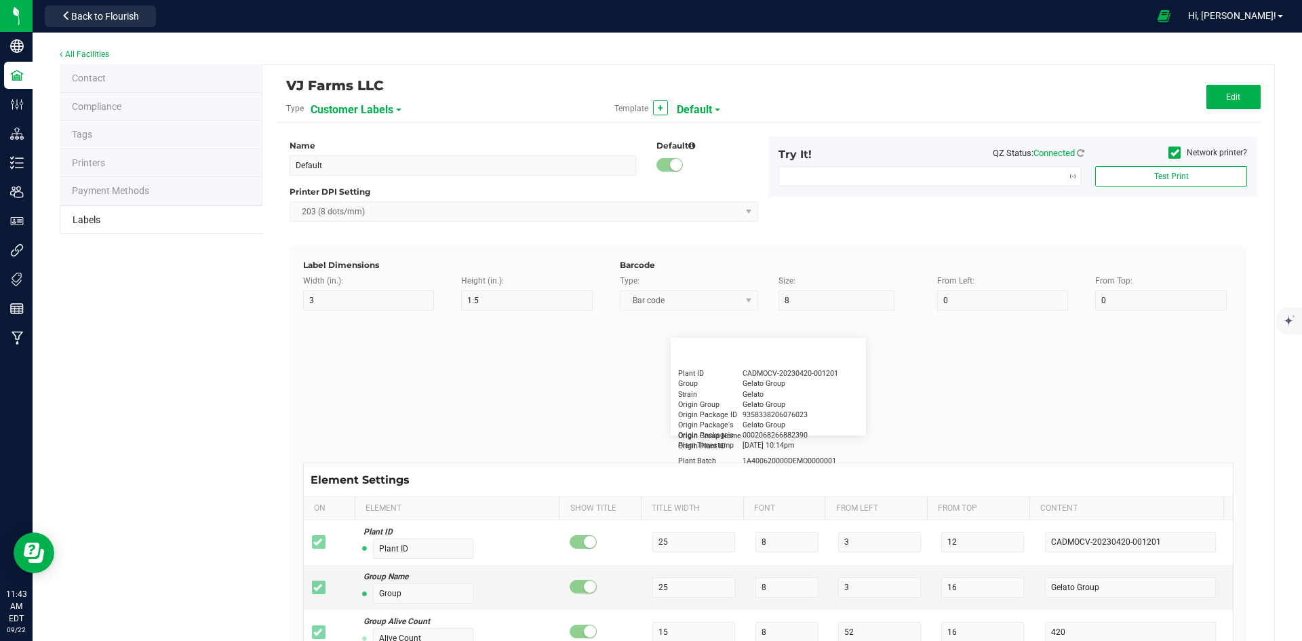
type input "2.25"
type input "1.25"
type input "20"
type input "5"
type input "Customer"
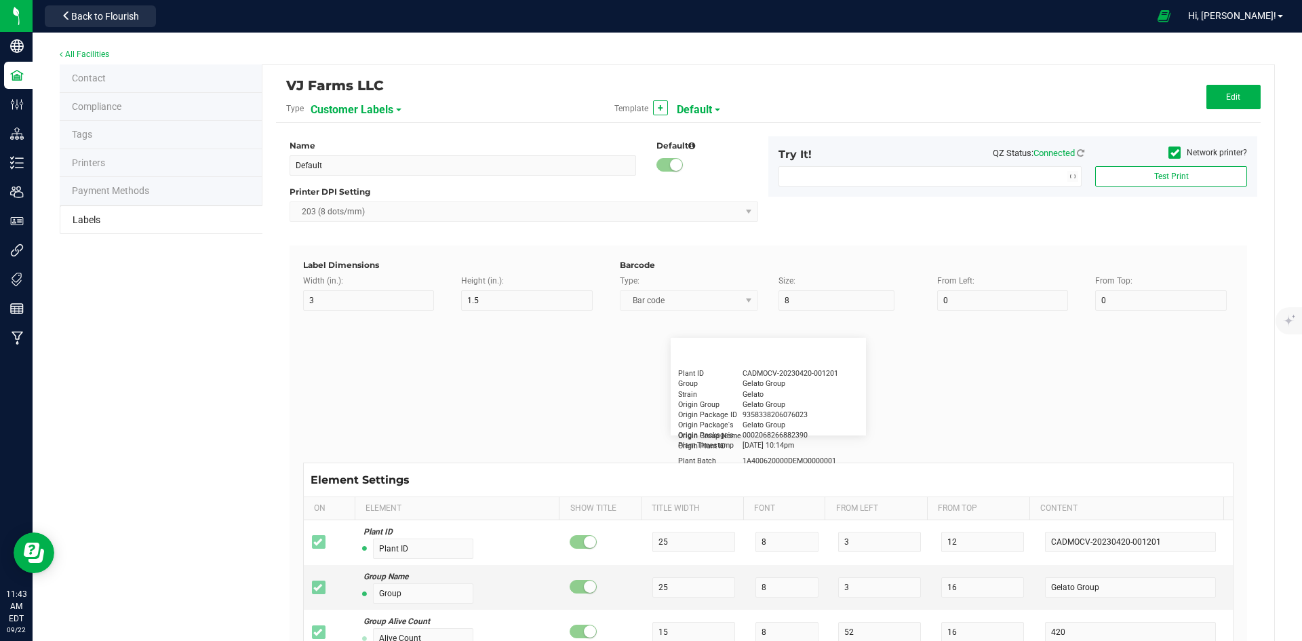
type input "15"
type input "5"
type input "Firstname Lastname"
type input "Product"
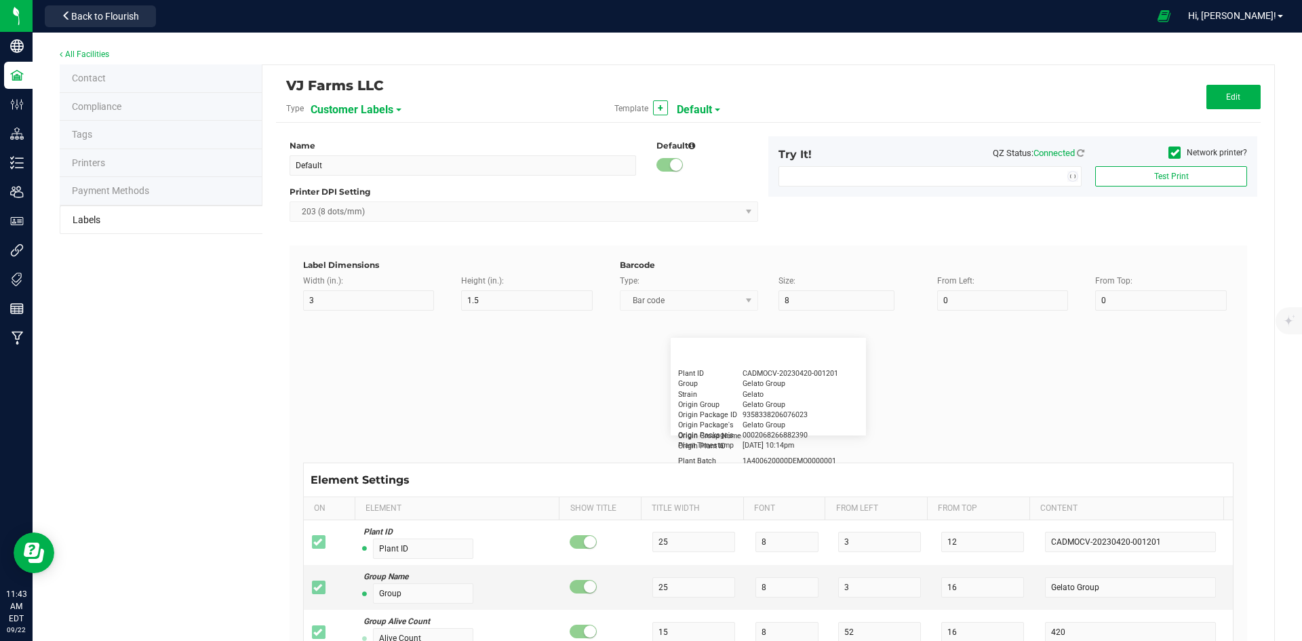
type input "15"
type input "5"
type input "10"
type input "GSC Oil Tincture"
type input "Qty"
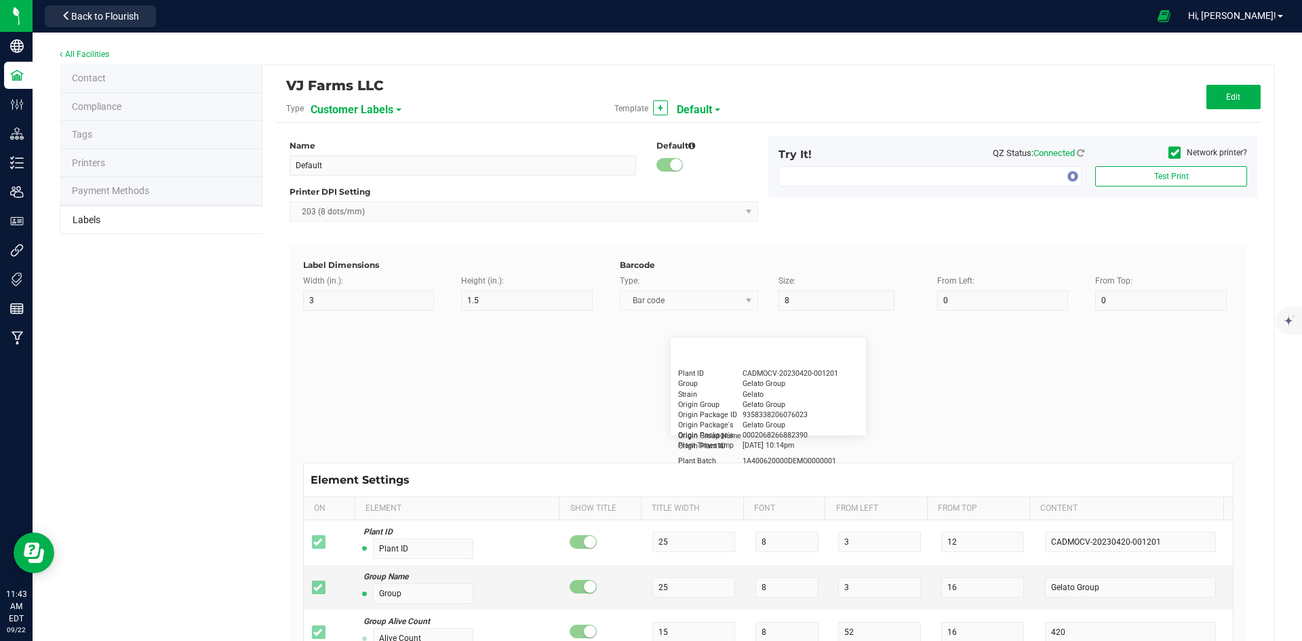
type input "5"
type input "15"
type input "3 ea"
type input "Physician"
type input "15"
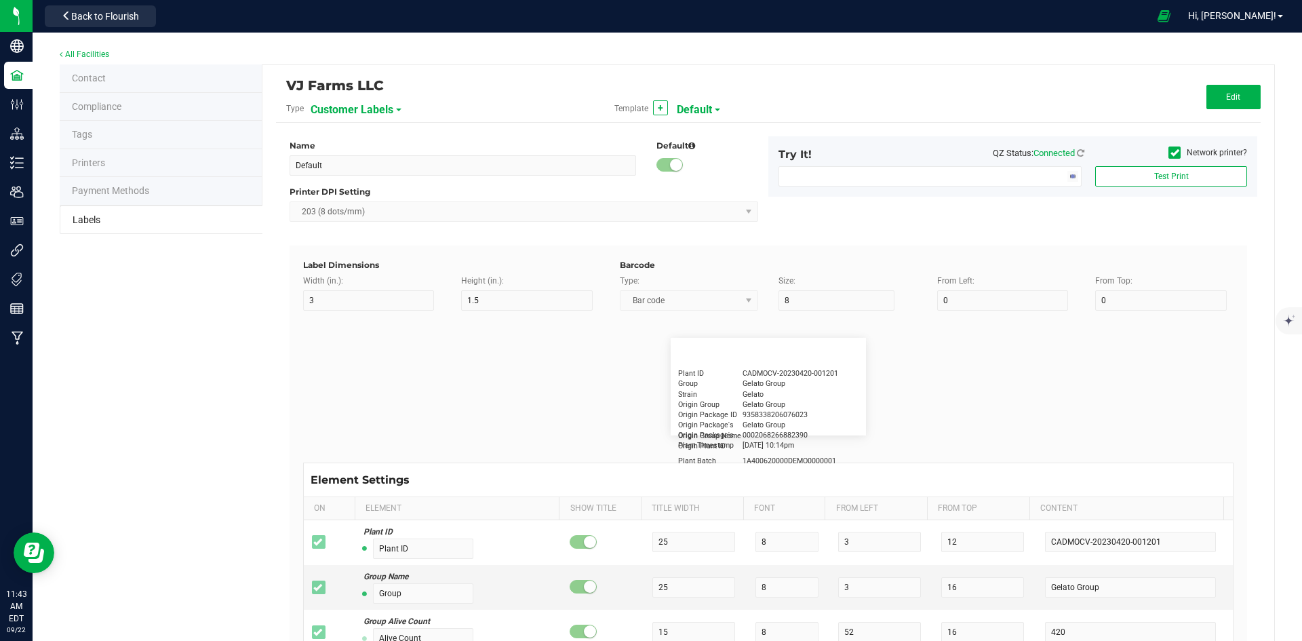
type input "5"
type input "Docfirst Doclast, MD."
type input "Order Date"
type input "15"
type input "5"
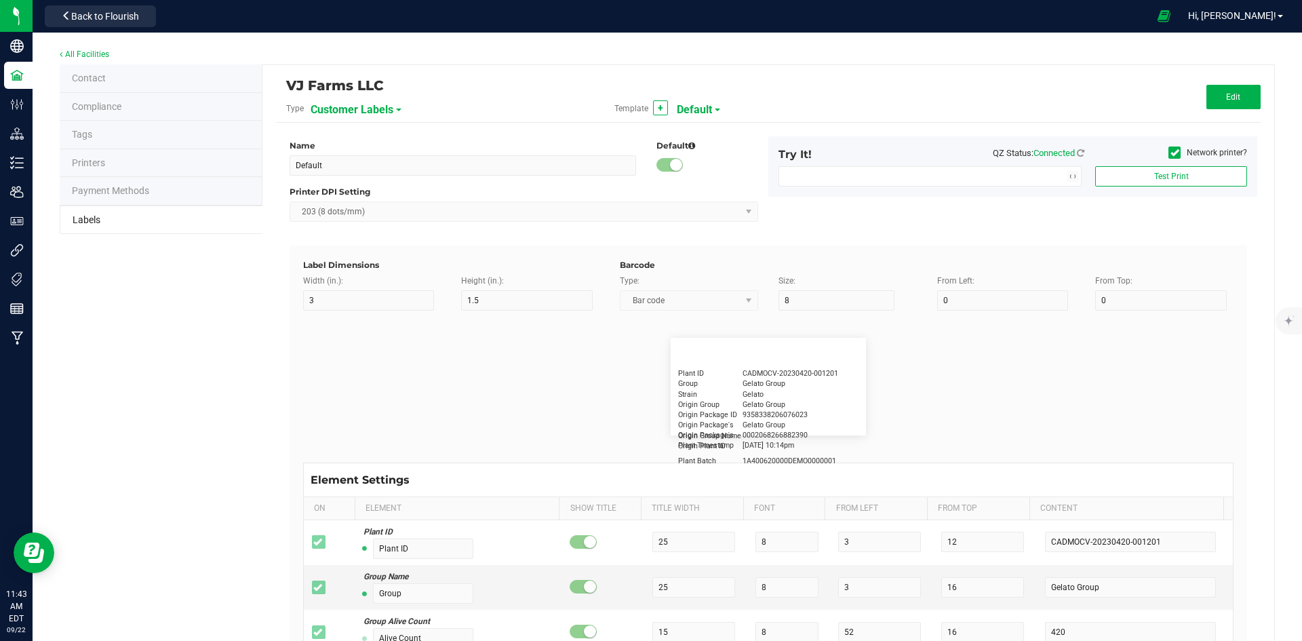
type input "25"
type input "4/20/2019 1:17 pm"
type input "Package ID"
type input "15"
type input "5"
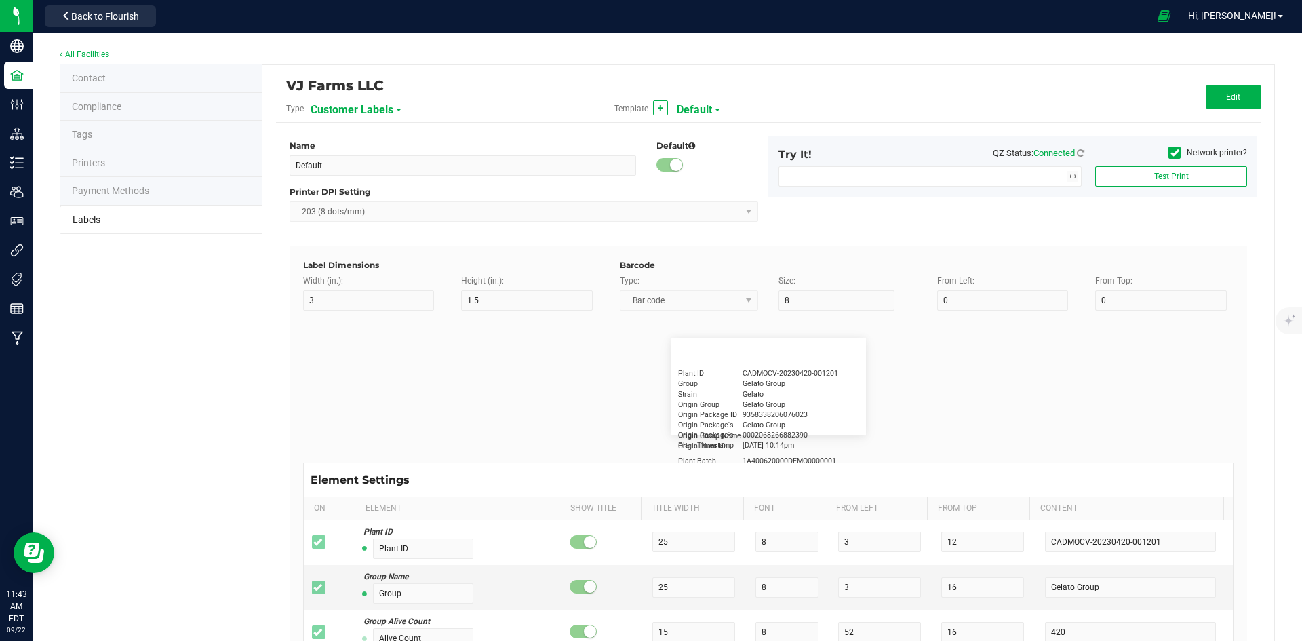
type input "10"
type input "CADMODS-20230420-096"
type input "Lot Number"
type input "15"
type input "5"
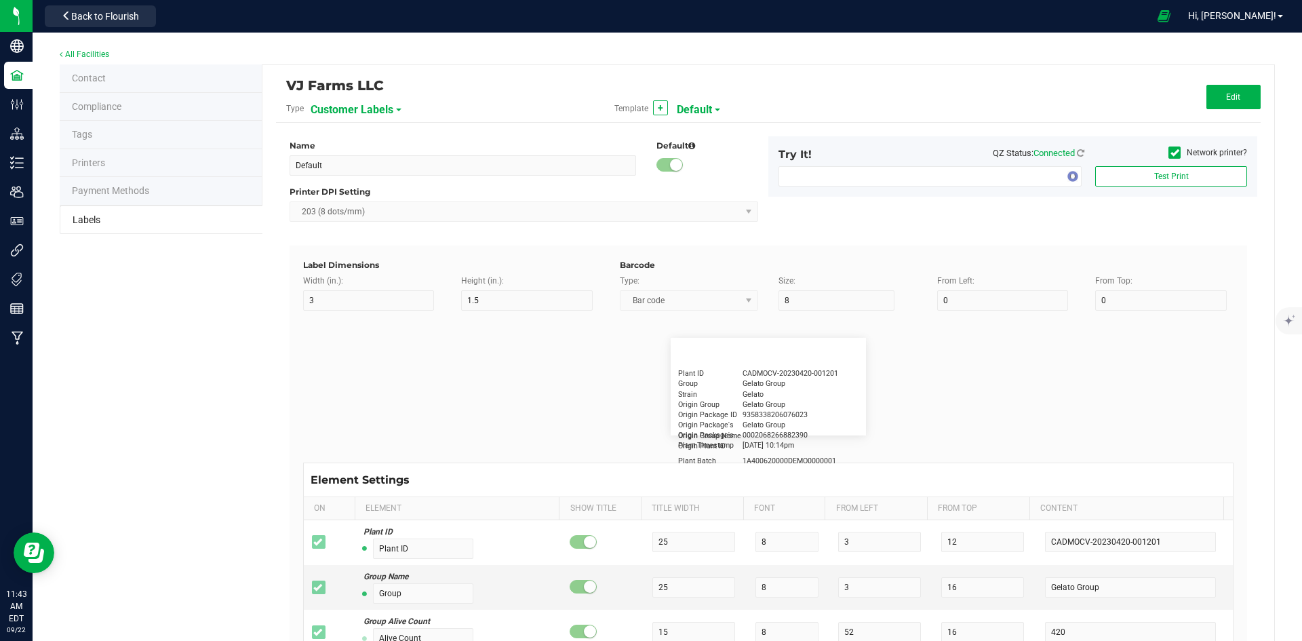
type input "10"
type input "LOTPXGDP-0912"
type input "Warning"
type input "15"
type input "5"
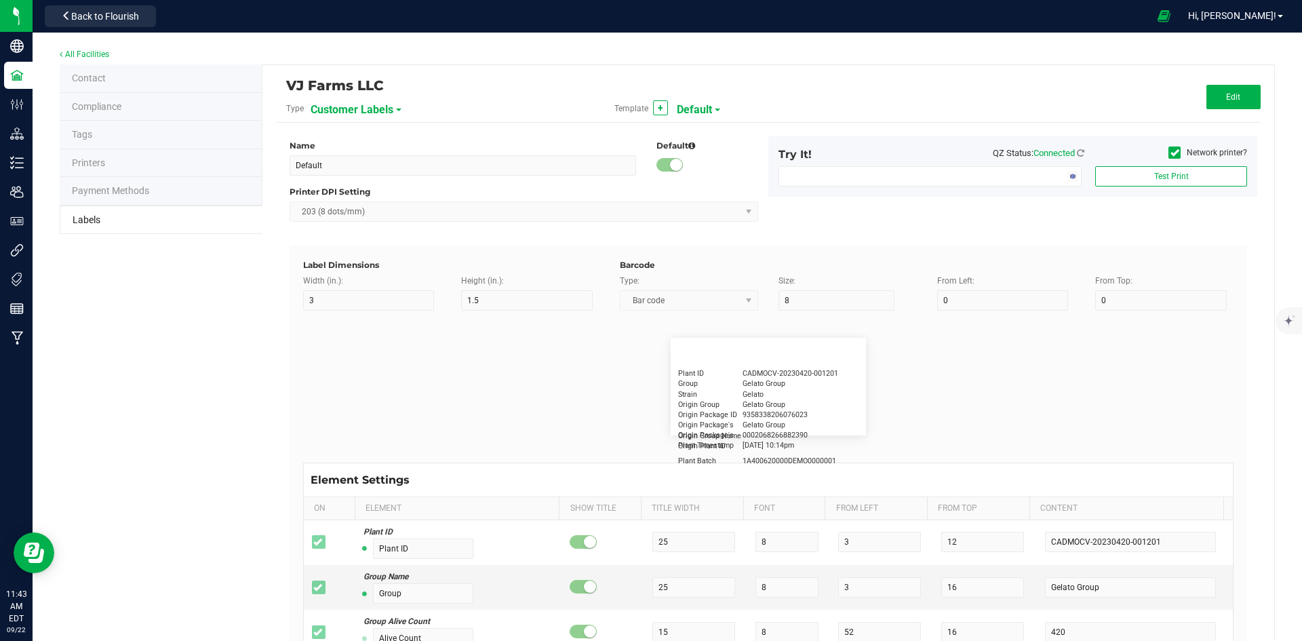
type input "30"
type input "Type Warning Here"
type input "Brand"
type input "15"
type input "5"
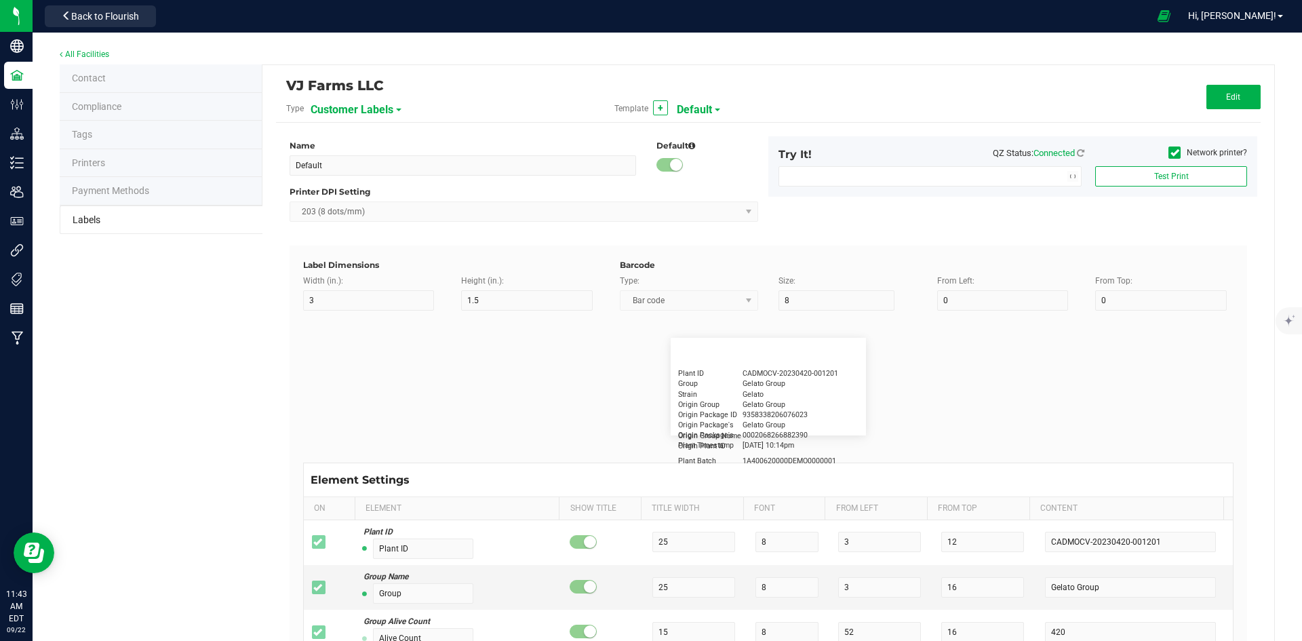
type input "30"
type input "Cannabis Co."
type input "NDC Number"
type input "15"
type input "5"
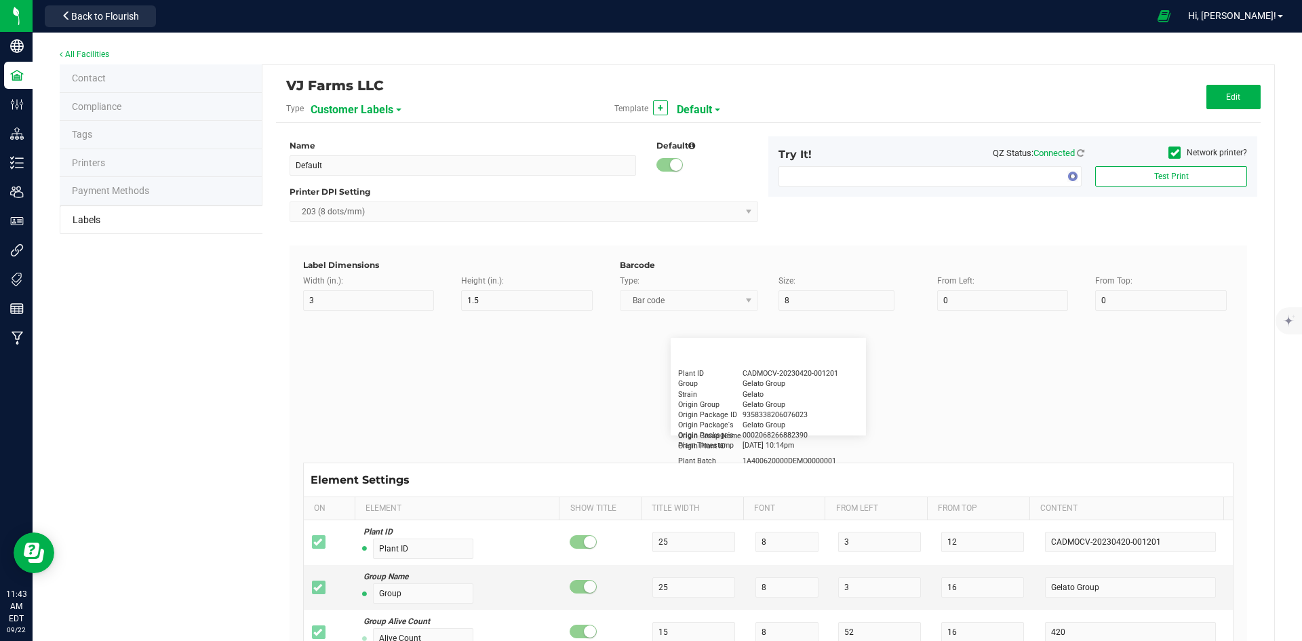
type input "30"
type input "0777-3105-02"
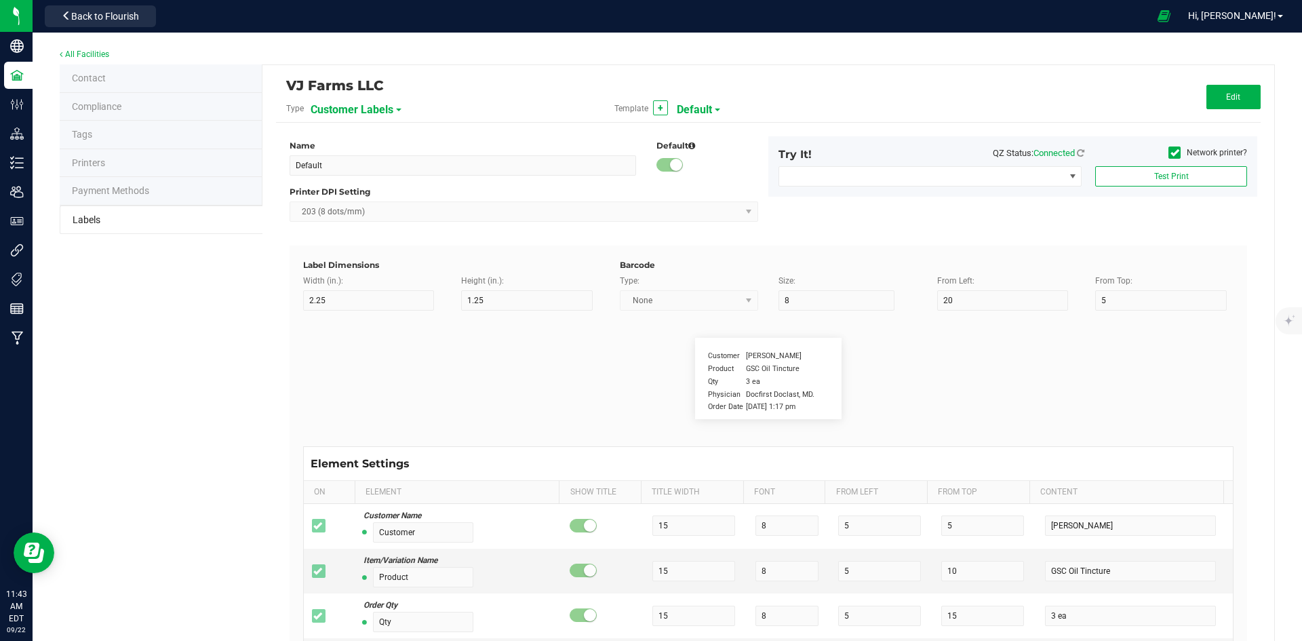
click at [346, 109] on span "Customer Labels" at bounding box center [352, 109] width 83 height 23
click at [391, 187] on li "Package Labels" at bounding box center [376, 190] width 134 height 24
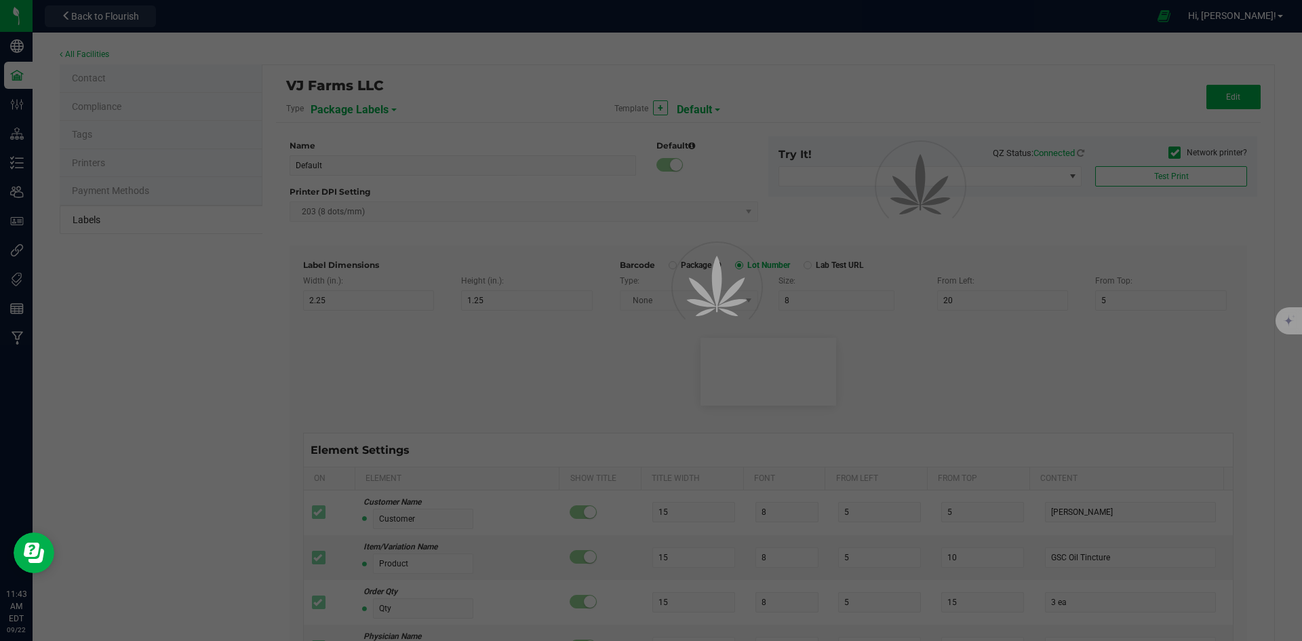
type input "Small Regulatory"
type input "1.2"
type input "0.85"
type input "6"
type input "4"
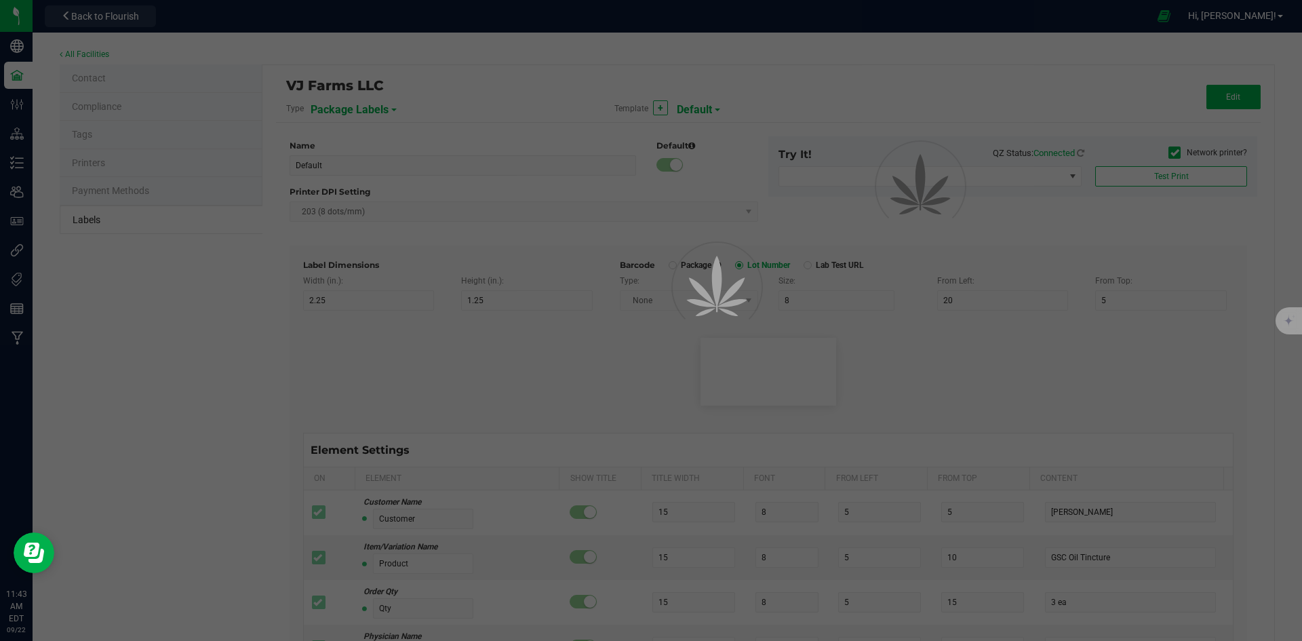
type input "19"
type input "1"
type input "6"
type input "4"
type input "4.5"
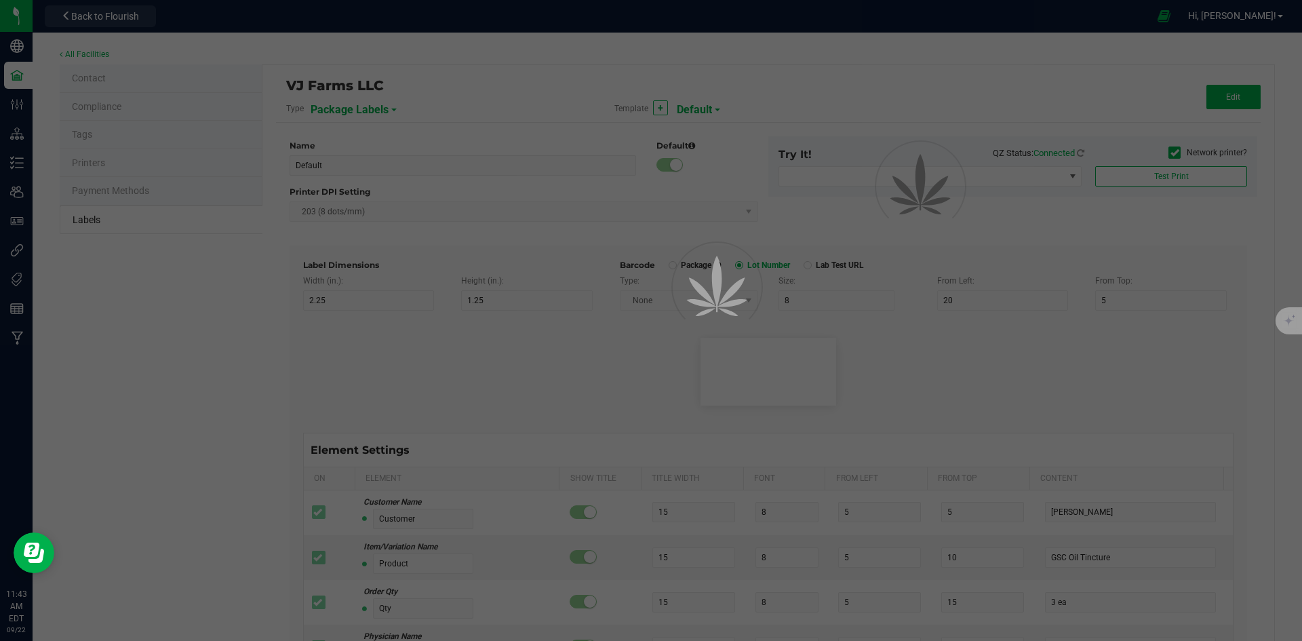
type input "BBB-DDC-PR00-10PK-0000"
type input "Exp/Use By"
type input "13"
type input "6"
type input "13.5"
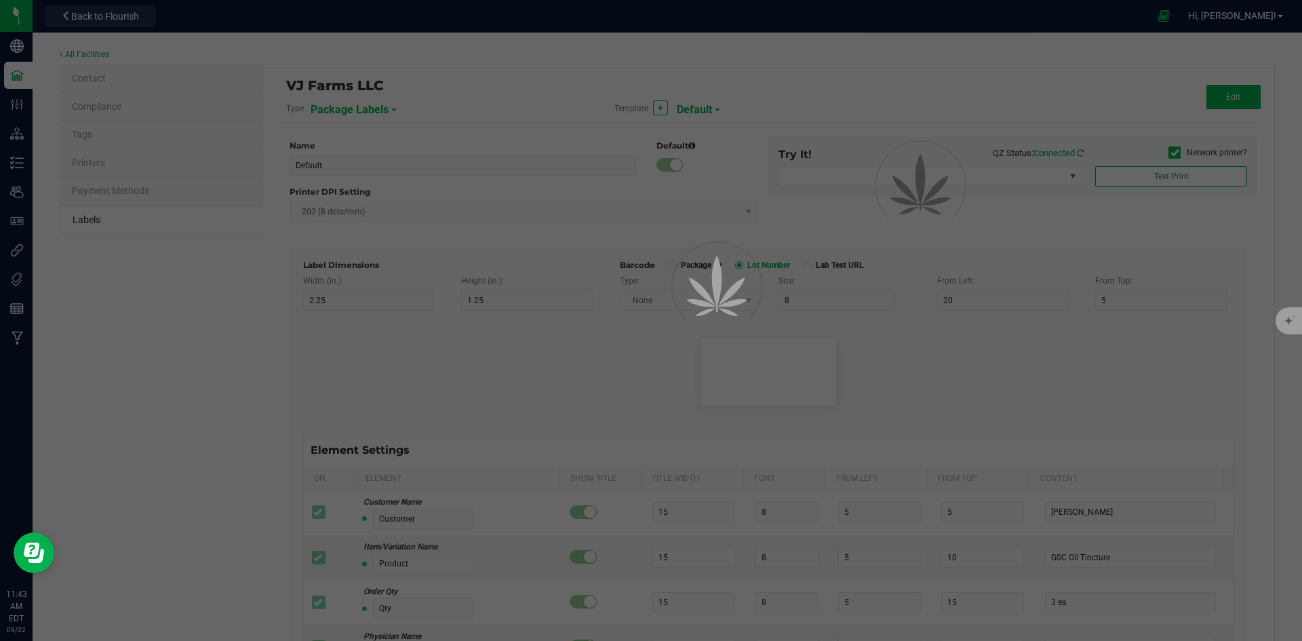
type input "4/20/2023"
type input "THC %"
type input "7"
type input "6"
type input "7.5"
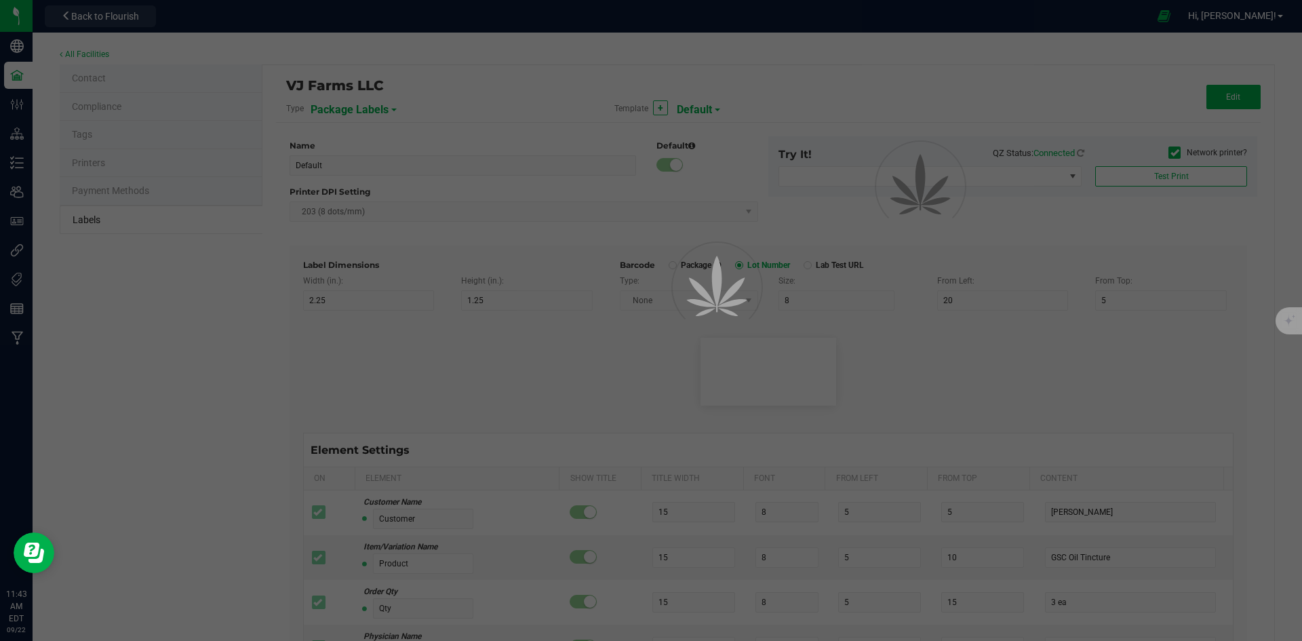
type input "28.03"
type input "CBD %"
type input "7"
type input "6"
type input "10.5"
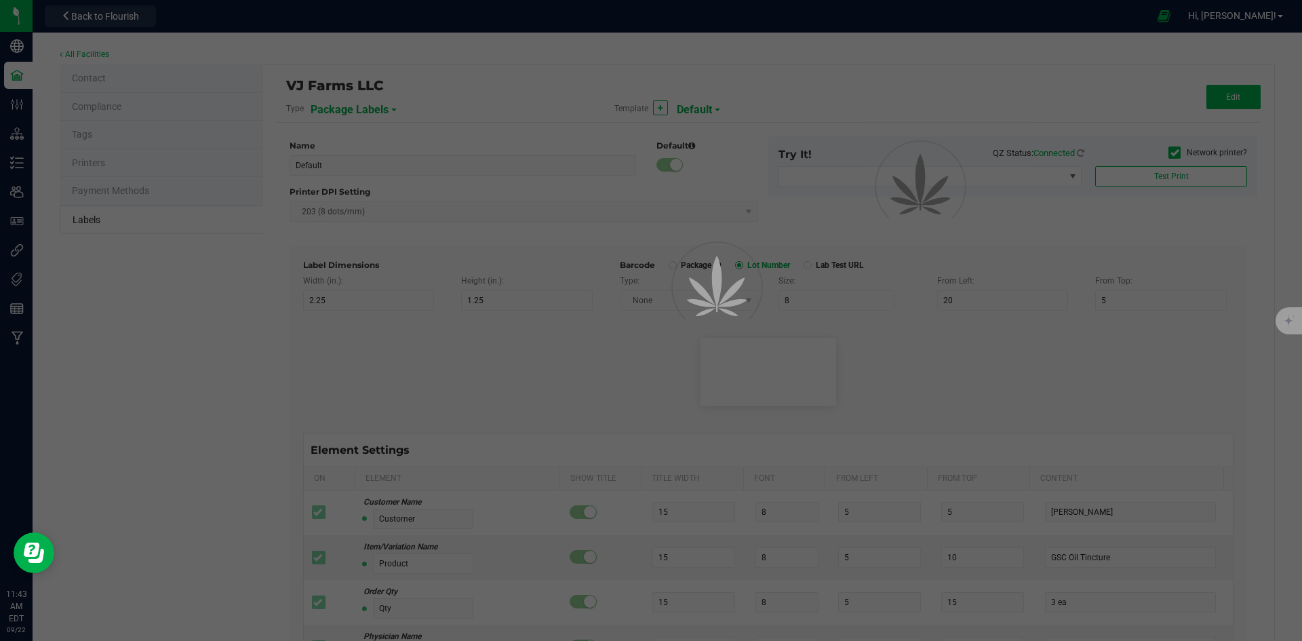
type input "27.43"
type input "Serving Size"
type input "11"
type input "6"
type input "19"
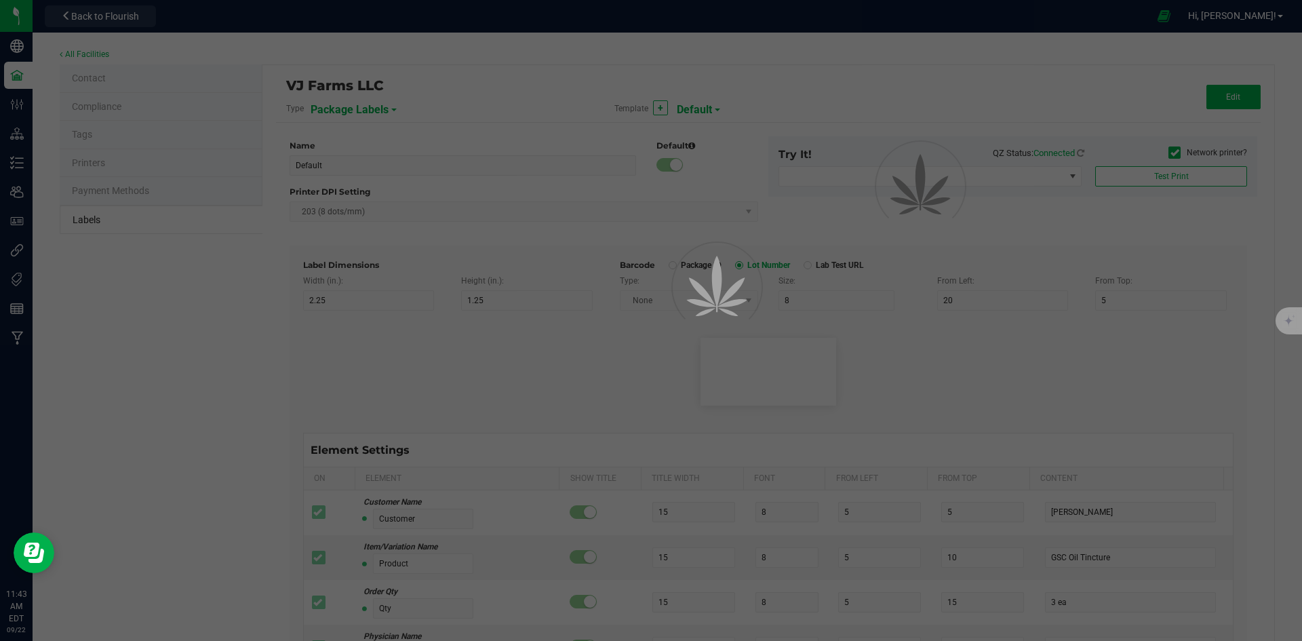
type input "7.5"
type input "0000 mg/pk"
type input "Ref Field 2"
type input "25"
type input "6"
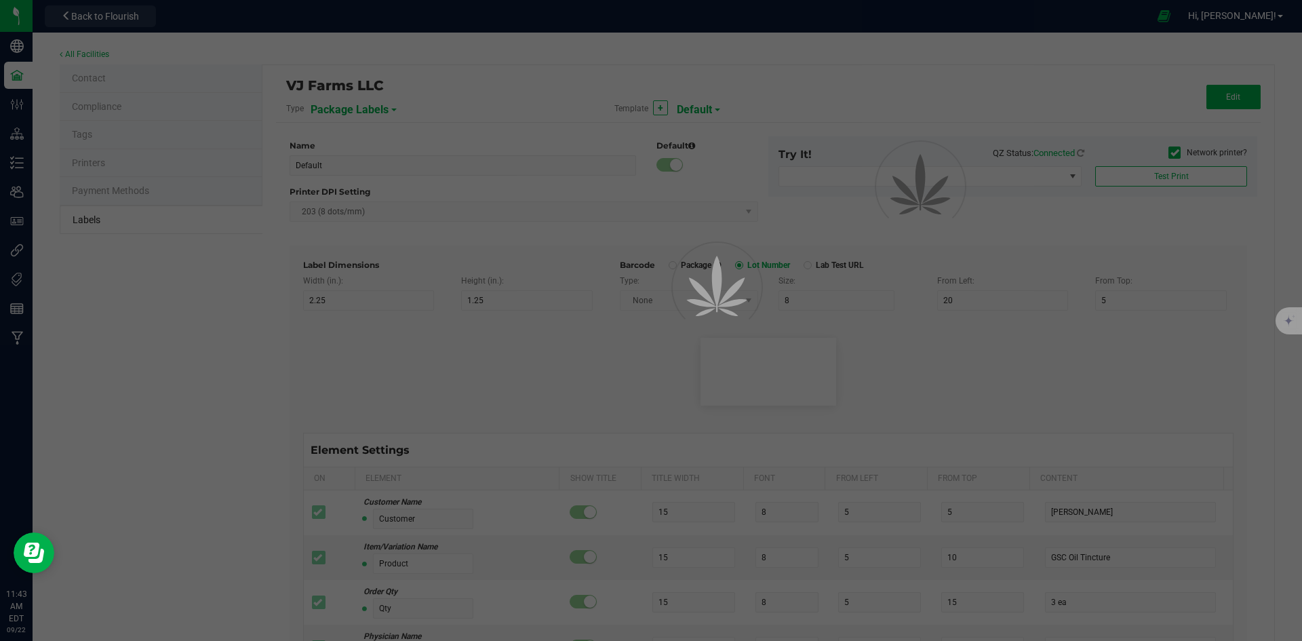
type input "19"
type input "10.5"
type input "0000 mg/pk"
type input "Package ID"
type input "25"
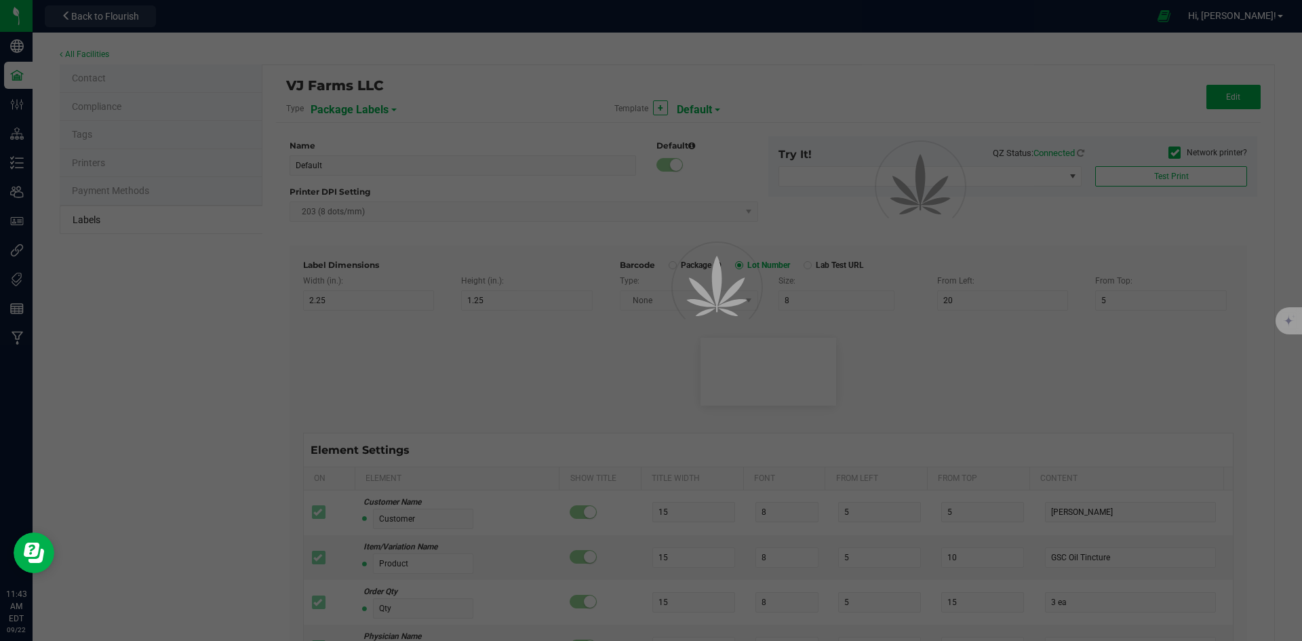
type input "10"
type input "5"
type input "CADMODS-20230420-096"
type input "SKU Name"
type input "25"
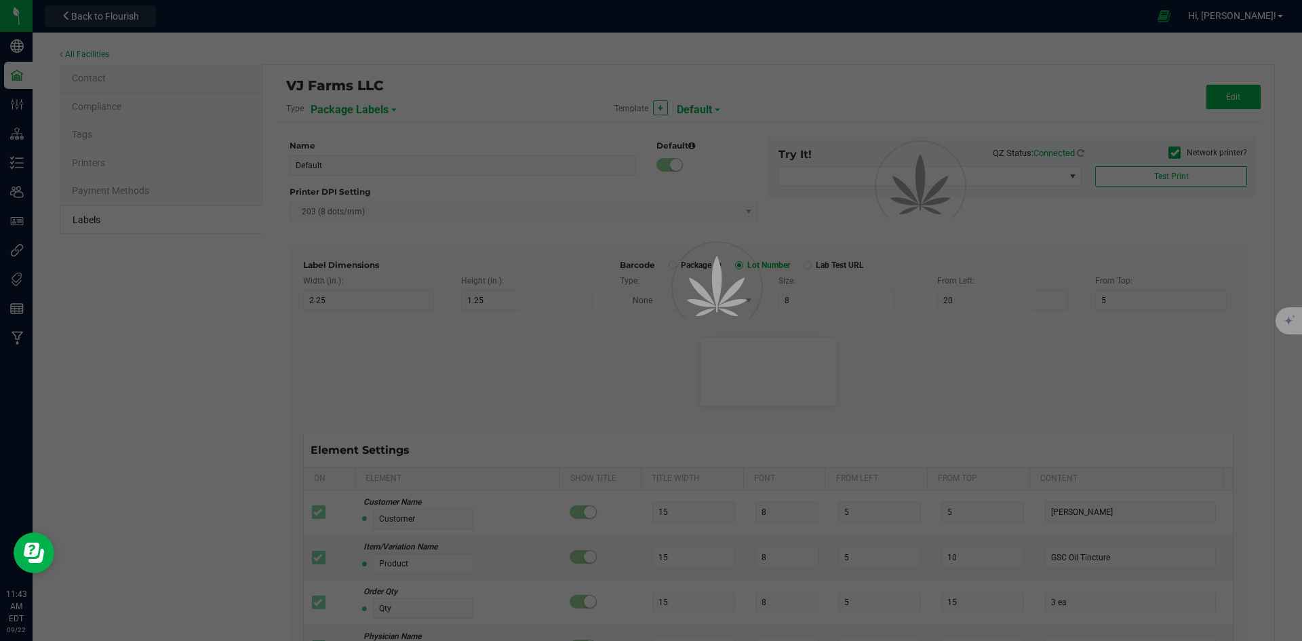
type input "10"
type input "Gelato Pen"
type input "Strain"
type input "25"
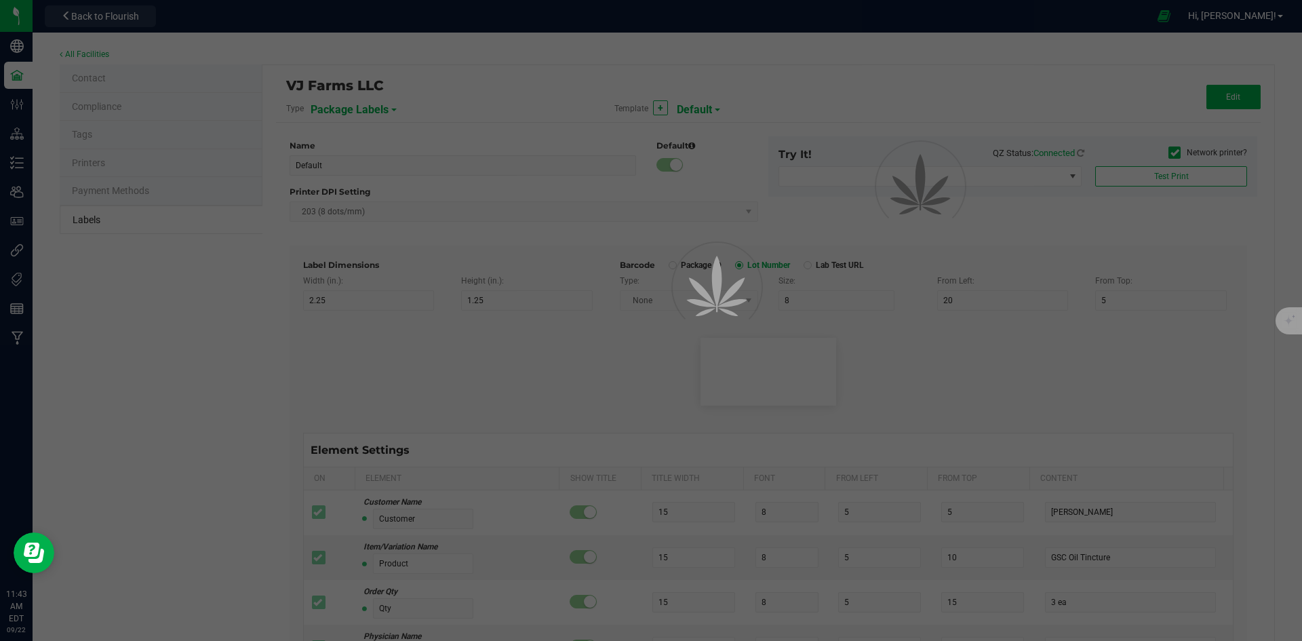
type input "10"
type input "15"
type input "Gelato"
type input "Size"
type input "25"
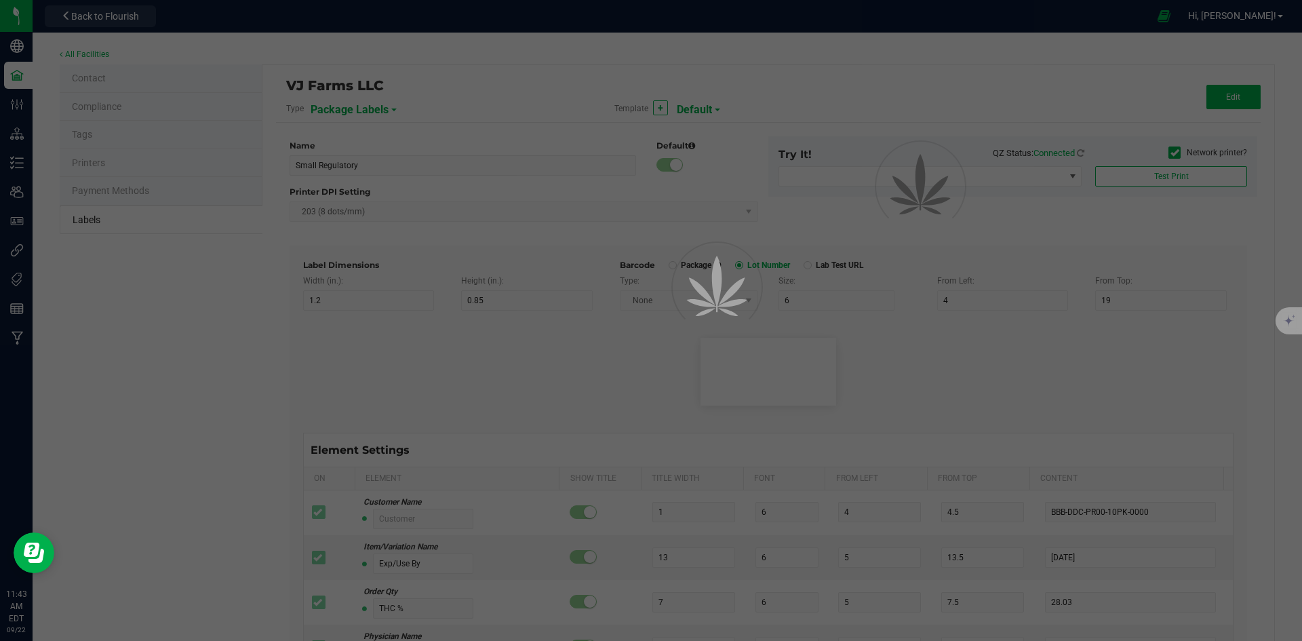
type input "10"
type input "20"
type input "44 ea"
type input "Package Date"
type input "25"
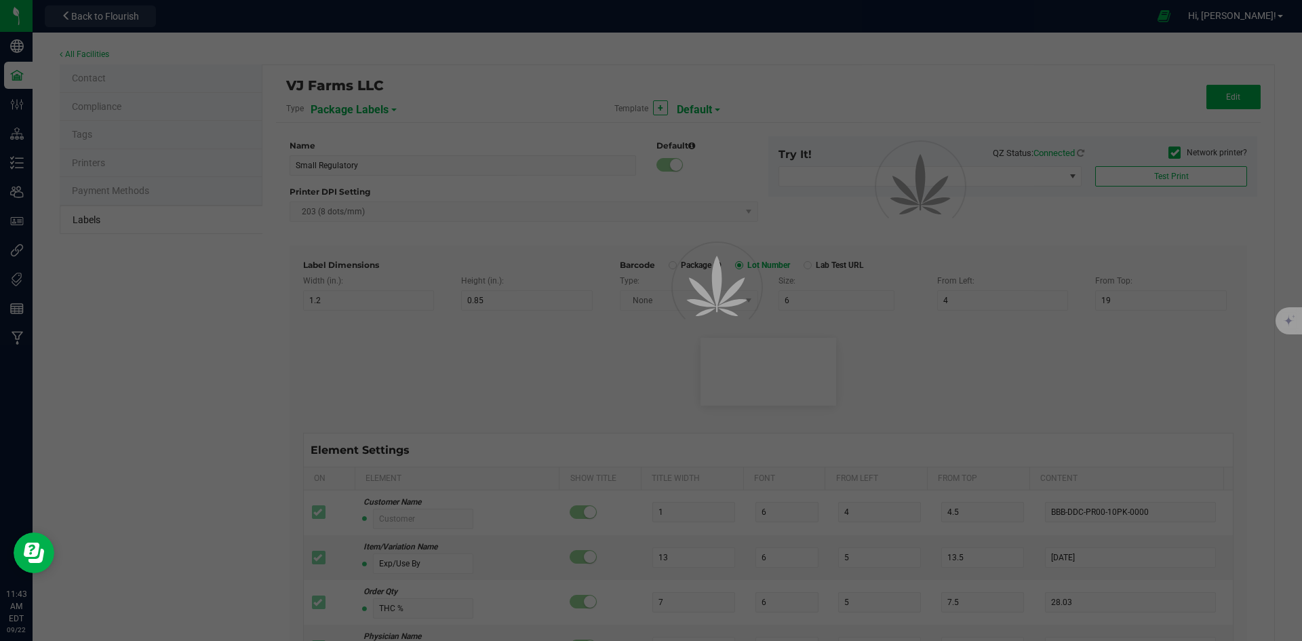
type input "10"
type input "25"
type input "4/20/2023 10:14pm"
type input "SKU"
type input "25"
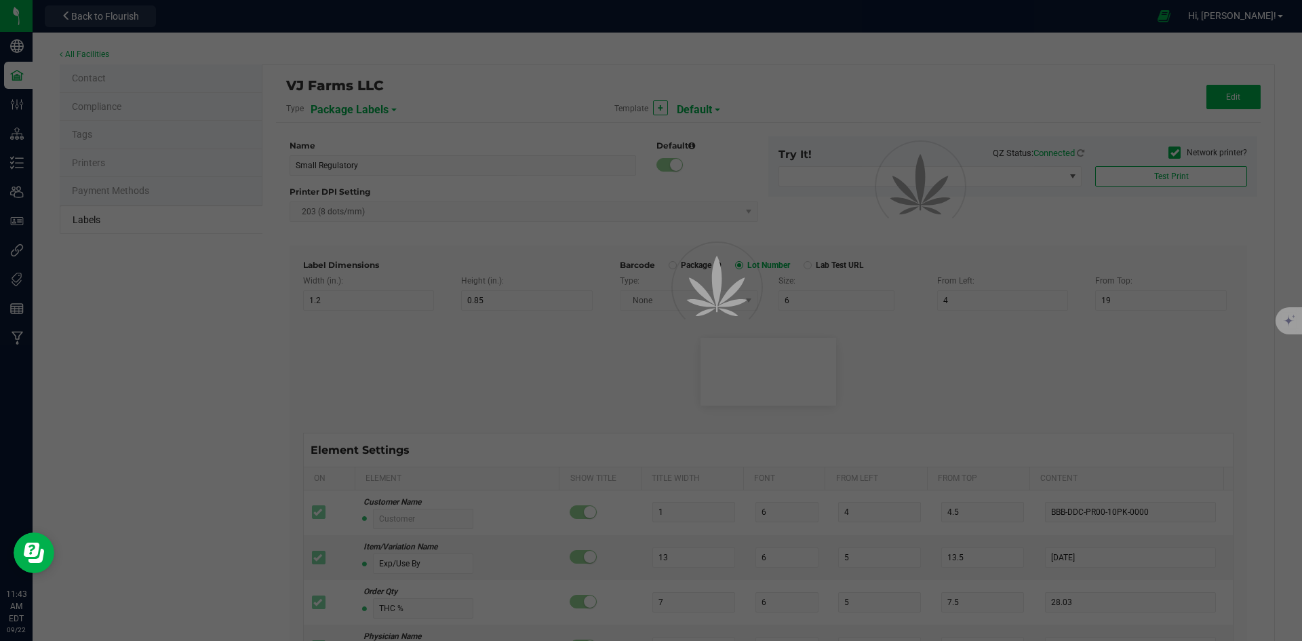
type input "10"
type input "42P017"
type input "Ref Field 3"
type input "25"
type input "10"
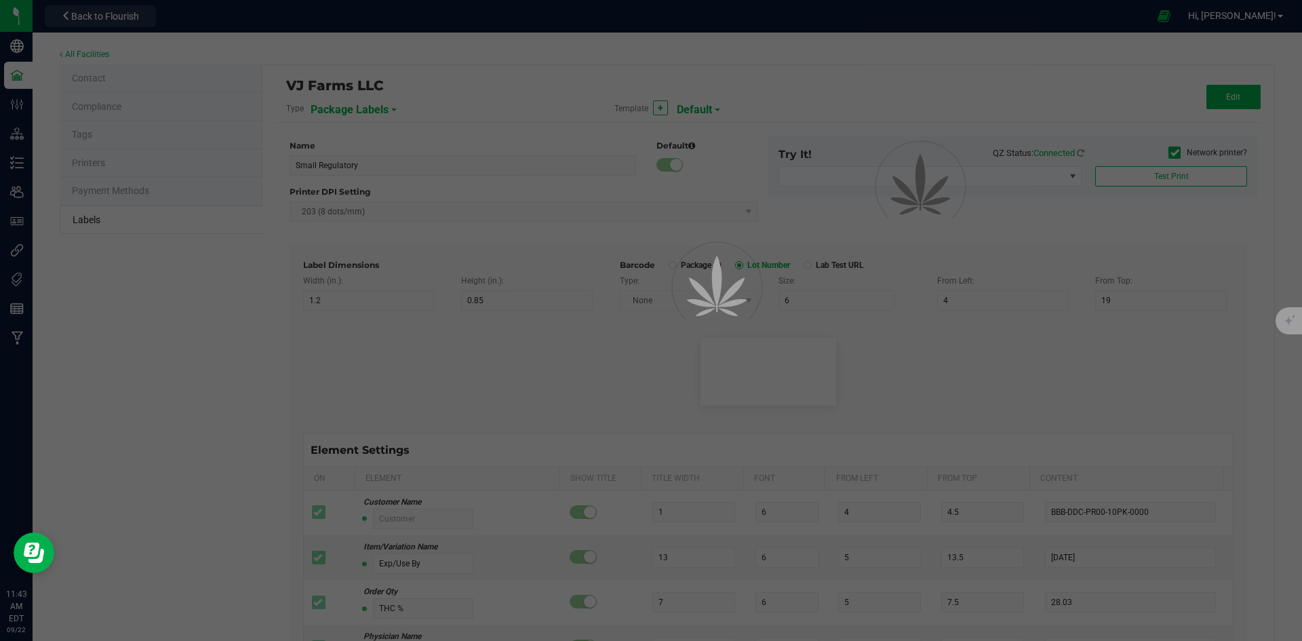
type input "35"
type input "Ref Field 3 Value"
type input "Item Ref Field 1"
type input "25"
type input "10"
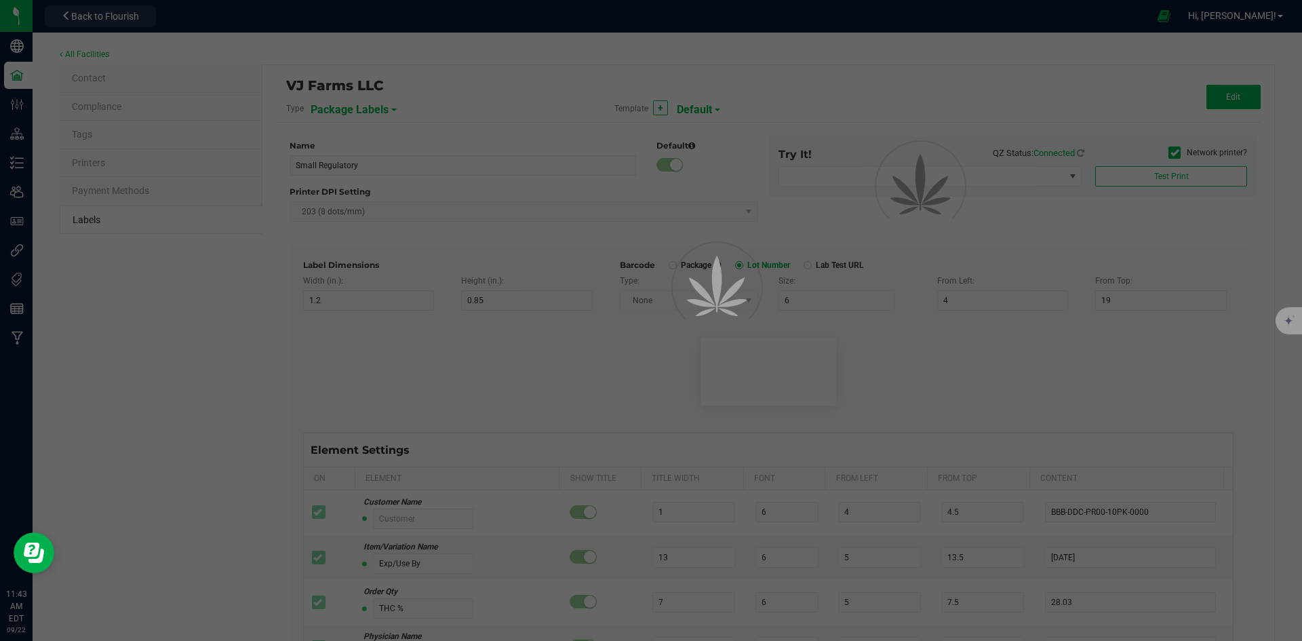
type input "35"
type input "Item Ref Field 1 Value"
type input "Item Ref Field 2"
type input "25"
type input "10"
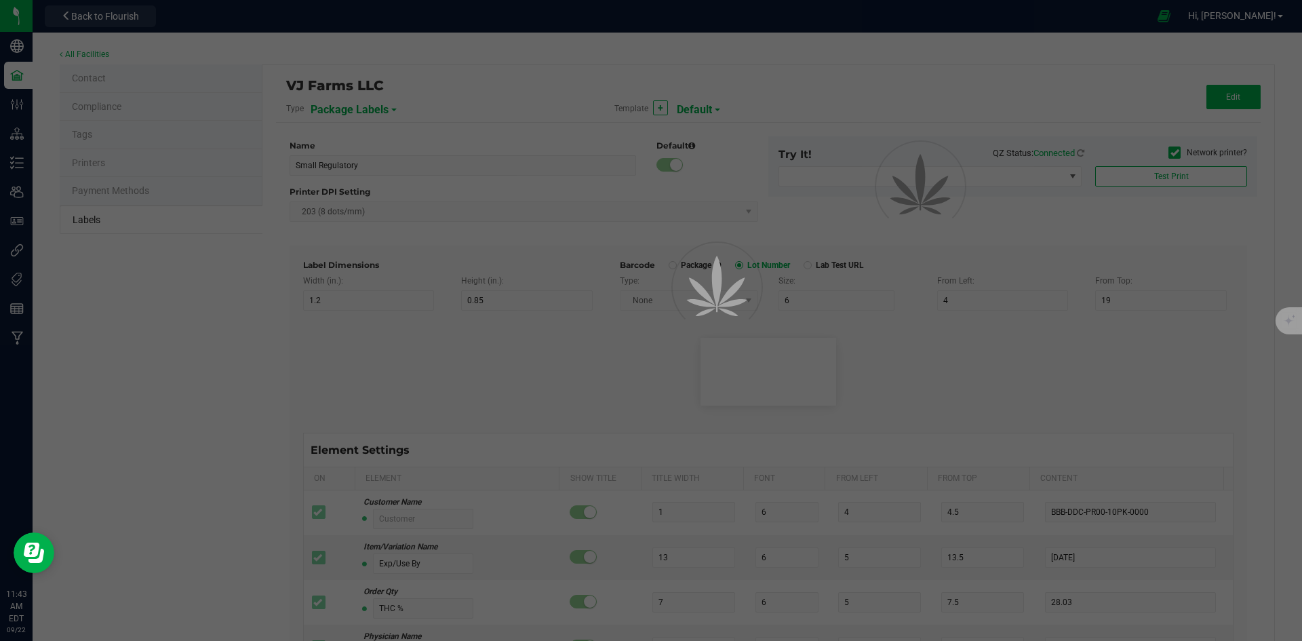
type input "35"
type input "Item Ref Field 2 Value"
type input "Item Ref Field 3"
type input "25"
type input "10"
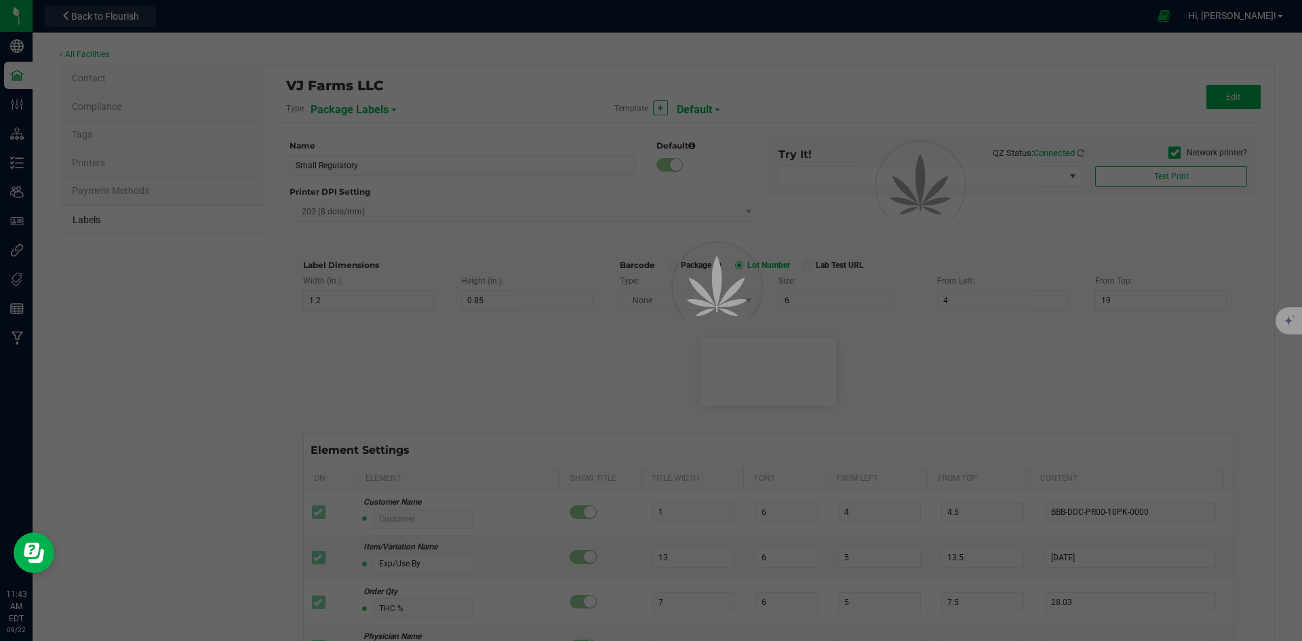
type input "35"
type input "Item Ref Field 3 Value"
type input "Item Ref Field 4"
type input "25"
type input "10"
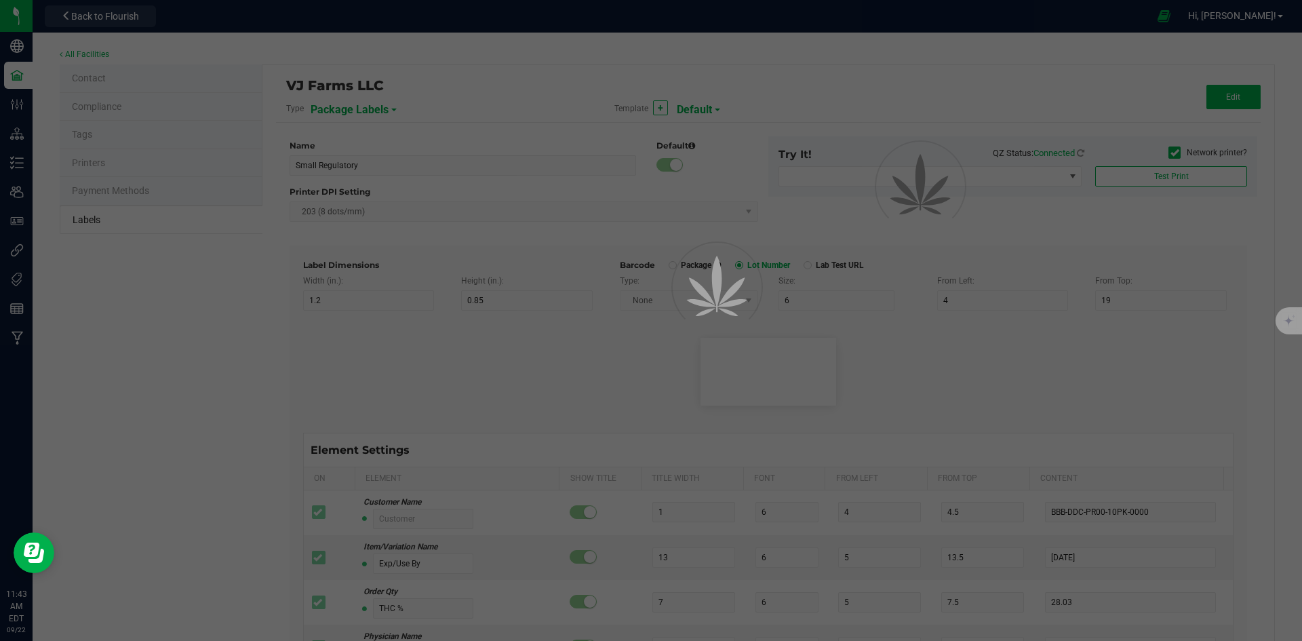
type input "35"
type input "Item Ref Field 4 Value"
type input "Item Ref Field 5"
type input "25"
type input "10"
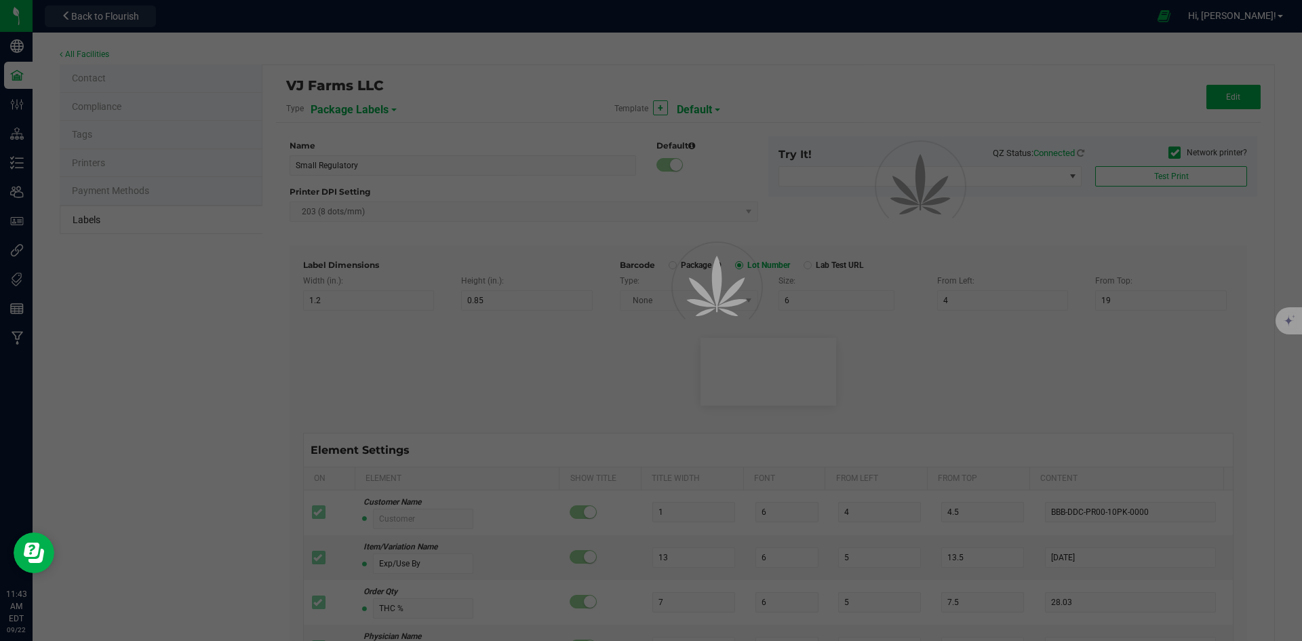
type input "35"
type input "Item Ref Field 5 Value"
type input "NDC Number"
type input "25"
type input "10"
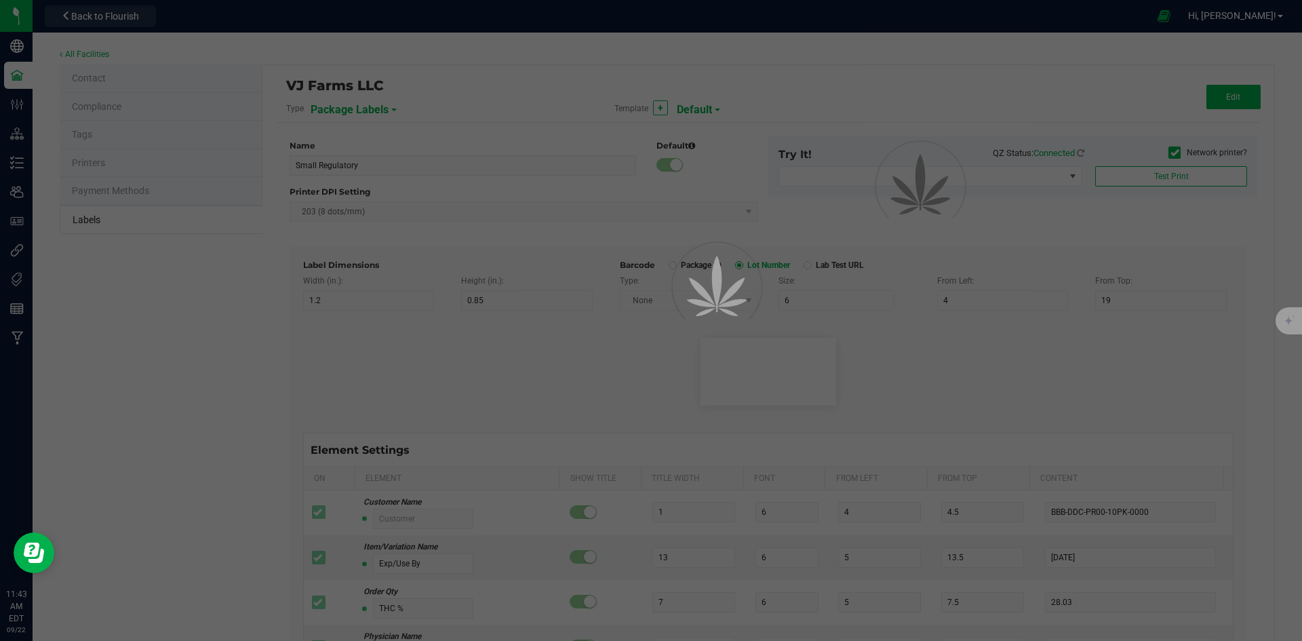
type input "35"
type input "0777-3105-02"
type input "Number of Servings"
type input "25"
type input "10"
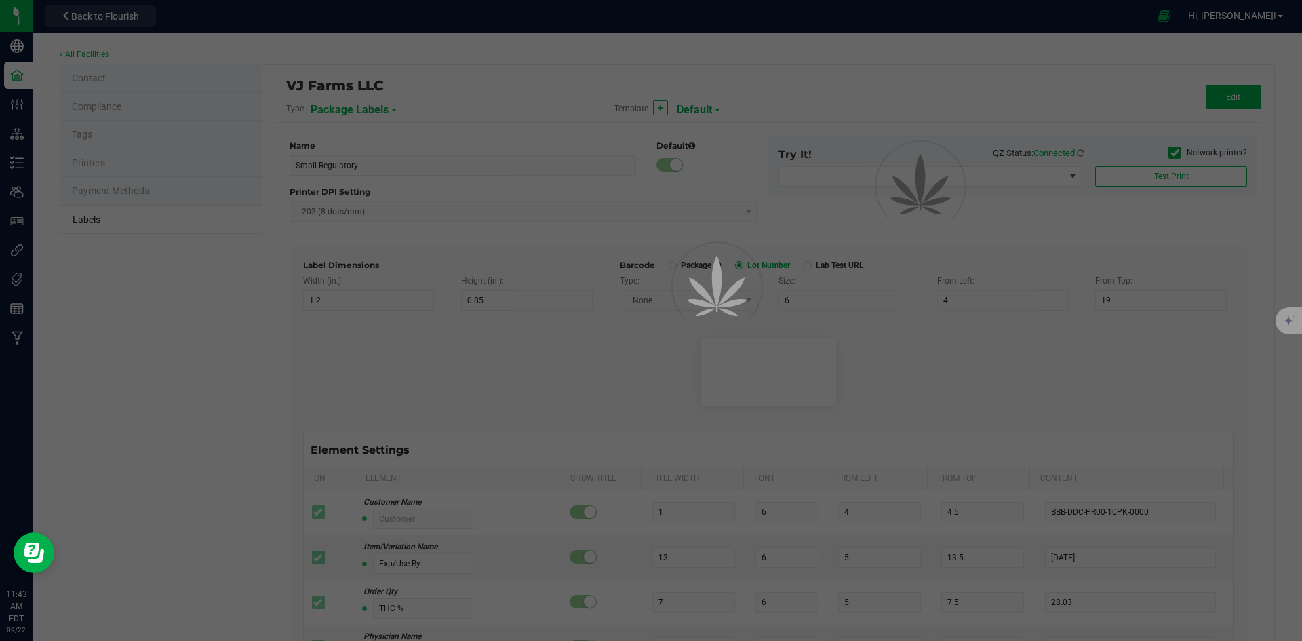
type input "35"
type input "4 servings/item"
type input "Serving Size"
type input "25"
type input "10"
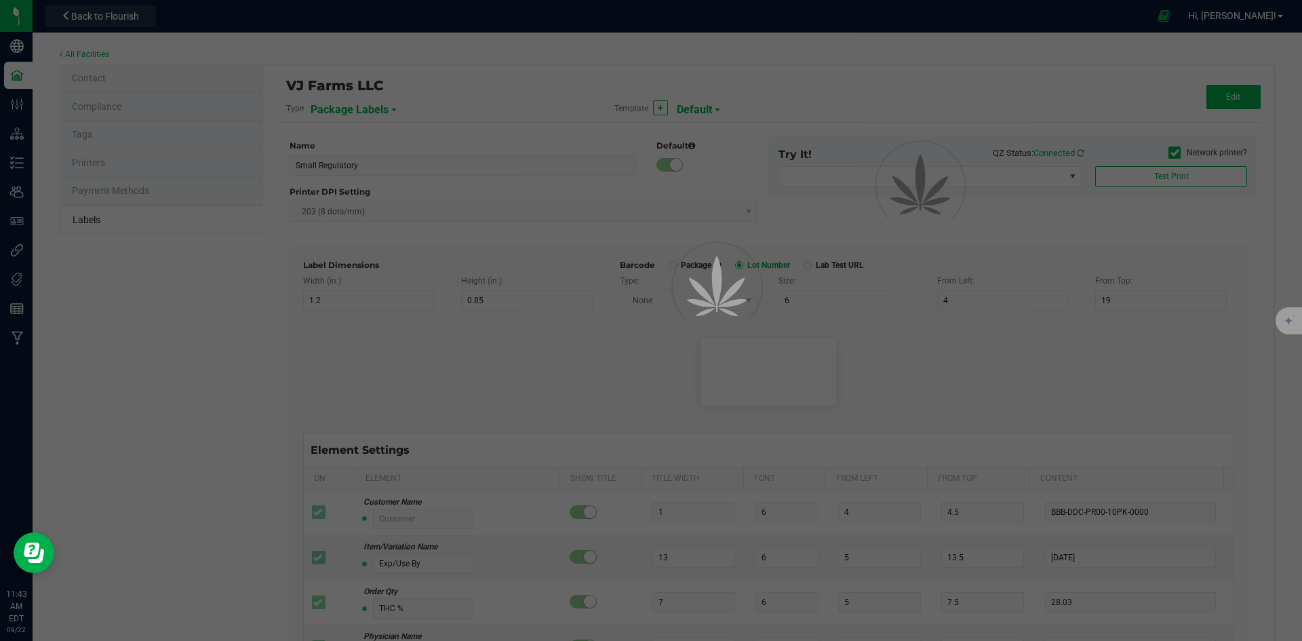
type input "35"
type input "1 cup"
type input "Serving Size (Grams)"
type input "25"
type input "10"
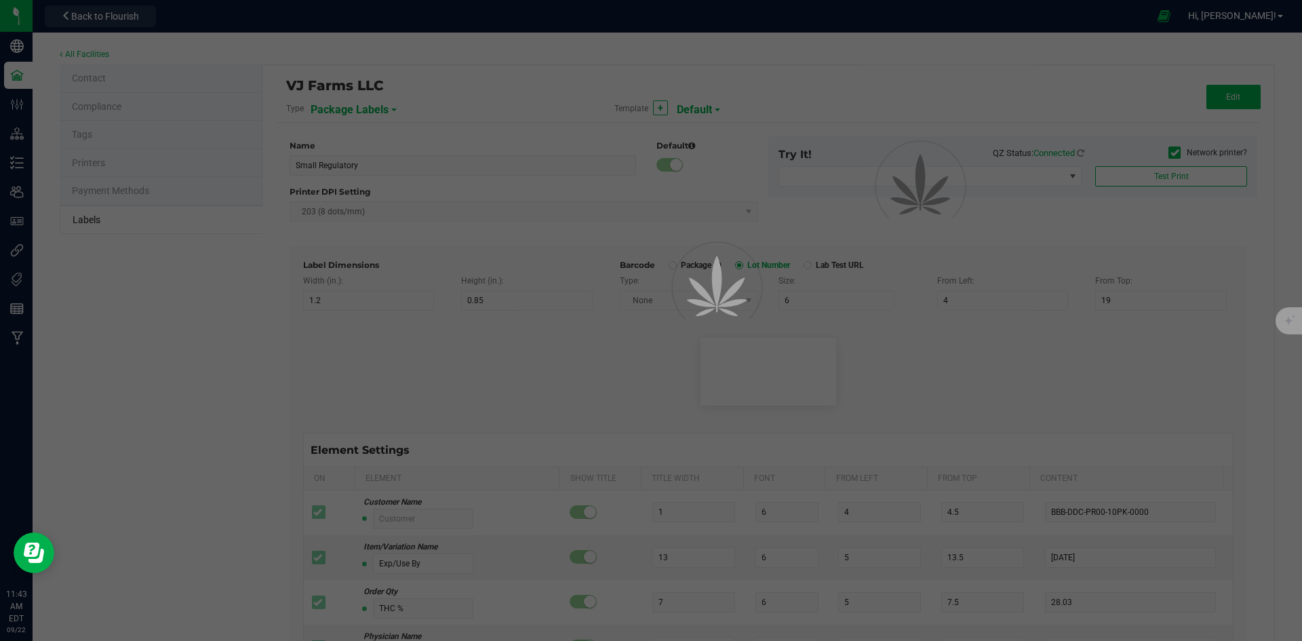
type input "35"
type input "4 g"
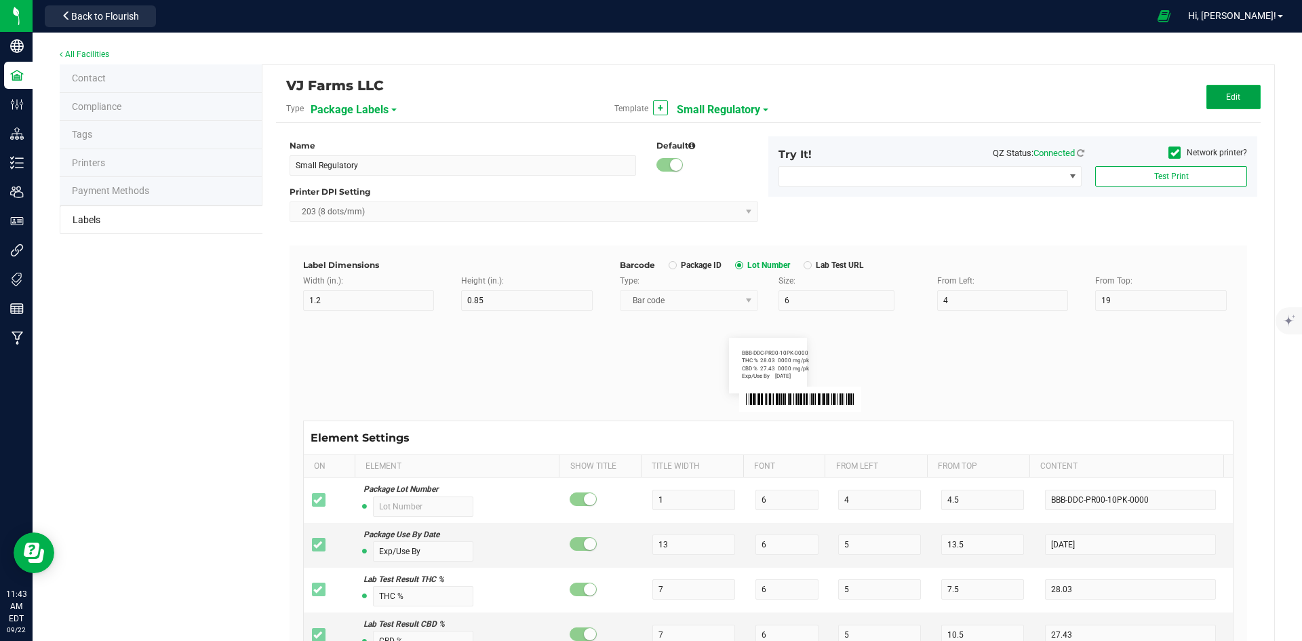
click at [1231, 102] on button "Edit" at bounding box center [1233, 97] width 54 height 24
click at [963, 297] on input "4" at bounding box center [1003, 300] width 132 height 20
type input "2"
click at [1170, 192] on div "Try It! QZ Status: Connected Network printer? Test Print" at bounding box center [1012, 166] width 489 height 60
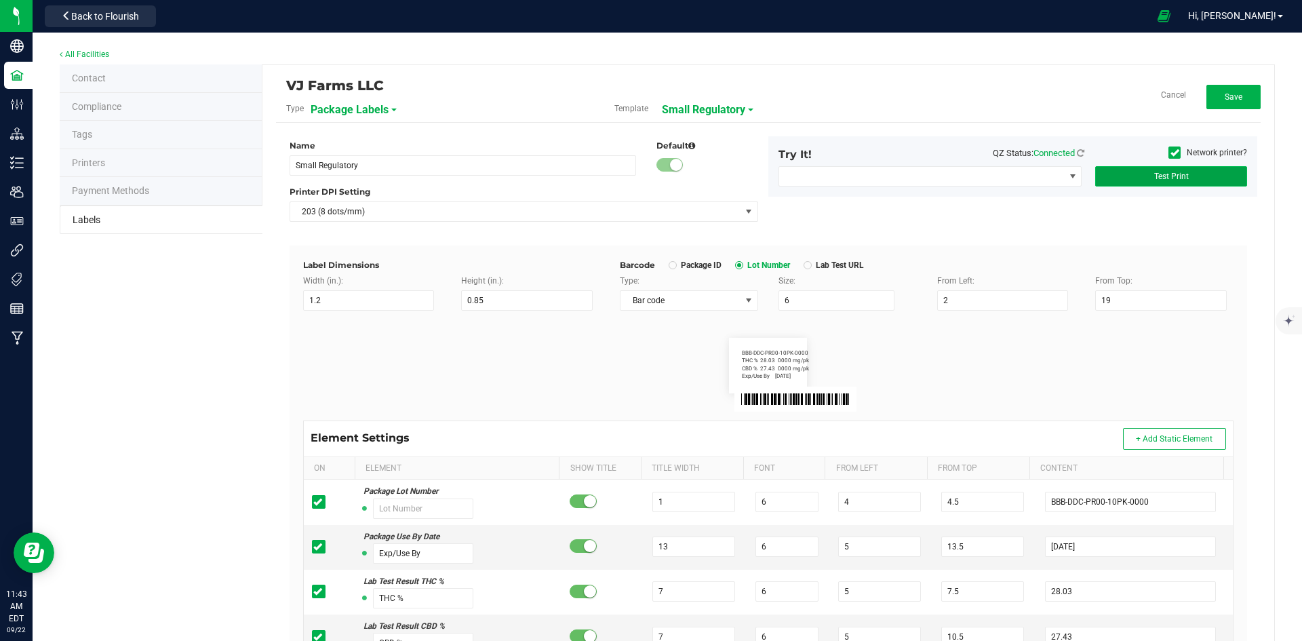
click at [1170, 182] on button "Test Print" at bounding box center [1171, 176] width 152 height 20
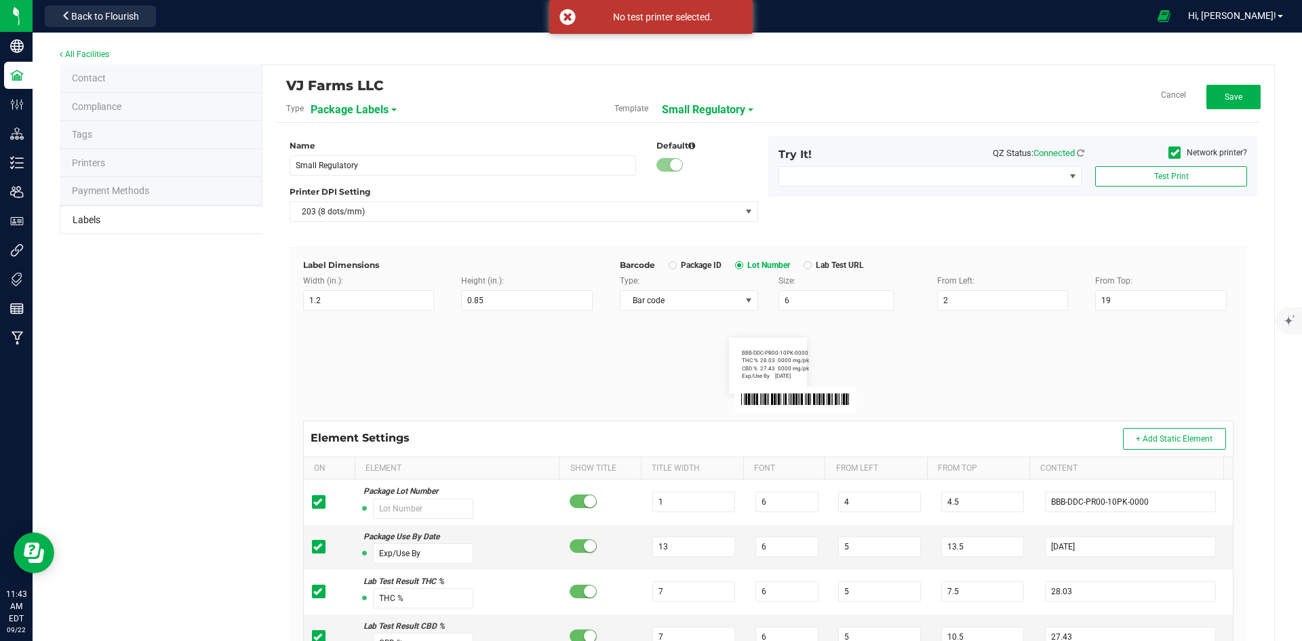
click at [1170, 153] on icon at bounding box center [1174, 153] width 9 height 0
click at [0, 0] on input "Network printer?" at bounding box center [0, 0] width 0 height 0
click at [1168, 184] on button "Test Print" at bounding box center [1171, 176] width 152 height 20
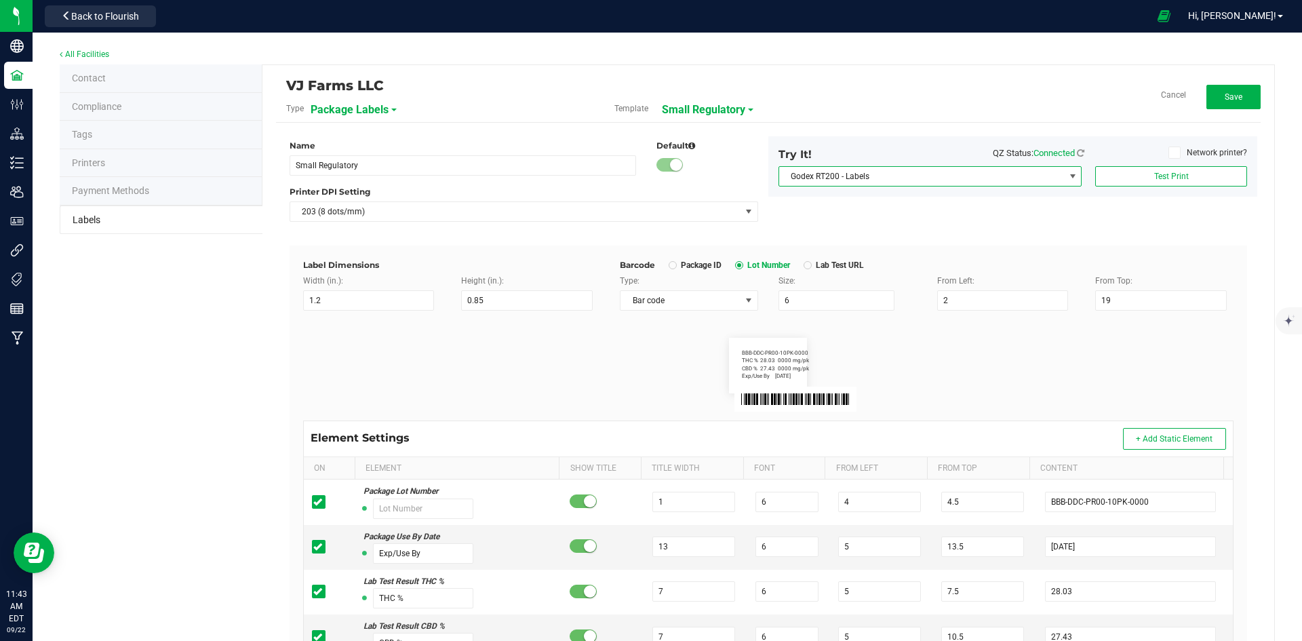
click at [1026, 168] on span "Godex RT200 - Labels" at bounding box center [921, 176] width 285 height 19
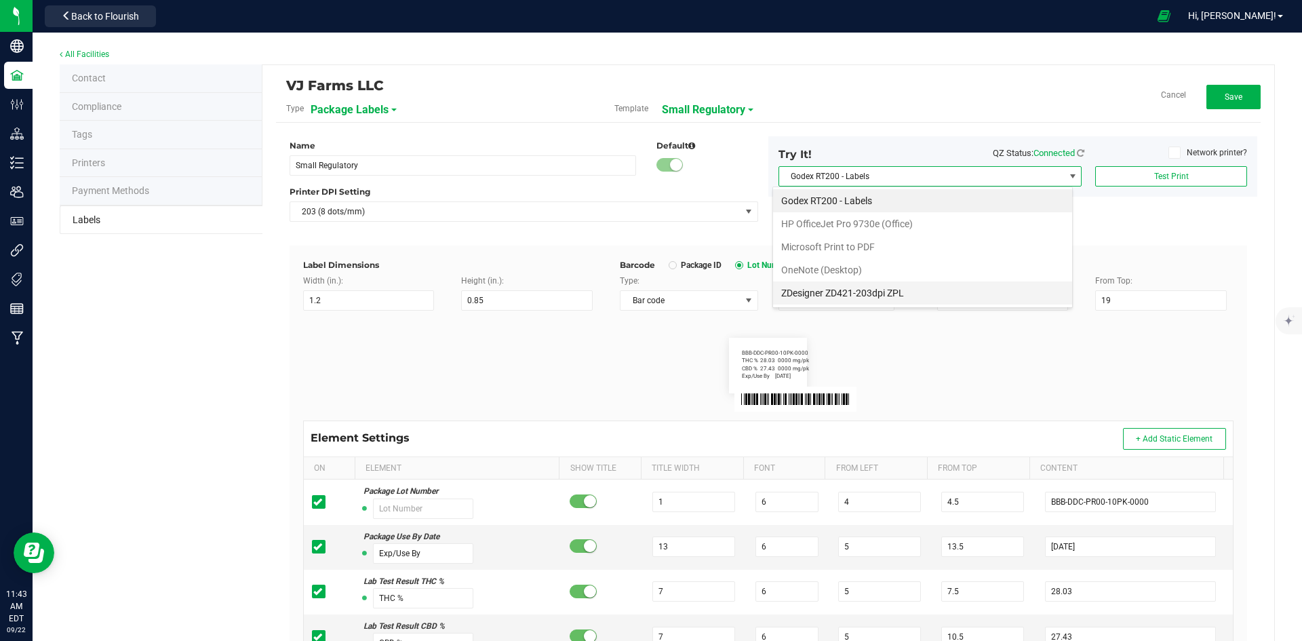
click at [868, 289] on ZPL "ZDesigner ZD421-203dpi ZPL" at bounding box center [922, 292] width 299 height 23
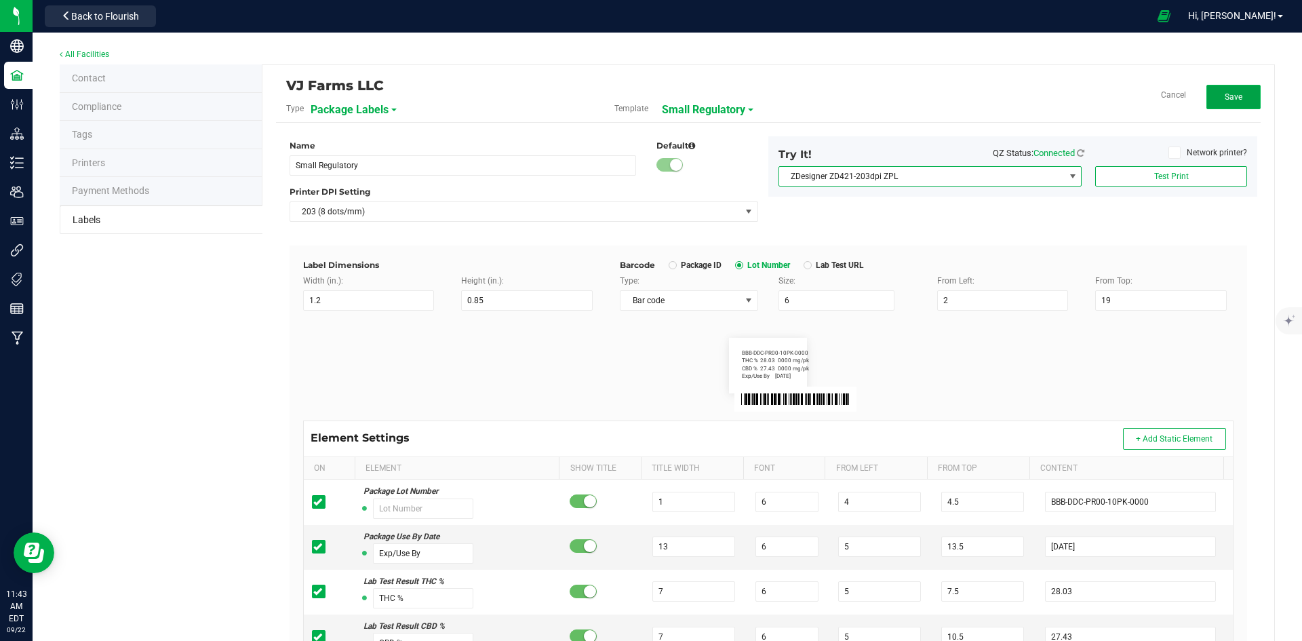
click at [1240, 100] on button "Save" at bounding box center [1233, 97] width 54 height 24
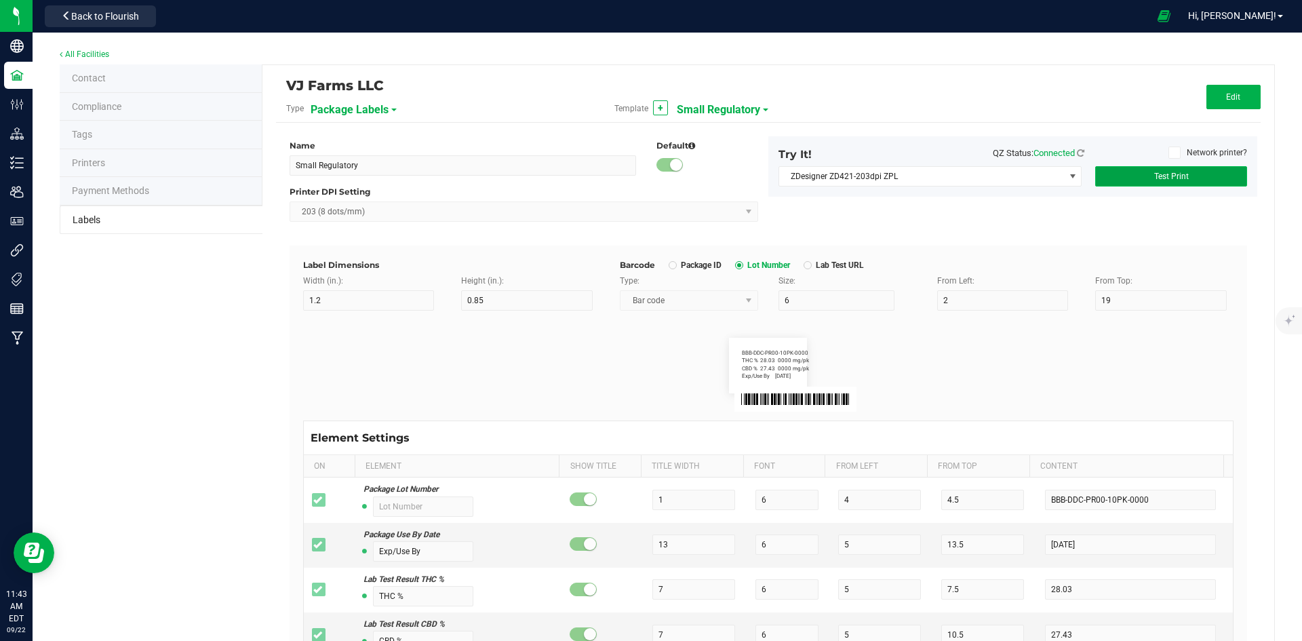
click at [1192, 172] on button "Test Print" at bounding box center [1171, 176] width 152 height 20
